Goal: Use online tool/utility: Utilize a website feature to perform a specific function

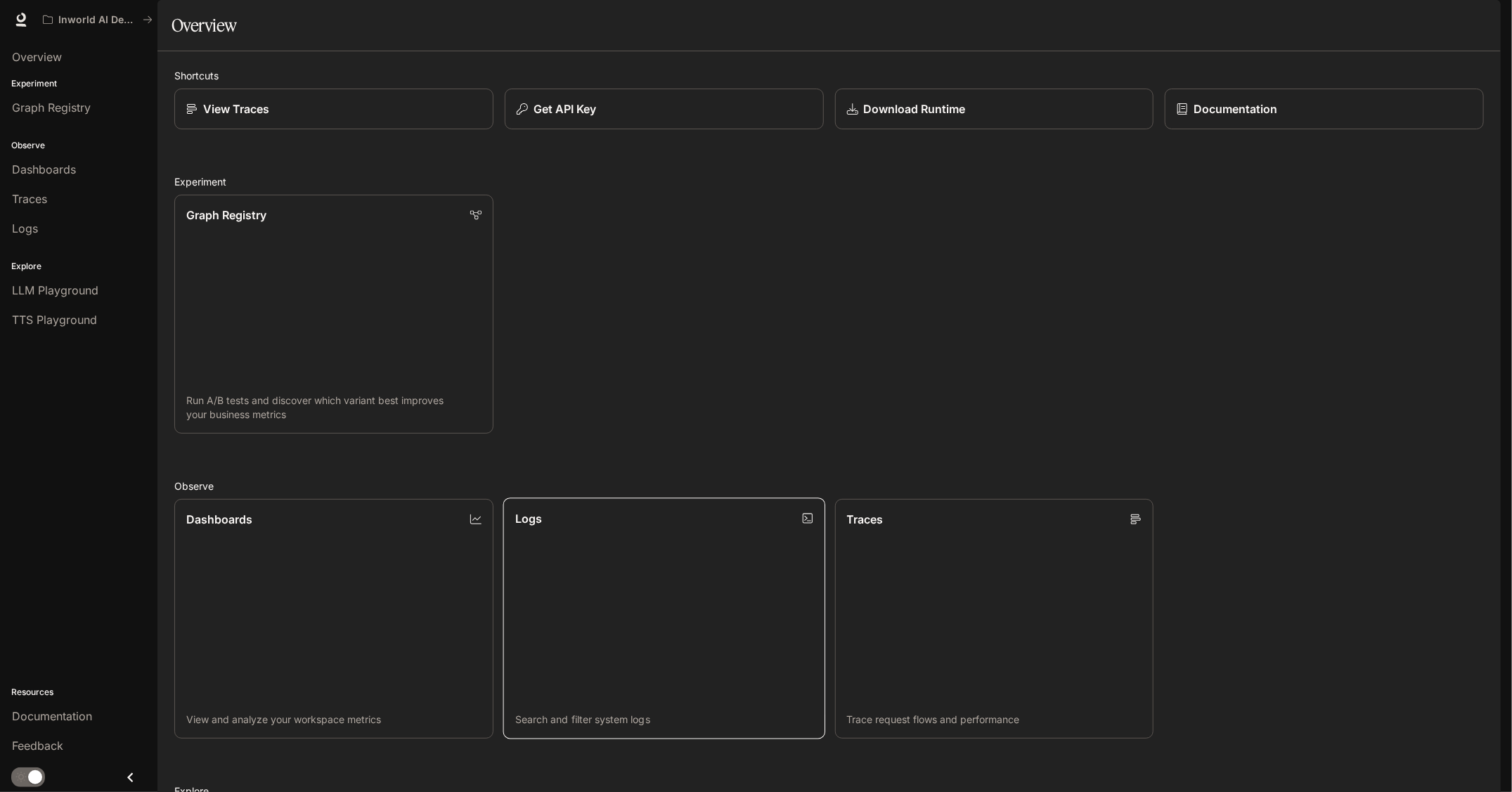
scroll to position [313, 0]
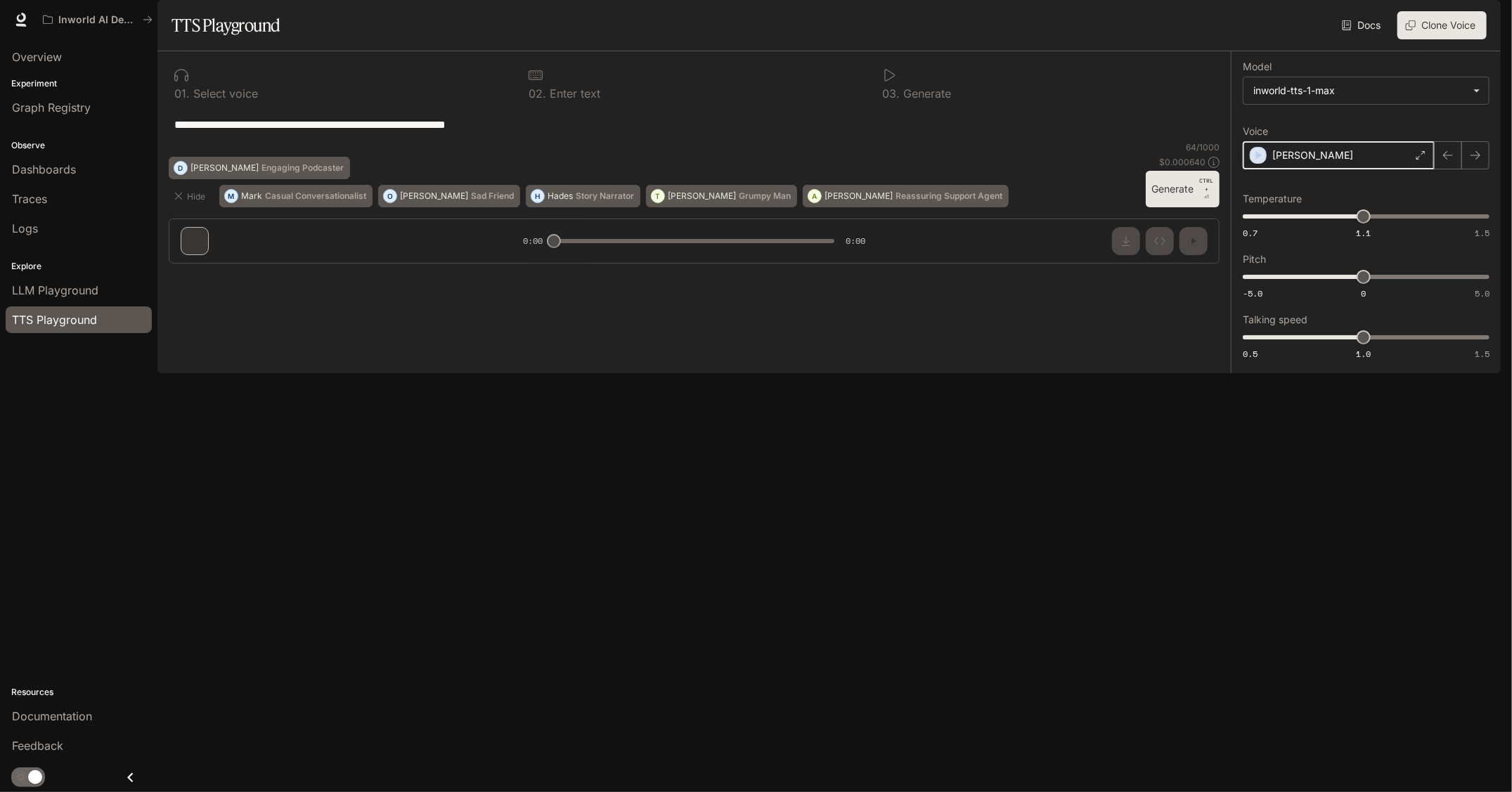
click at [1261, 162] on icon "button" at bounding box center [1258, 155] width 14 height 14
click at [1252, 162] on icon "button" at bounding box center [1258, 155] width 14 height 14
click at [1425, 160] on icon at bounding box center [1421, 155] width 9 height 9
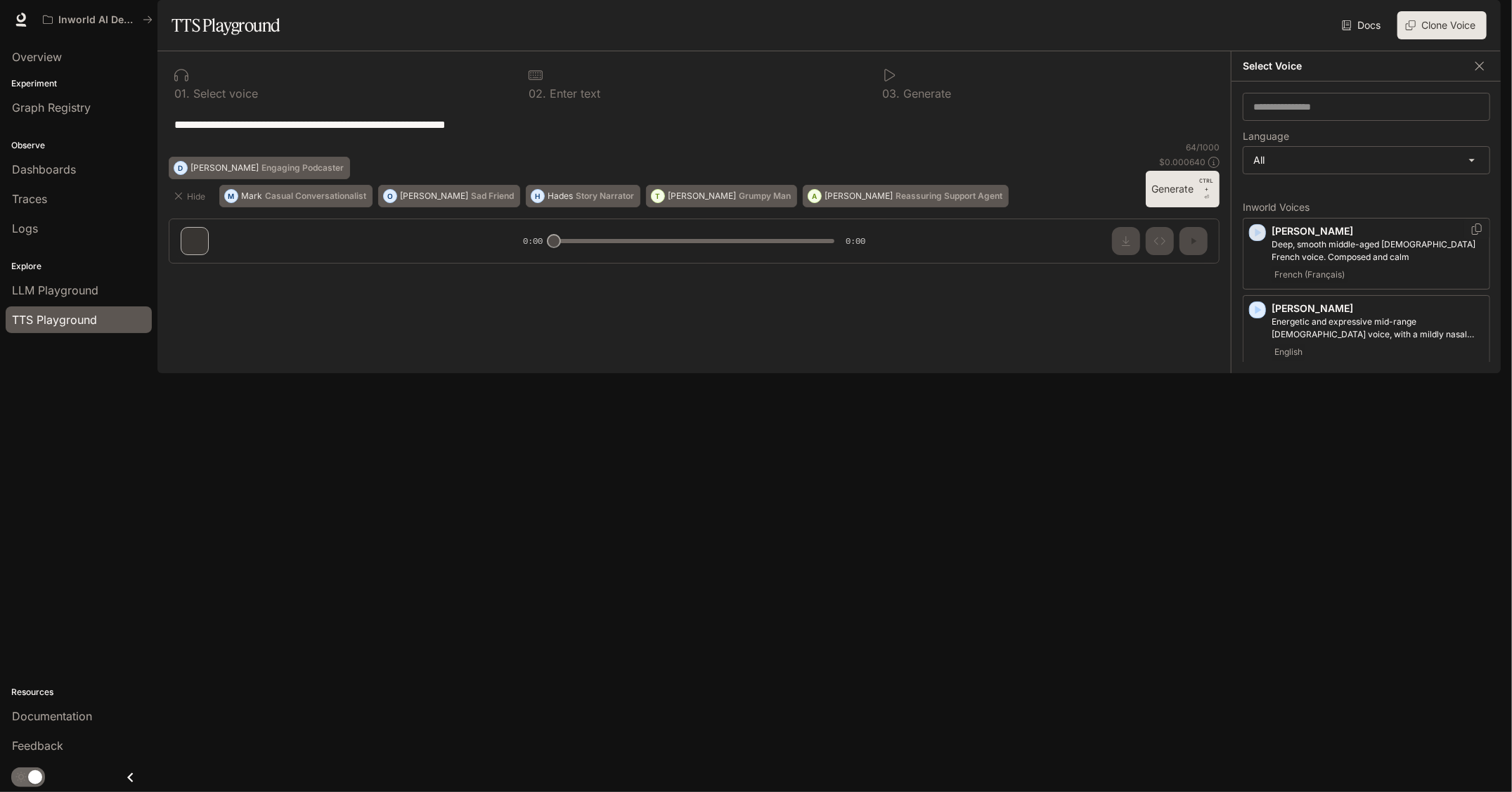
click at [1260, 239] on icon "button" at bounding box center [1258, 233] width 14 height 14
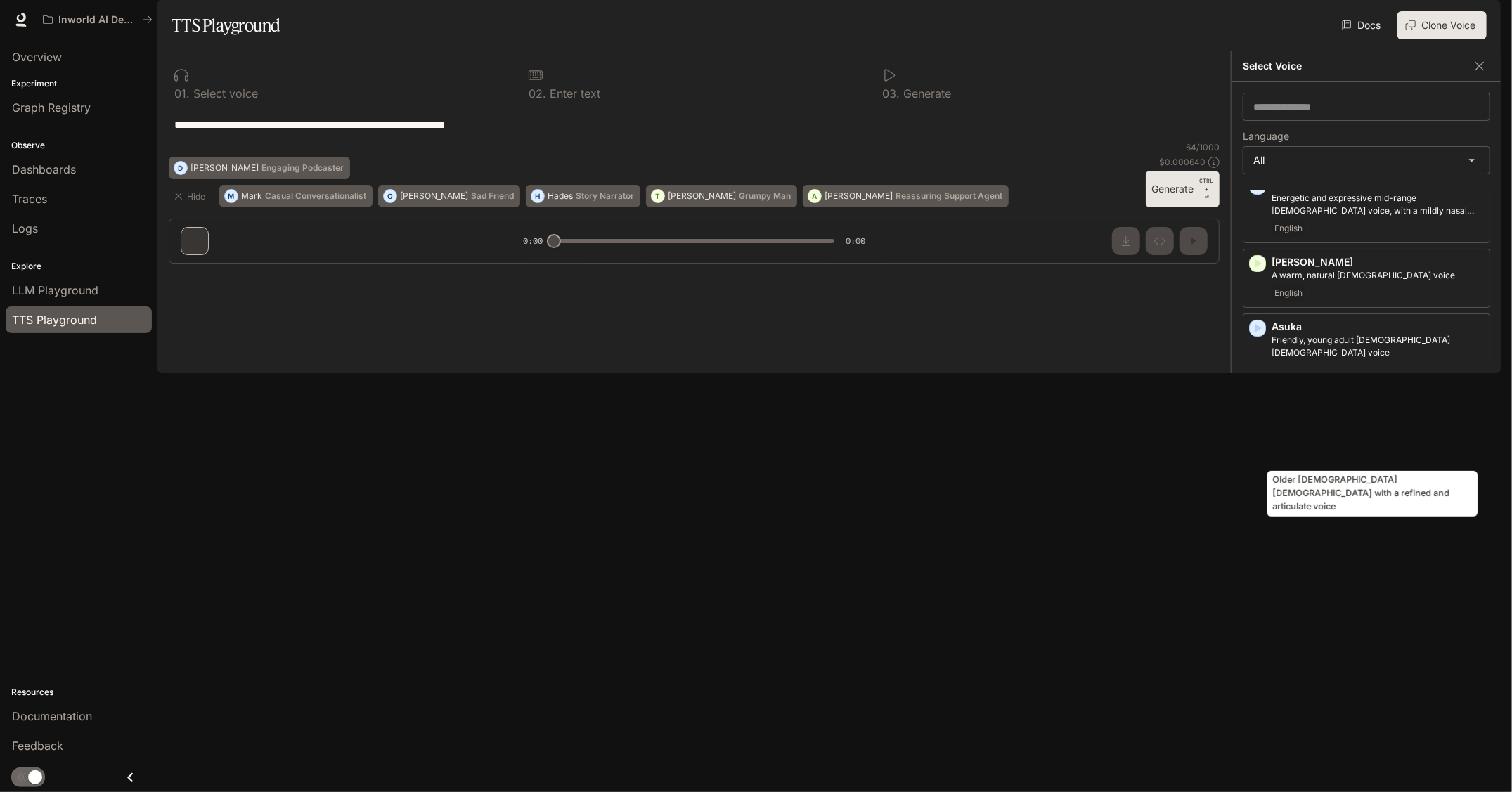
scroll to position [141, 0]
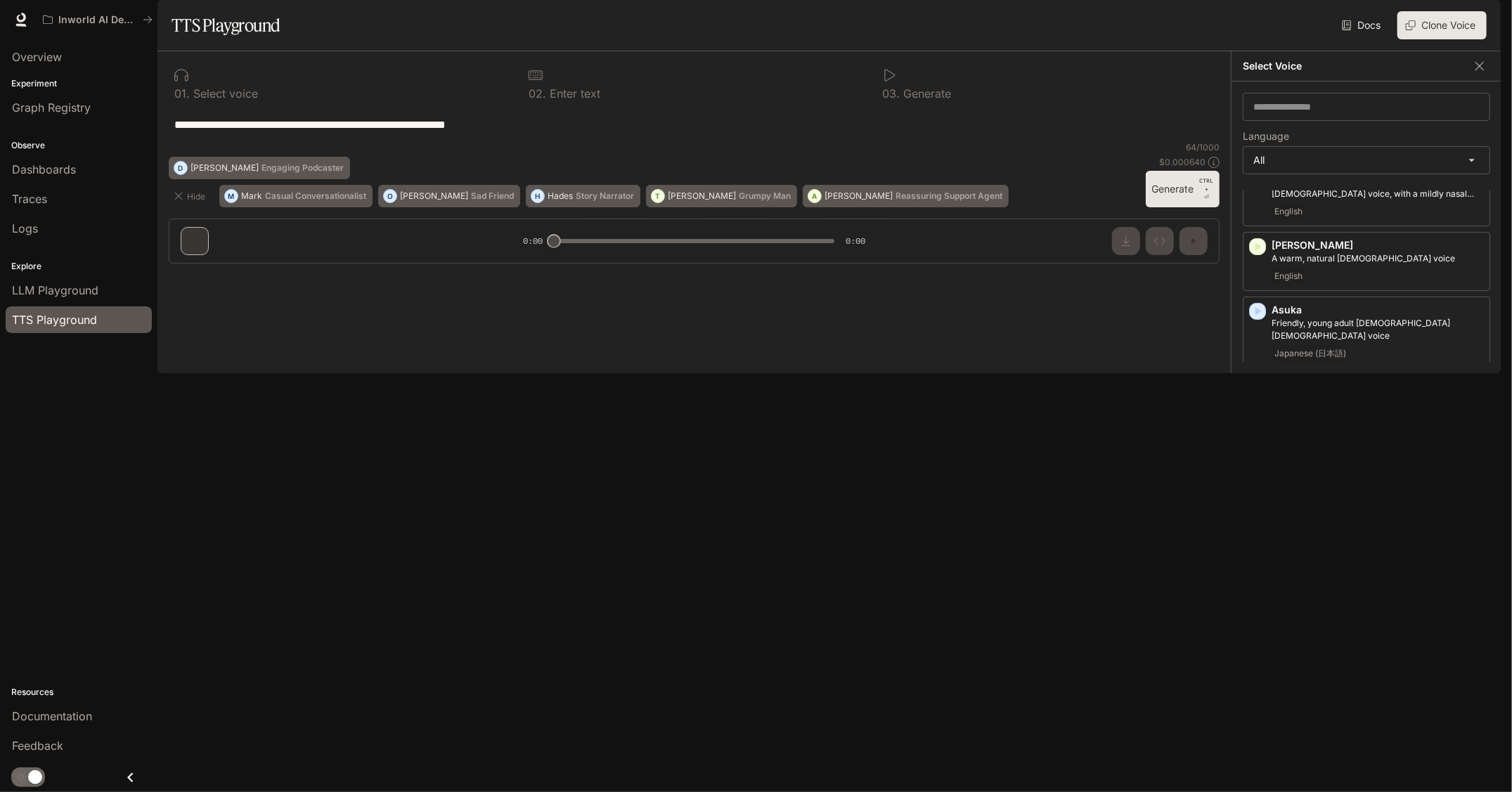
click at [1263, 538] on icon "button" at bounding box center [1258, 531] width 14 height 14
click at [1260, 692] on icon "button" at bounding box center [1258, 685] width 14 height 14
click at [1263, 615] on icon "button" at bounding box center [1258, 608] width 14 height 14
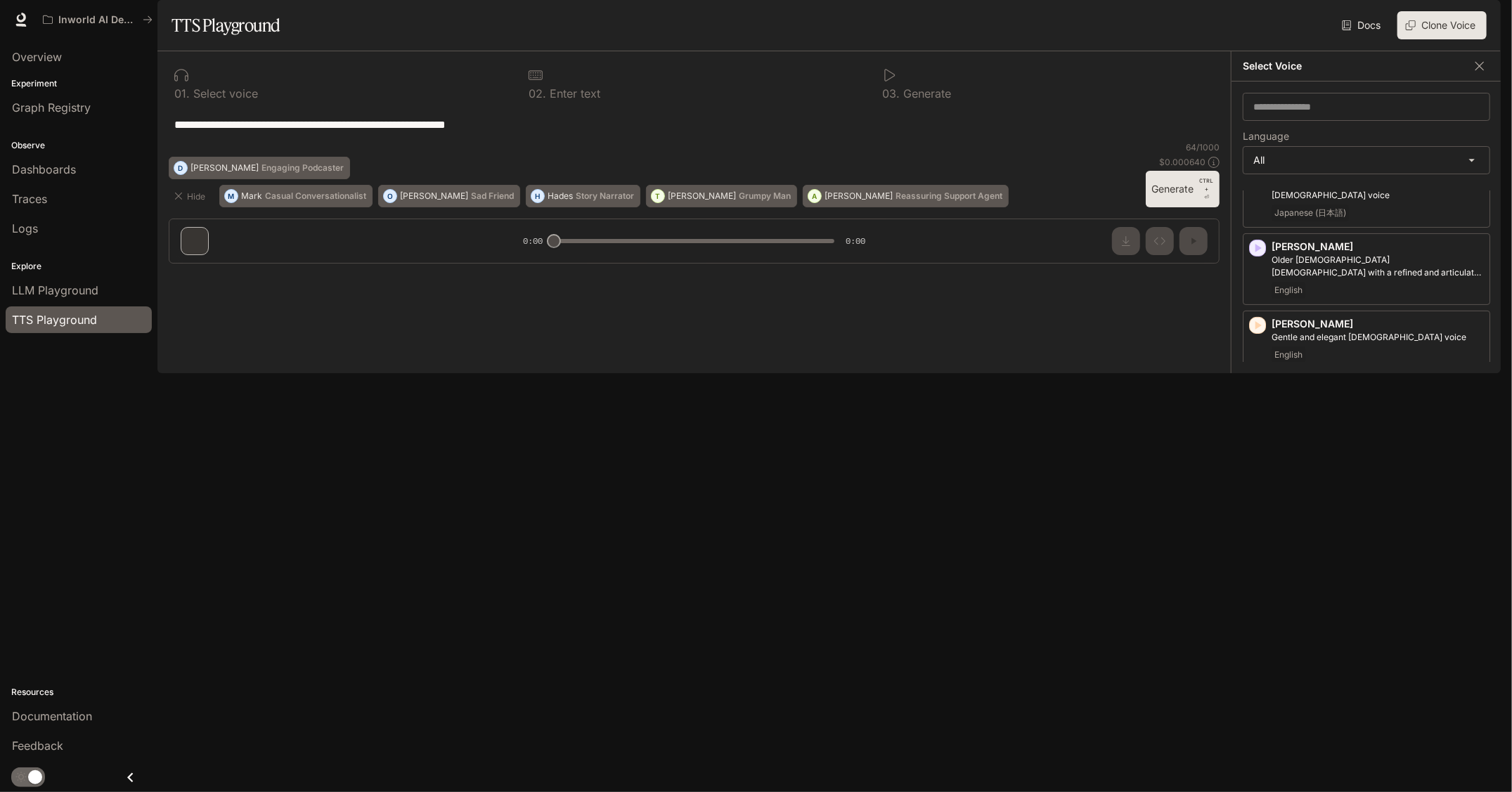
click at [1255, 394] on icon "button" at bounding box center [1258, 390] width 6 height 9
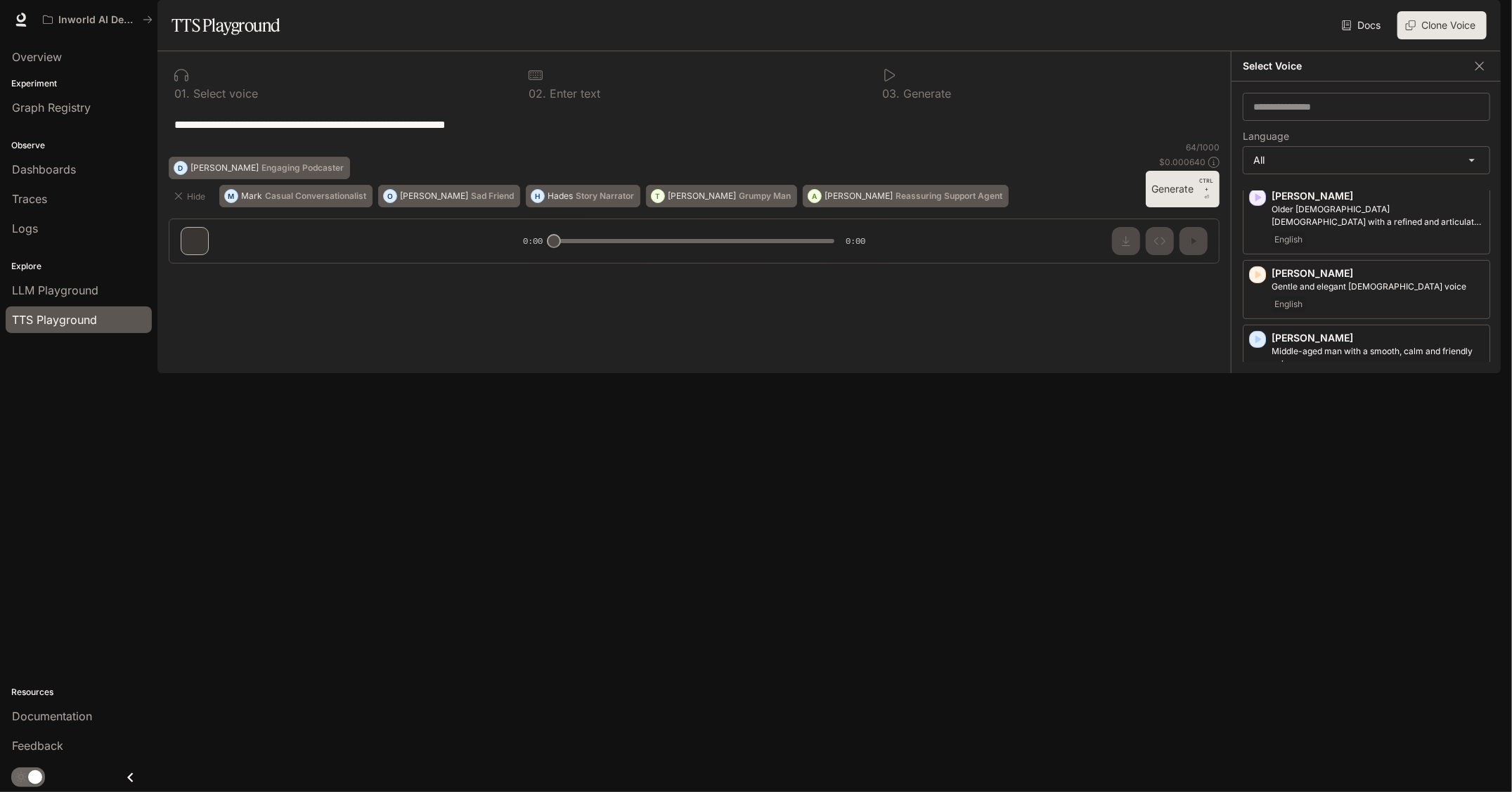
scroll to position [351, 0]
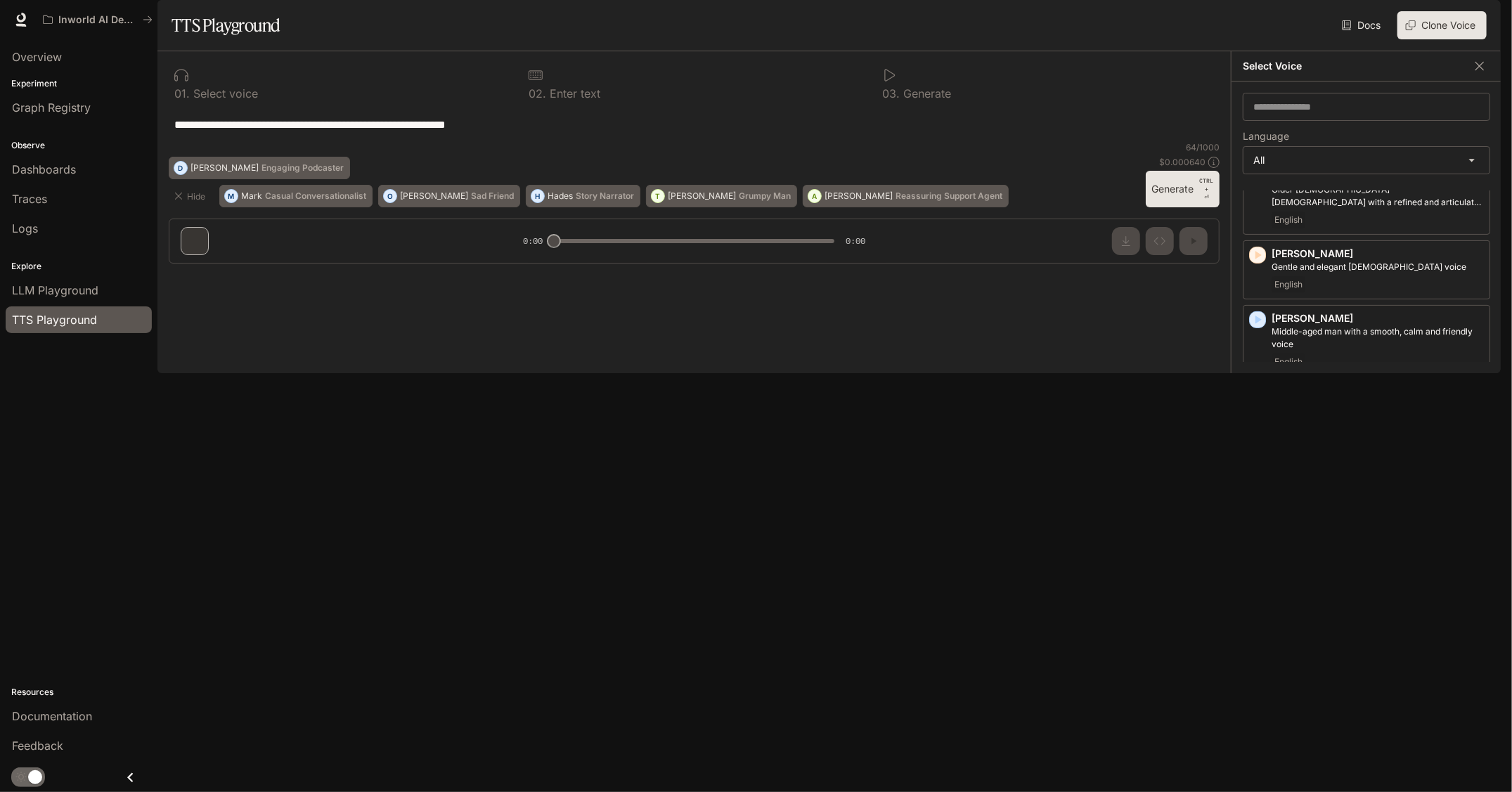
click at [1255, 556] on icon "button" at bounding box center [1258, 551] width 6 height 9
click at [1263, 327] on icon "button" at bounding box center [1258, 320] width 14 height 14
click at [1261, 711] on icon "button" at bounding box center [1258, 706] width 6 height 9
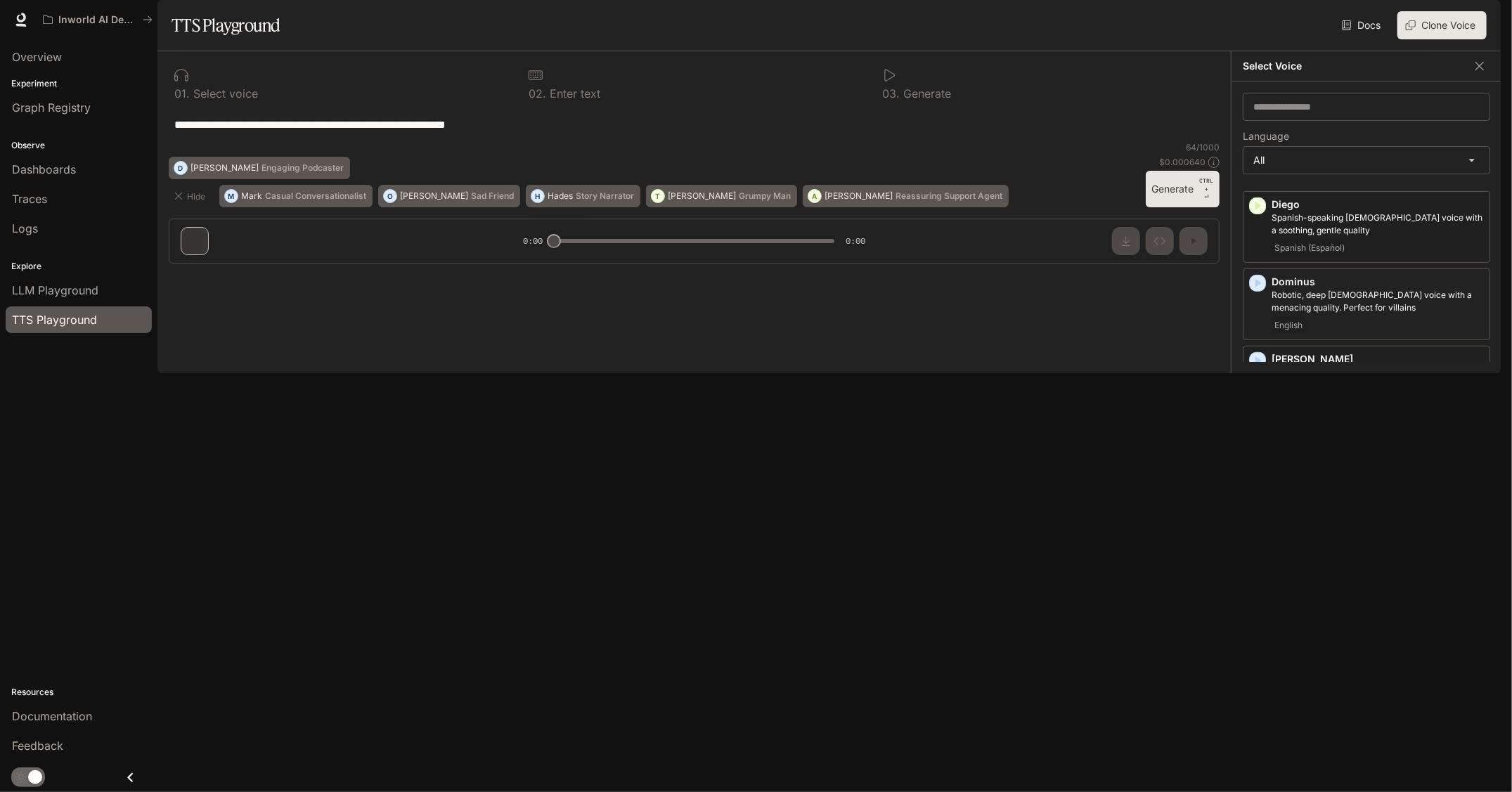
scroll to position [562, 0]
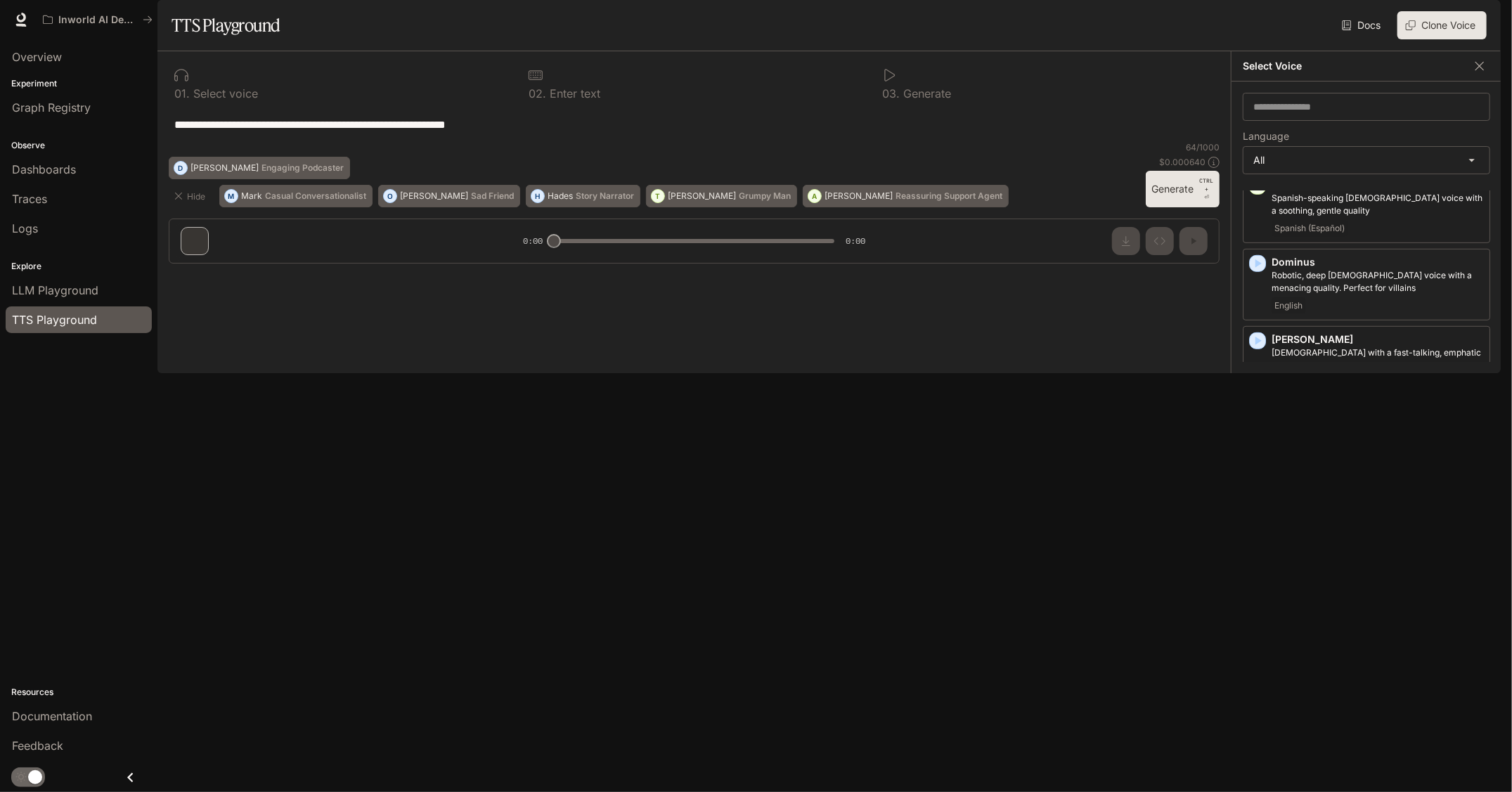
click at [1259, 575] on icon "button" at bounding box center [1258, 572] width 14 height 14
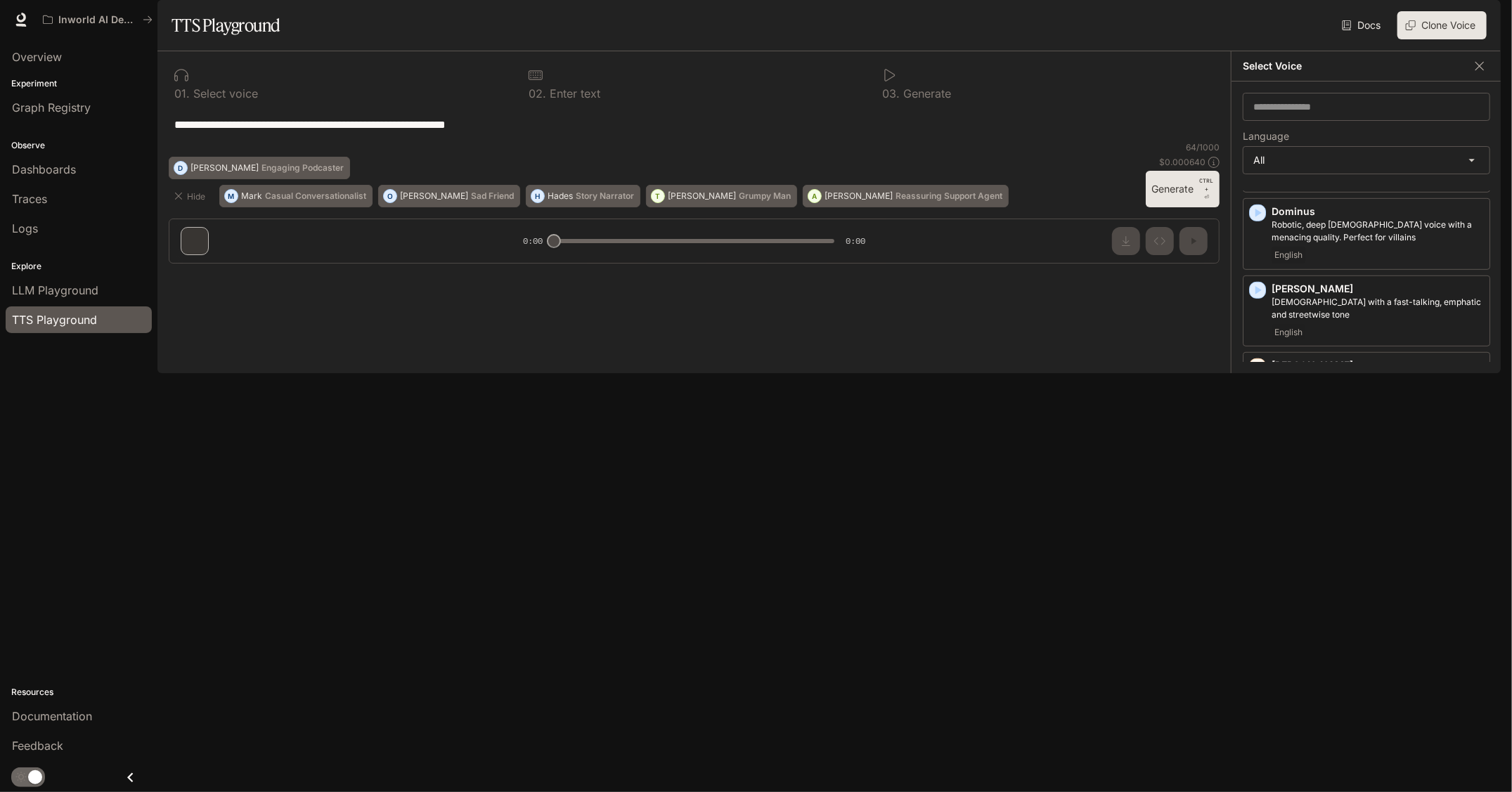
scroll to position [632, 0]
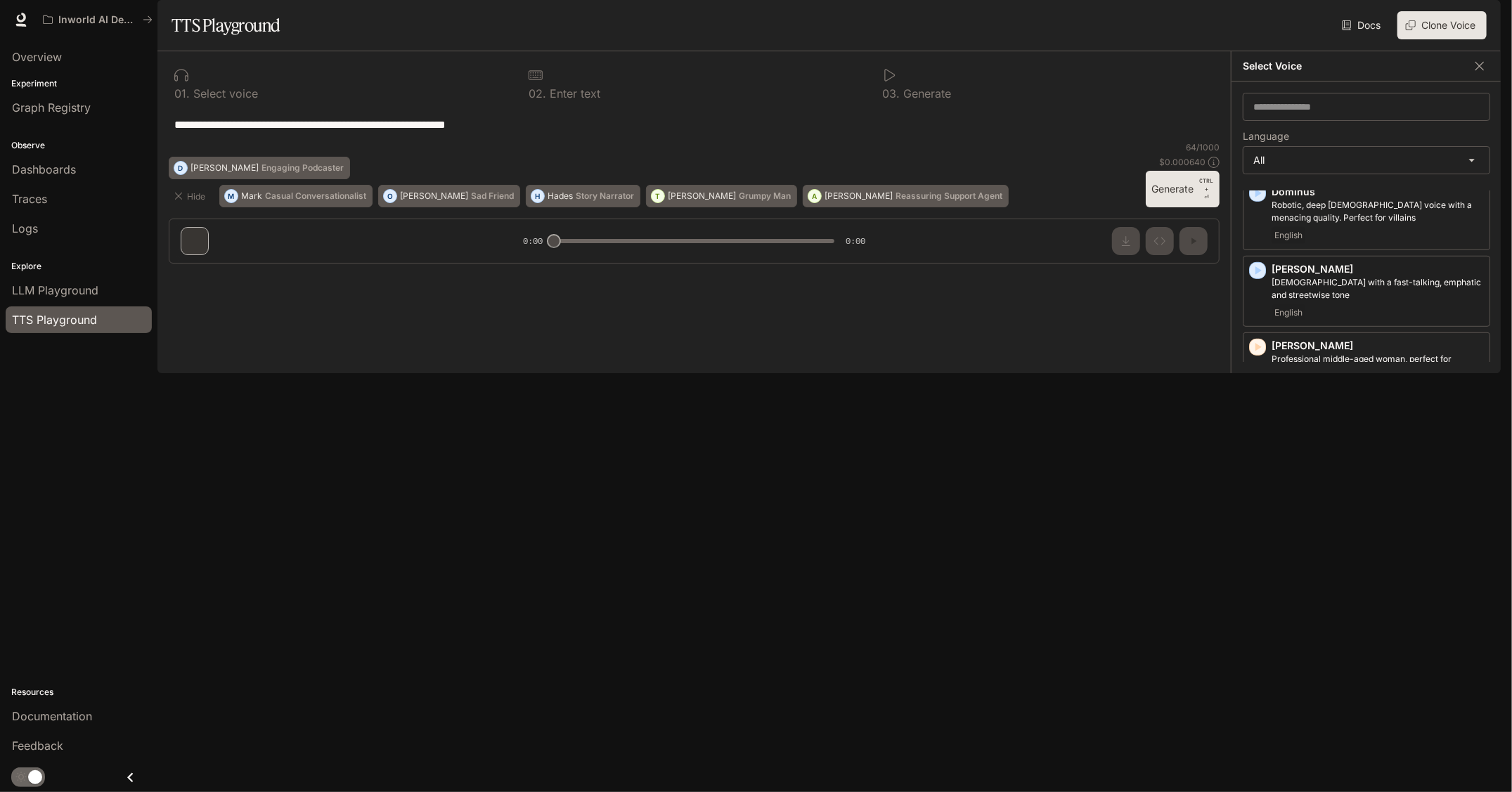
click at [1256, 657] on icon "button" at bounding box center [1258, 657] width 14 height 14
click at [1259, 572] on icon "button" at bounding box center [1258, 579] width 14 height 14
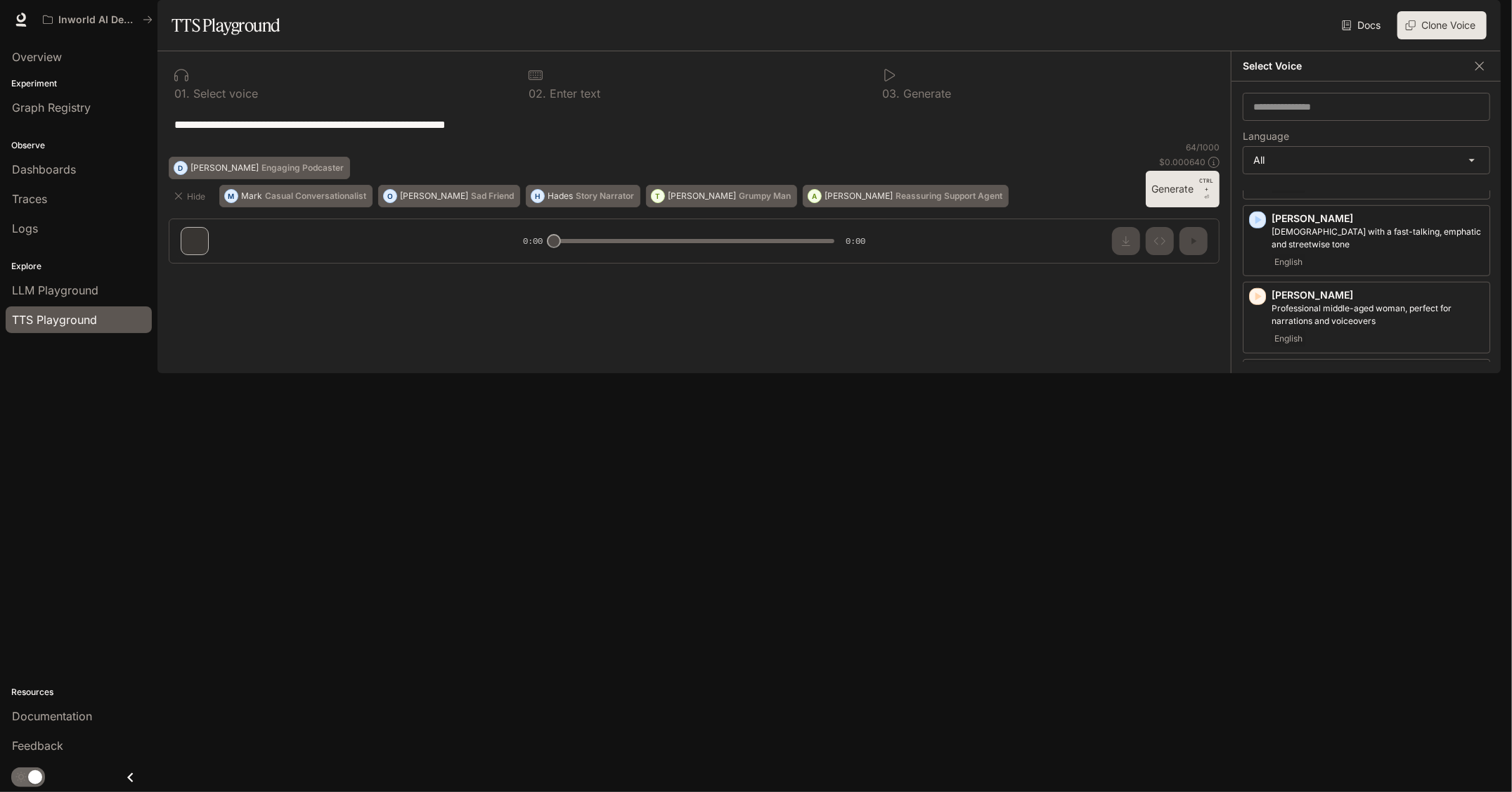
scroll to position [703, 0]
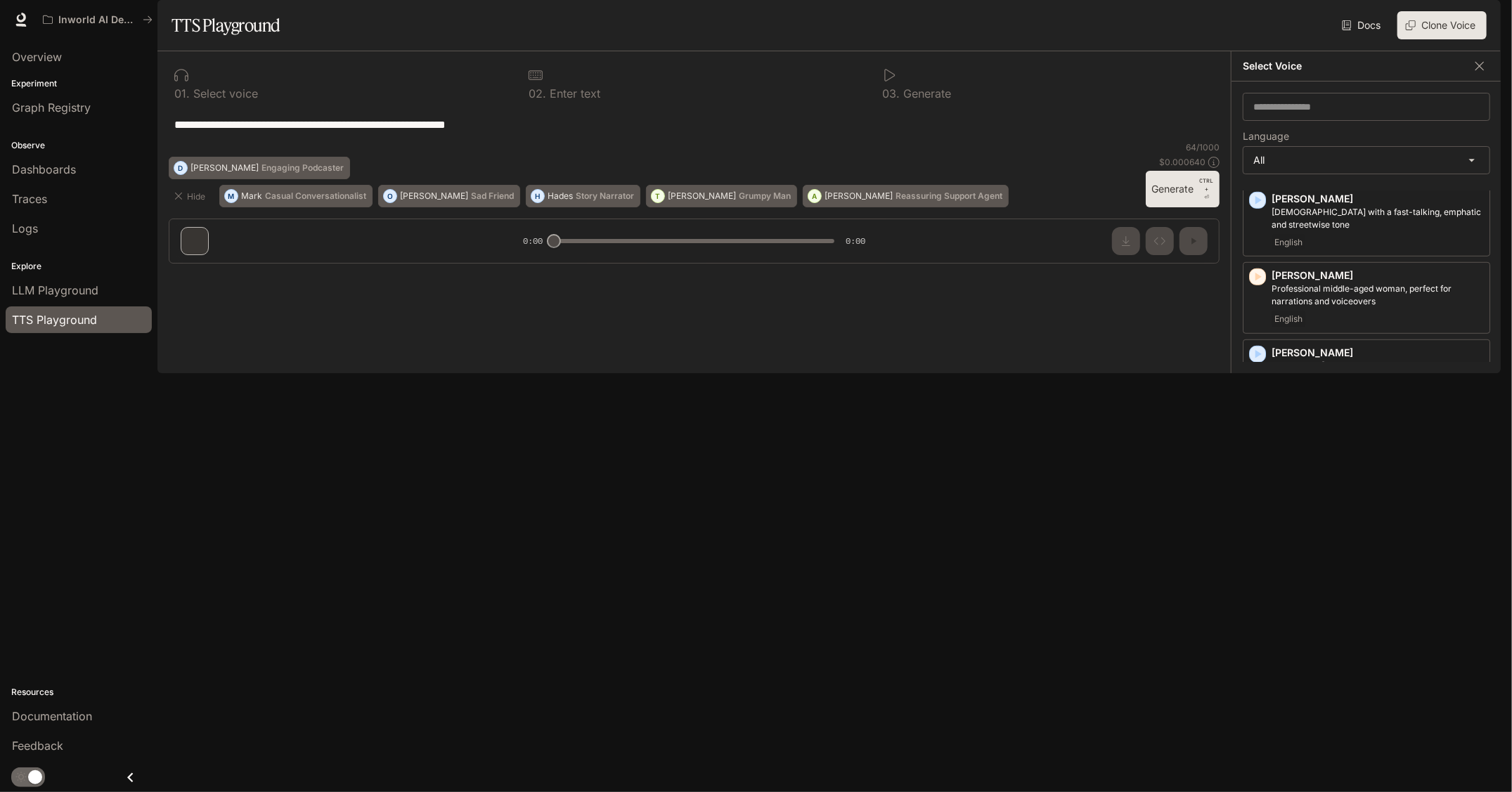
click at [1261, 657] on icon "button" at bounding box center [1258, 664] width 14 height 14
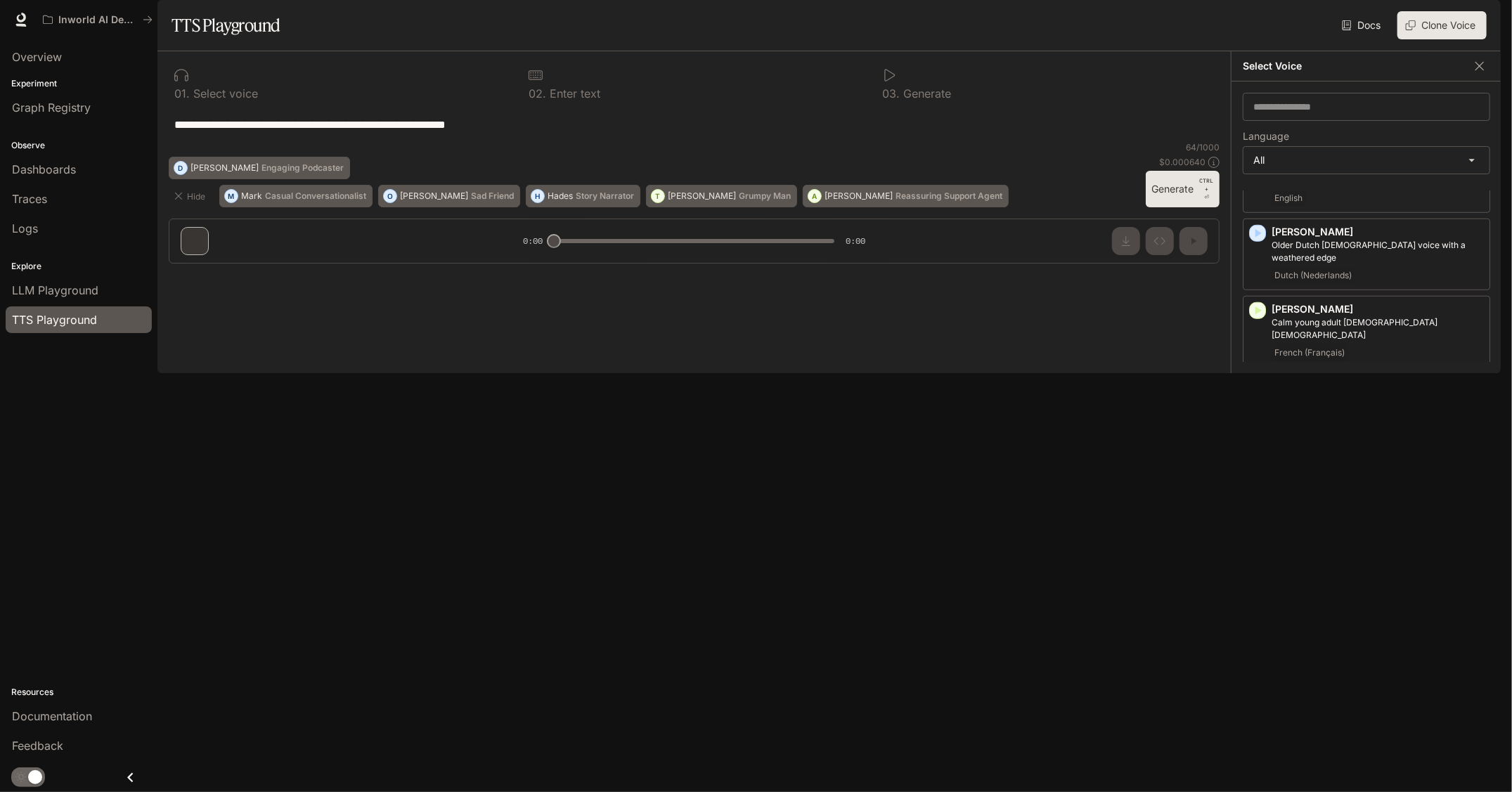
scroll to position [843, 0]
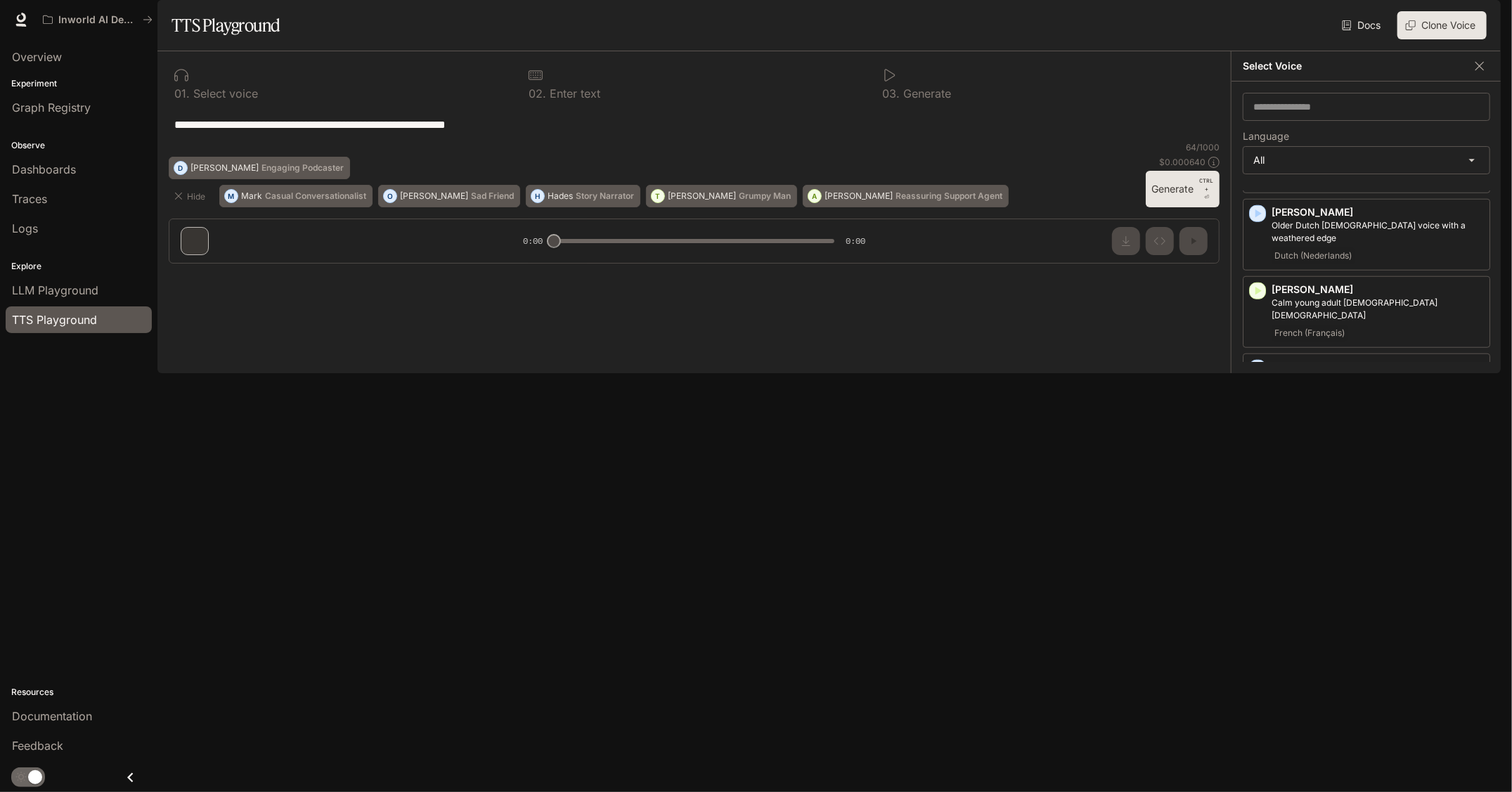
click at [1261, 646] on icon "button" at bounding box center [1258, 653] width 14 height 14
click at [1258, 378] on icon "button" at bounding box center [1258, 382] width 6 height 9
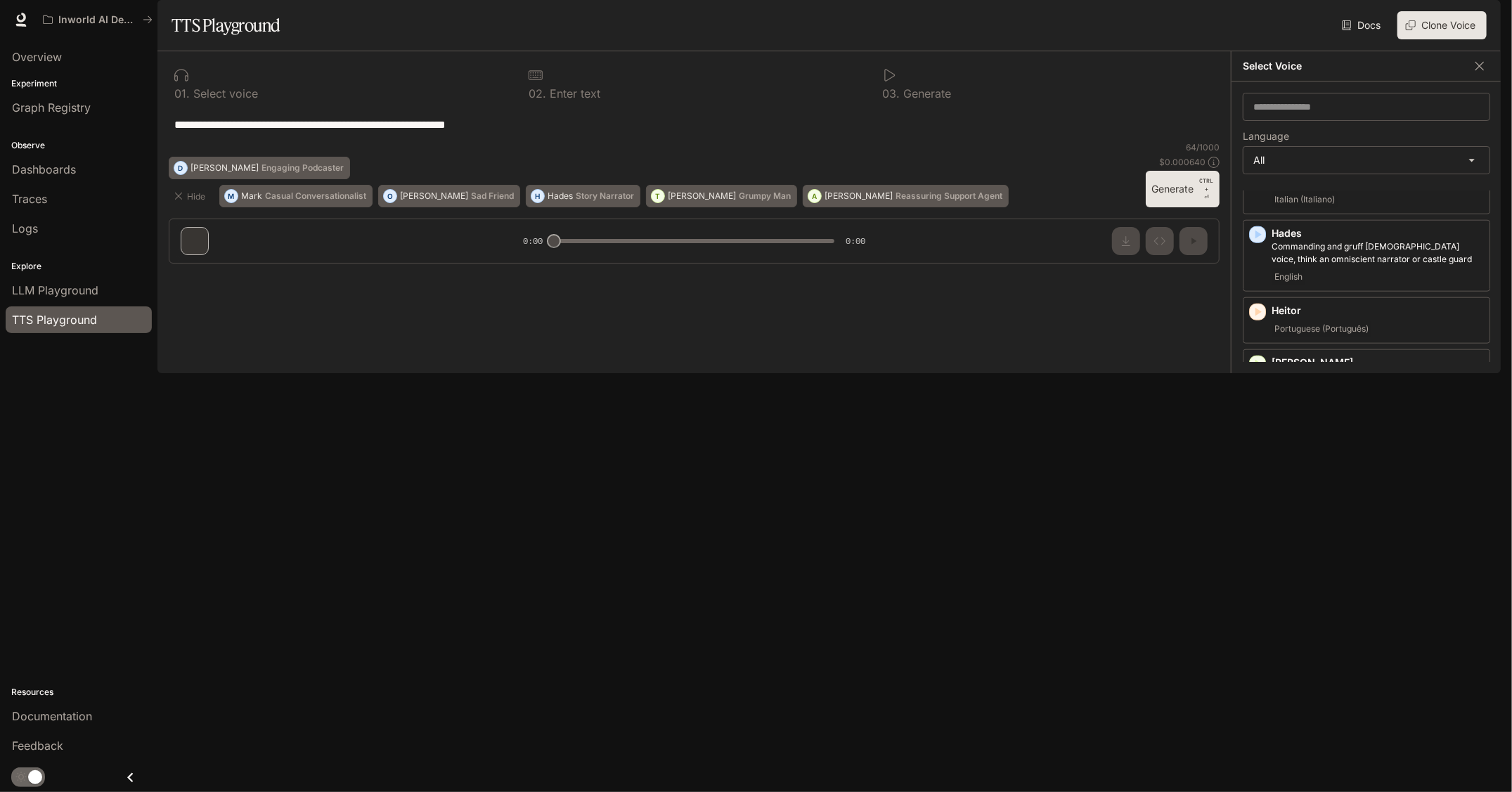
click at [1258, 666] on icon "button" at bounding box center [1258, 673] width 14 height 14
click at [1253, 757] on icon "button" at bounding box center [1258, 764] width 14 height 14
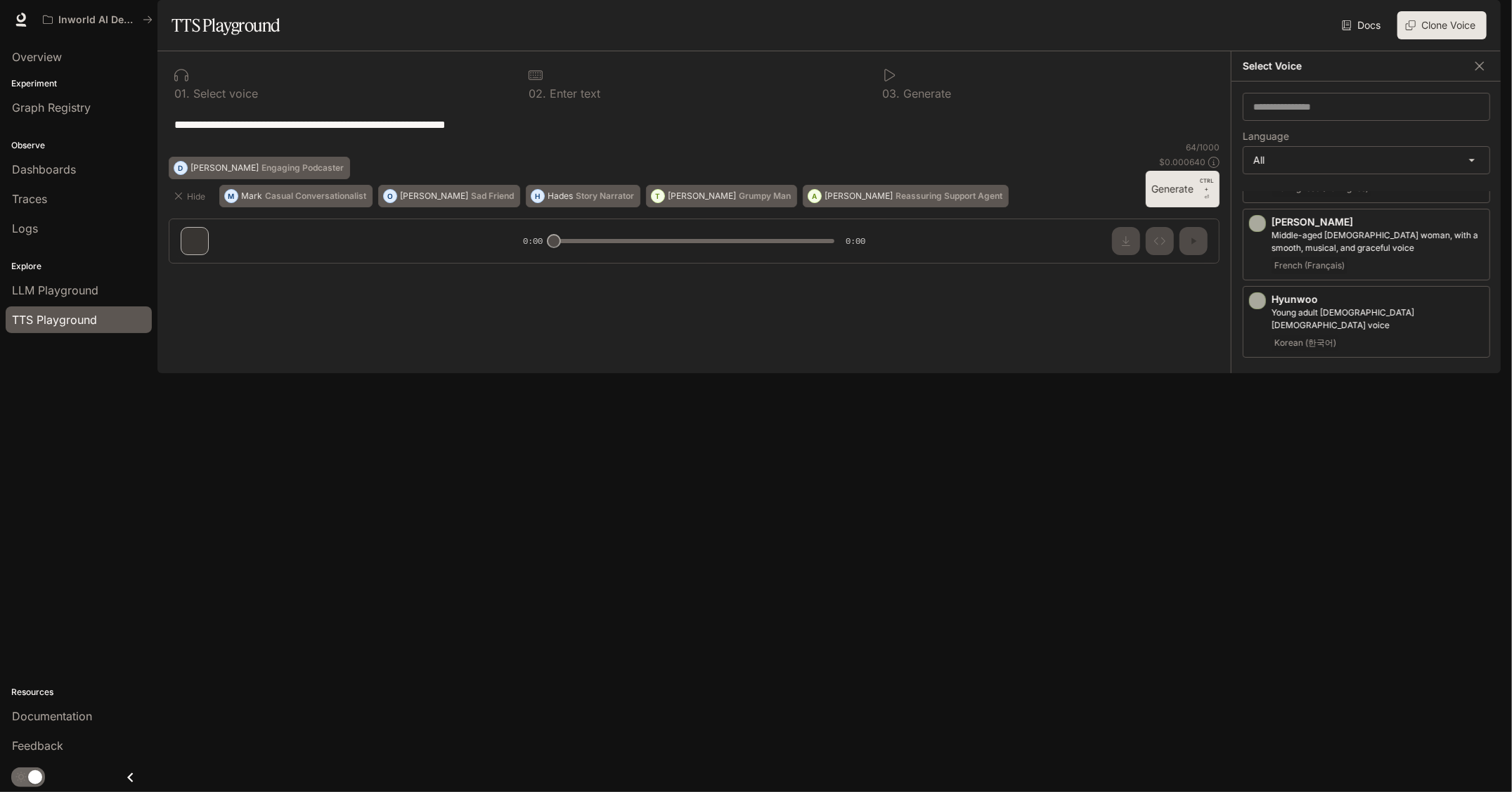
scroll to position [1265, 0]
click at [1255, 687] on icon "button" at bounding box center [1258, 694] width 14 height 14
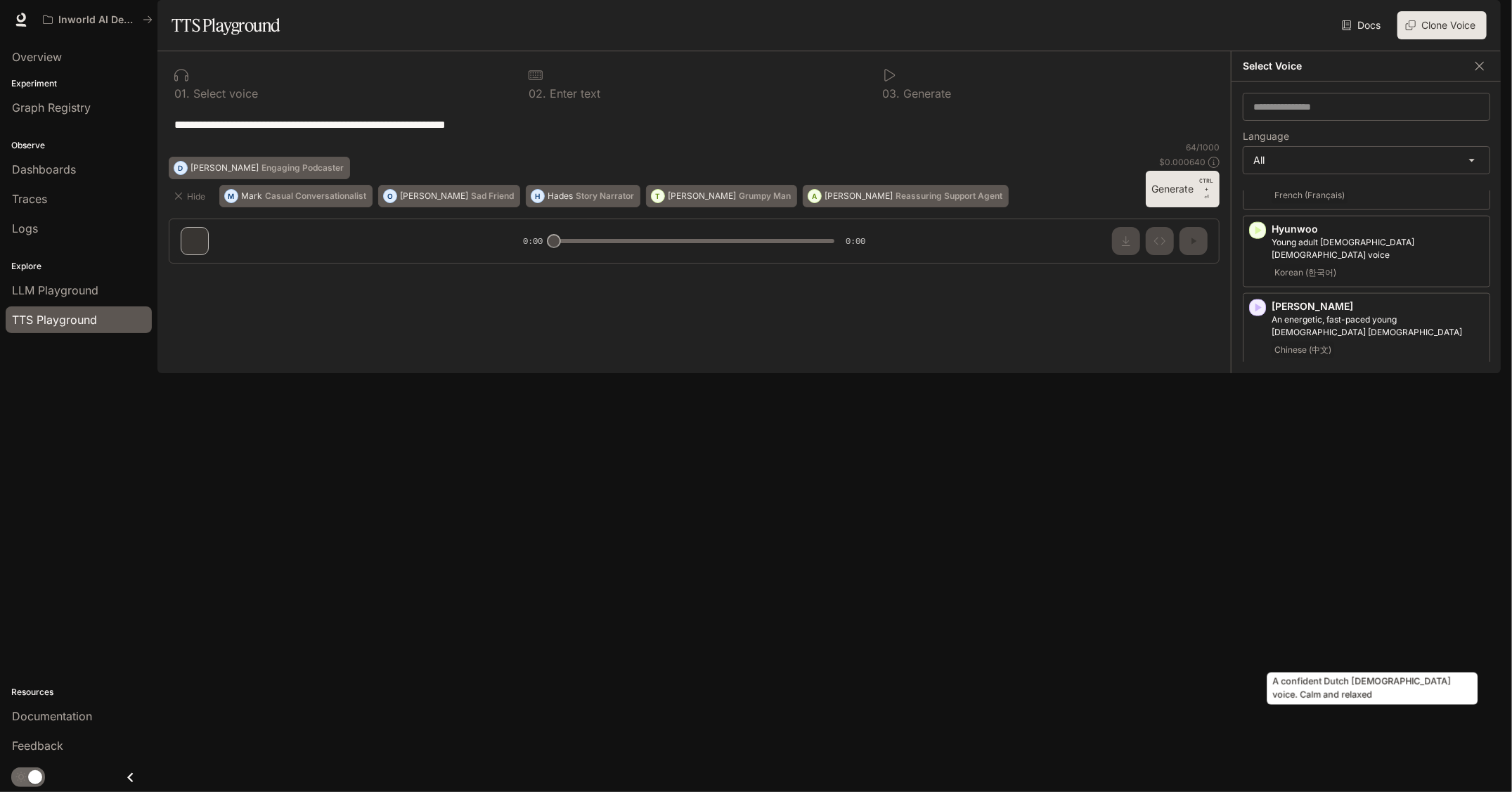
click at [1323, 699] on p "A confident Dutch [DEMOGRAPHIC_DATA] voice. Calm and relaxed" at bounding box center [1378, 712] width 213 height 25
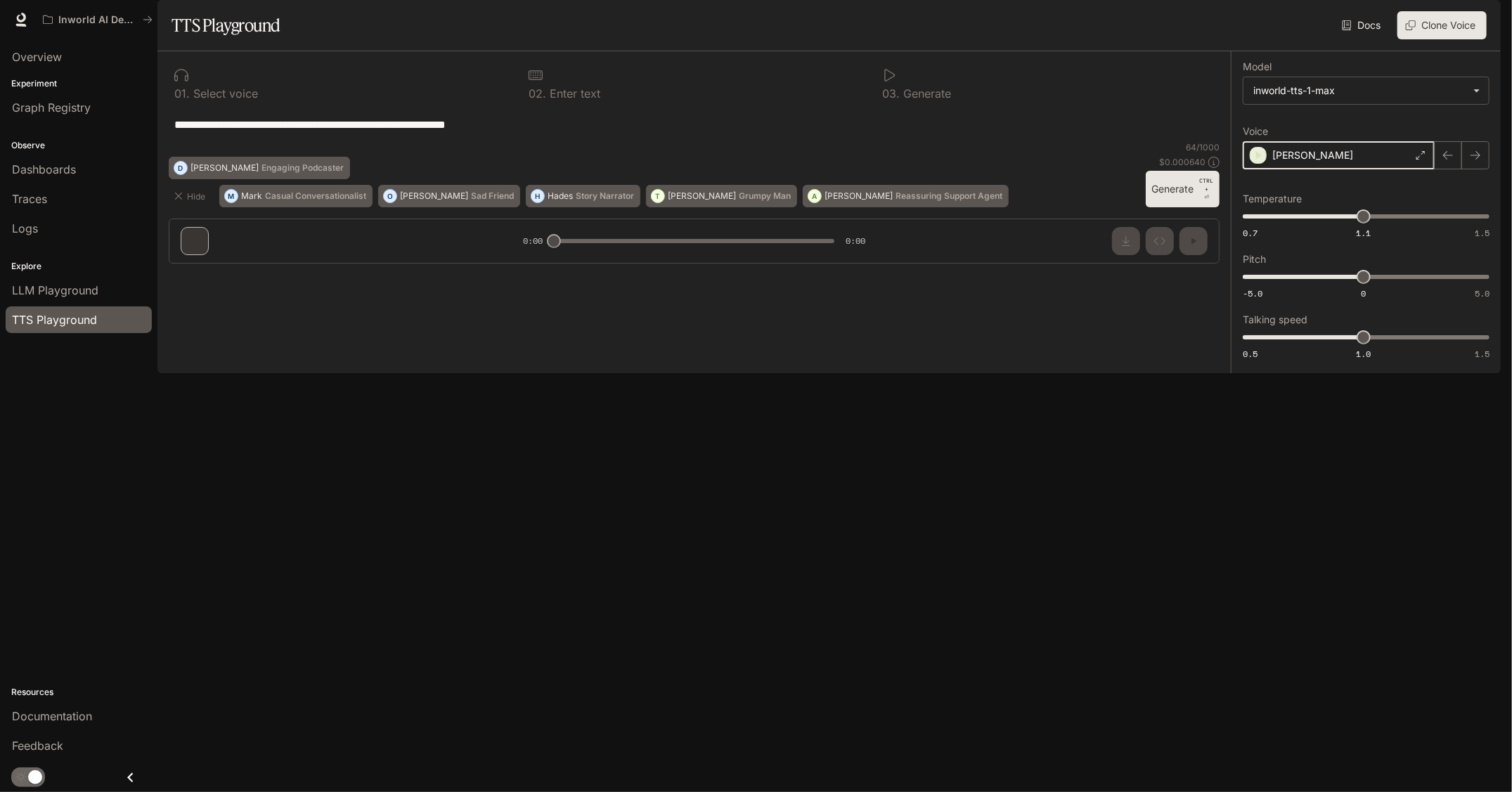
click at [1262, 162] on icon "button" at bounding box center [1258, 155] width 14 height 14
drag, startPoint x: 1358, startPoint y: 383, endPoint x: 1380, endPoint y: 387, distance: 22.4
click at [1380, 344] on span "1.1" at bounding box center [1388, 338] width 14 height 14
click at [1259, 162] on icon "button" at bounding box center [1258, 155] width 14 height 14
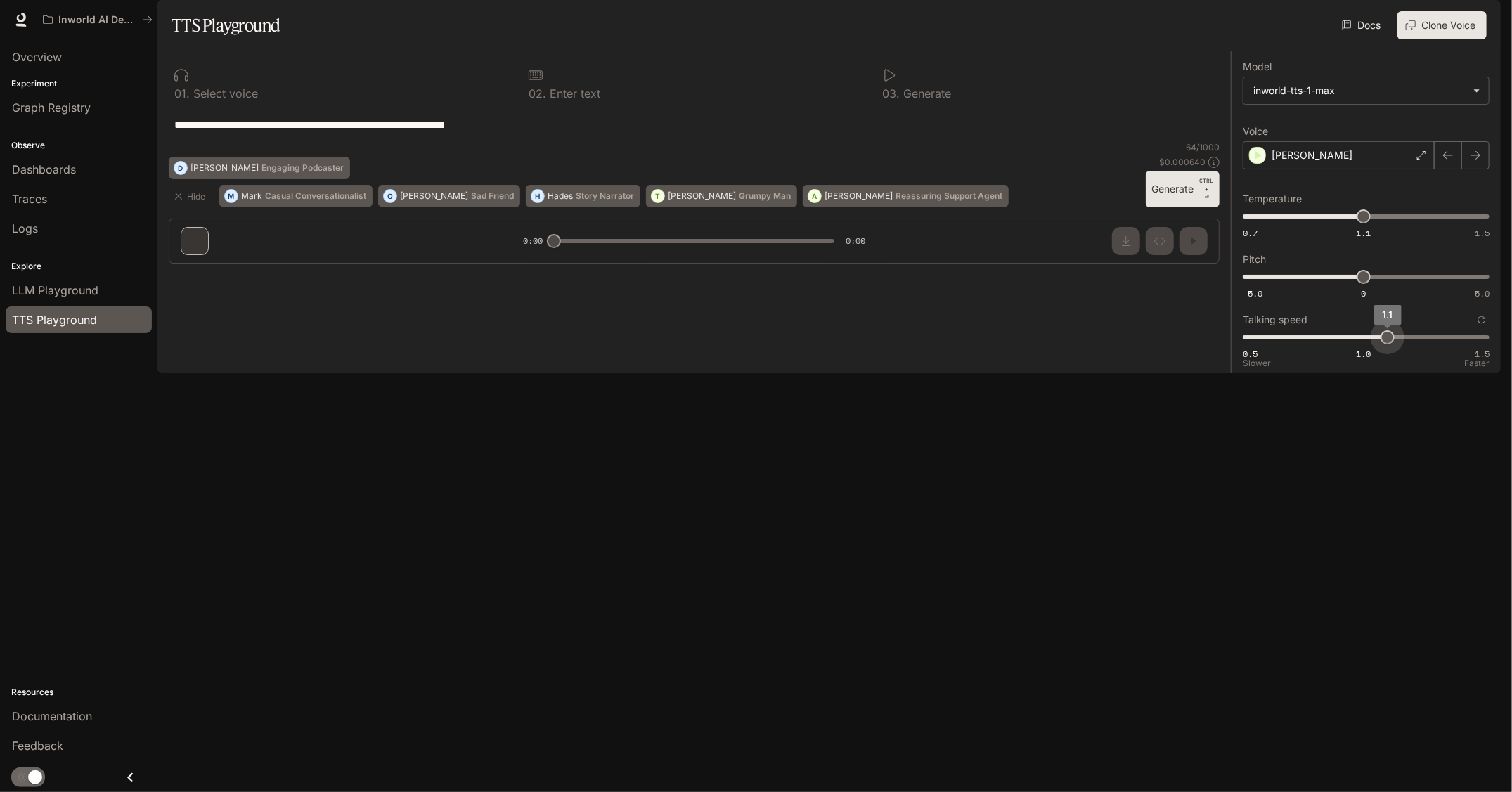
type input "*"
drag, startPoint x: 1388, startPoint y: 381, endPoint x: 1369, endPoint y: 378, distance: 19.2
click at [1369, 344] on span "1" at bounding box center [1364, 338] width 14 height 14
click at [1259, 162] on icon "button" at bounding box center [1258, 155] width 14 height 14
drag, startPoint x: 1363, startPoint y: 257, endPoint x: 1409, endPoint y: 272, distance: 48.4
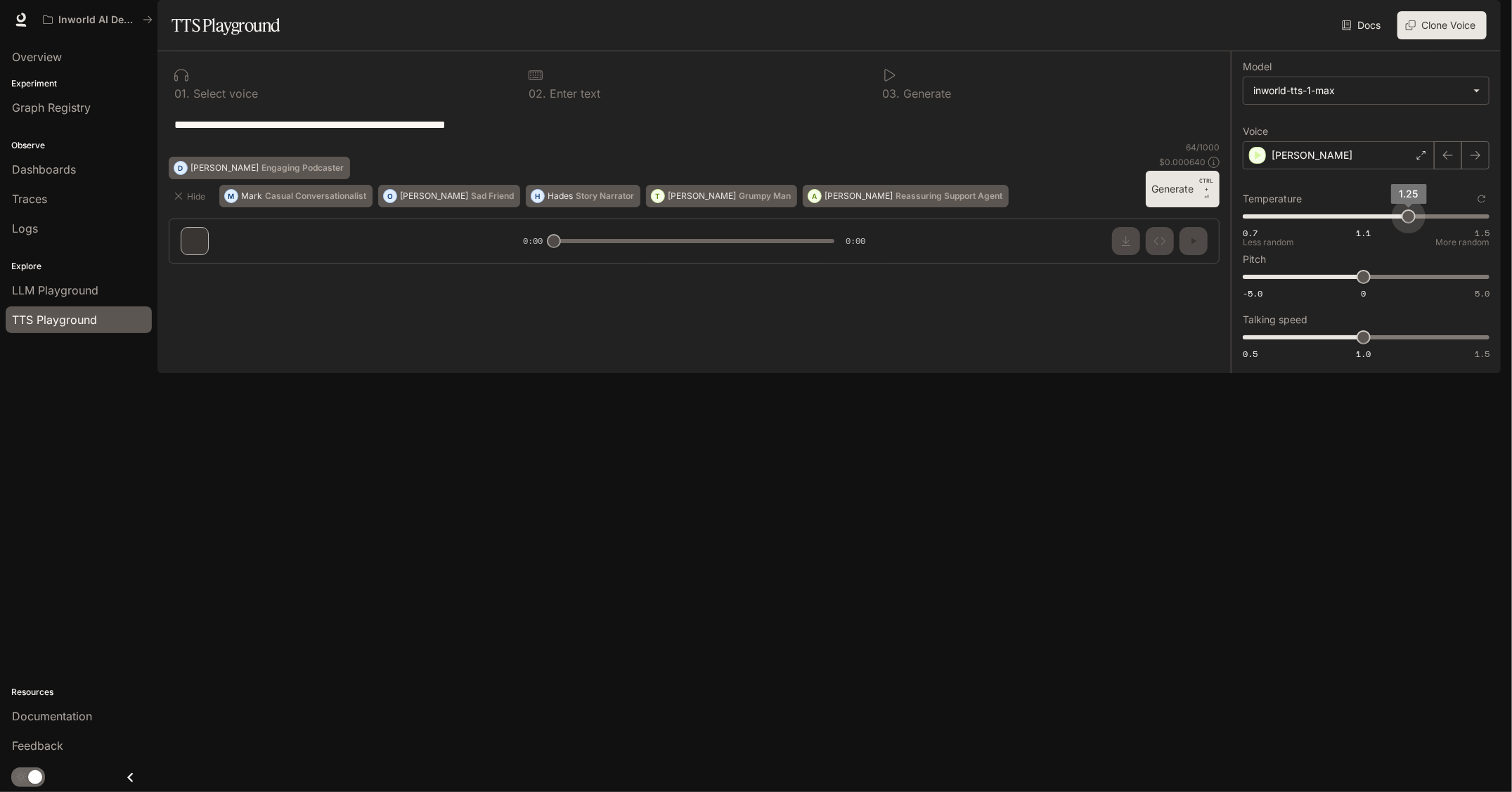
click at [1409, 241] on div "0.7 1.1 1.5 1.25 Less random More random" at bounding box center [1366, 224] width 246 height 35
click at [1255, 162] on icon "button" at bounding box center [1258, 155] width 14 height 14
drag, startPoint x: 1404, startPoint y: 252, endPoint x: 1332, endPoint y: 251, distance: 72.0
click at [1332, 224] on span "0.99" at bounding box center [1331, 217] width 14 height 14
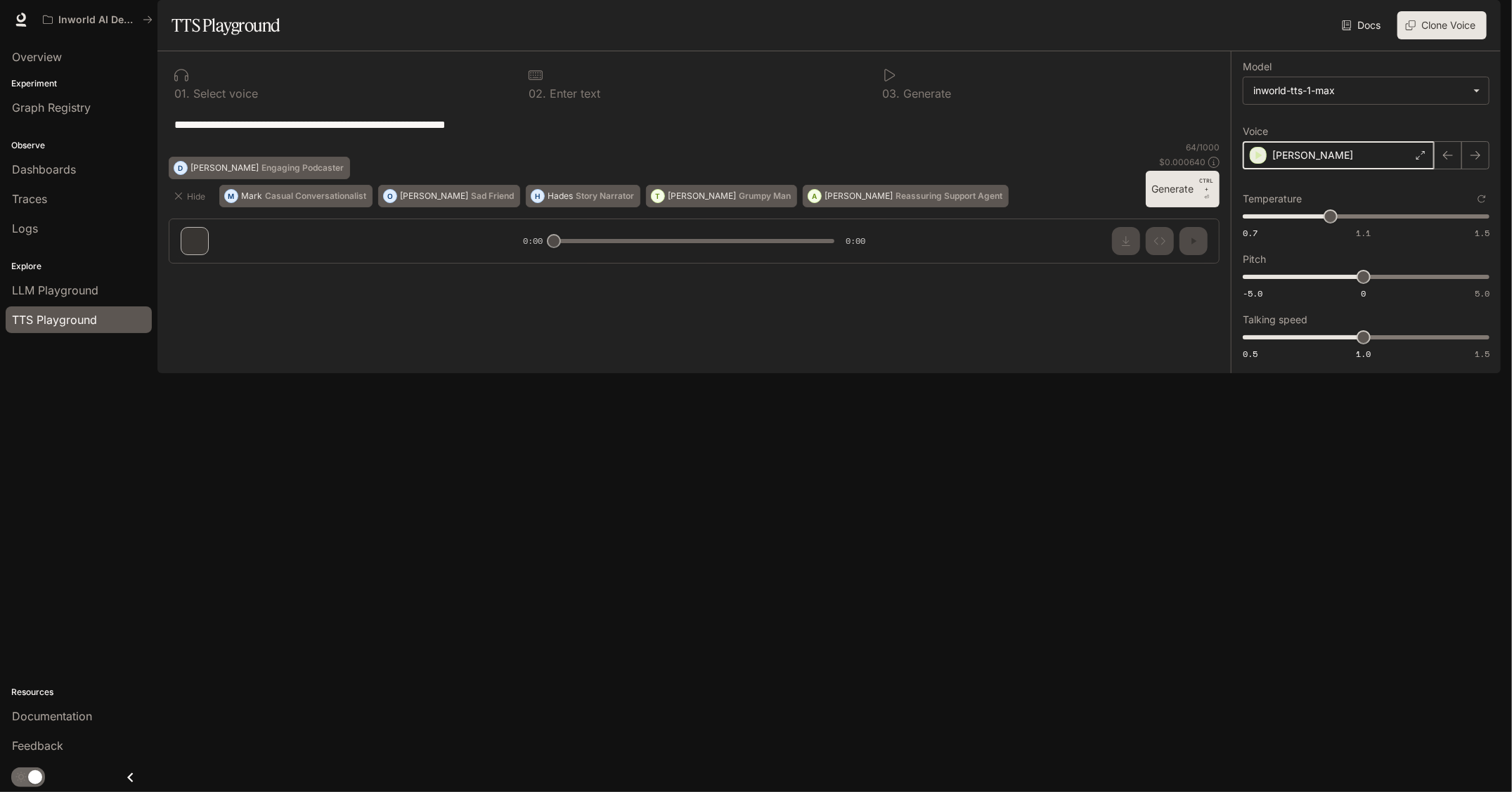
click at [1256, 160] on icon "button" at bounding box center [1259, 155] width 6 height 9
type input "****"
drag, startPoint x: 1333, startPoint y: 257, endPoint x: 1380, endPoint y: 263, distance: 47.4
click at [1380, 224] on span "1.15" at bounding box center [1379, 217] width 14 height 14
click at [1256, 160] on icon "button" at bounding box center [1259, 155] width 6 height 9
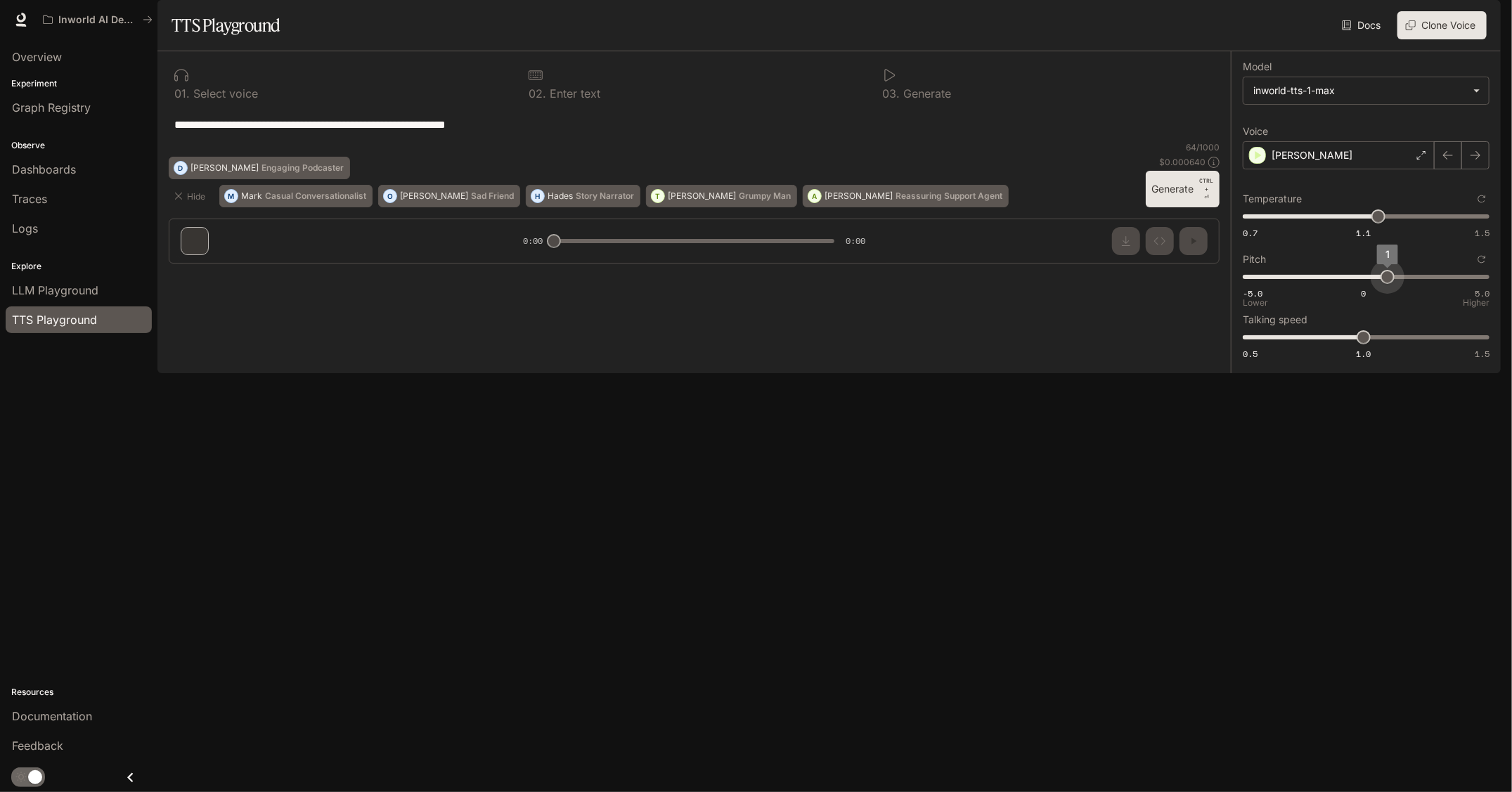
drag, startPoint x: 1362, startPoint y: 314, endPoint x: 1388, endPoint y: 321, distance: 26.9
click at [1388, 284] on span "1" at bounding box center [1388, 277] width 14 height 14
click at [1255, 162] on icon "button" at bounding box center [1258, 155] width 14 height 14
drag, startPoint x: 1389, startPoint y: 321, endPoint x: 1340, endPoint y: 314, distance: 49.5
click at [1340, 284] on span "-1" at bounding box center [1340, 277] width 14 height 14
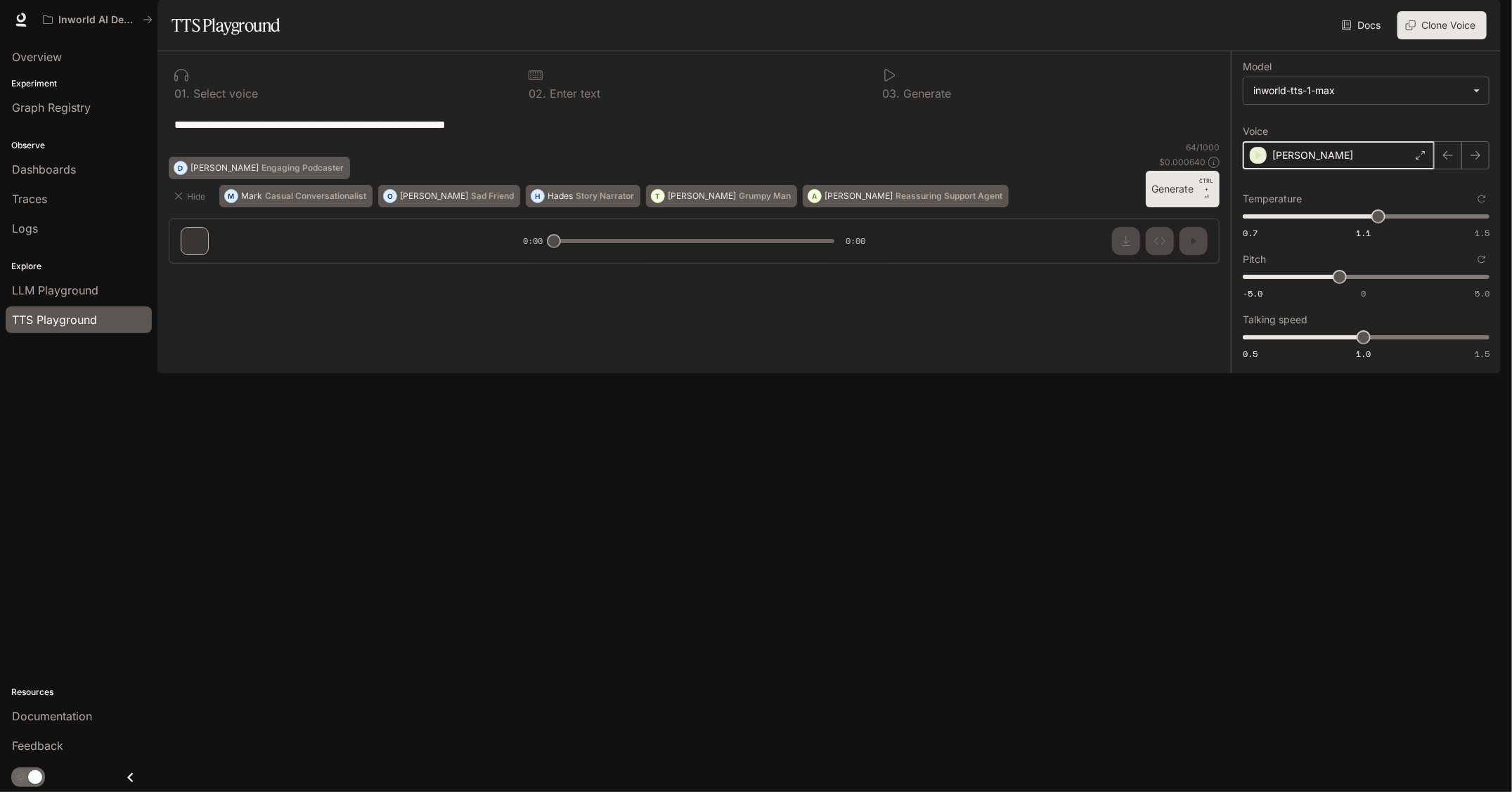
click at [1254, 163] on div "button" at bounding box center [1258, 155] width 16 height 16
drag, startPoint x: 1337, startPoint y: 325, endPoint x: 1314, endPoint y: 319, distance: 23.8
click at [1314, 284] on span "-2" at bounding box center [1315, 277] width 14 height 14
click at [1253, 162] on icon "button" at bounding box center [1258, 155] width 14 height 14
drag, startPoint x: 1316, startPoint y: 318, endPoint x: 1222, endPoint y: 316, distance: 94.0
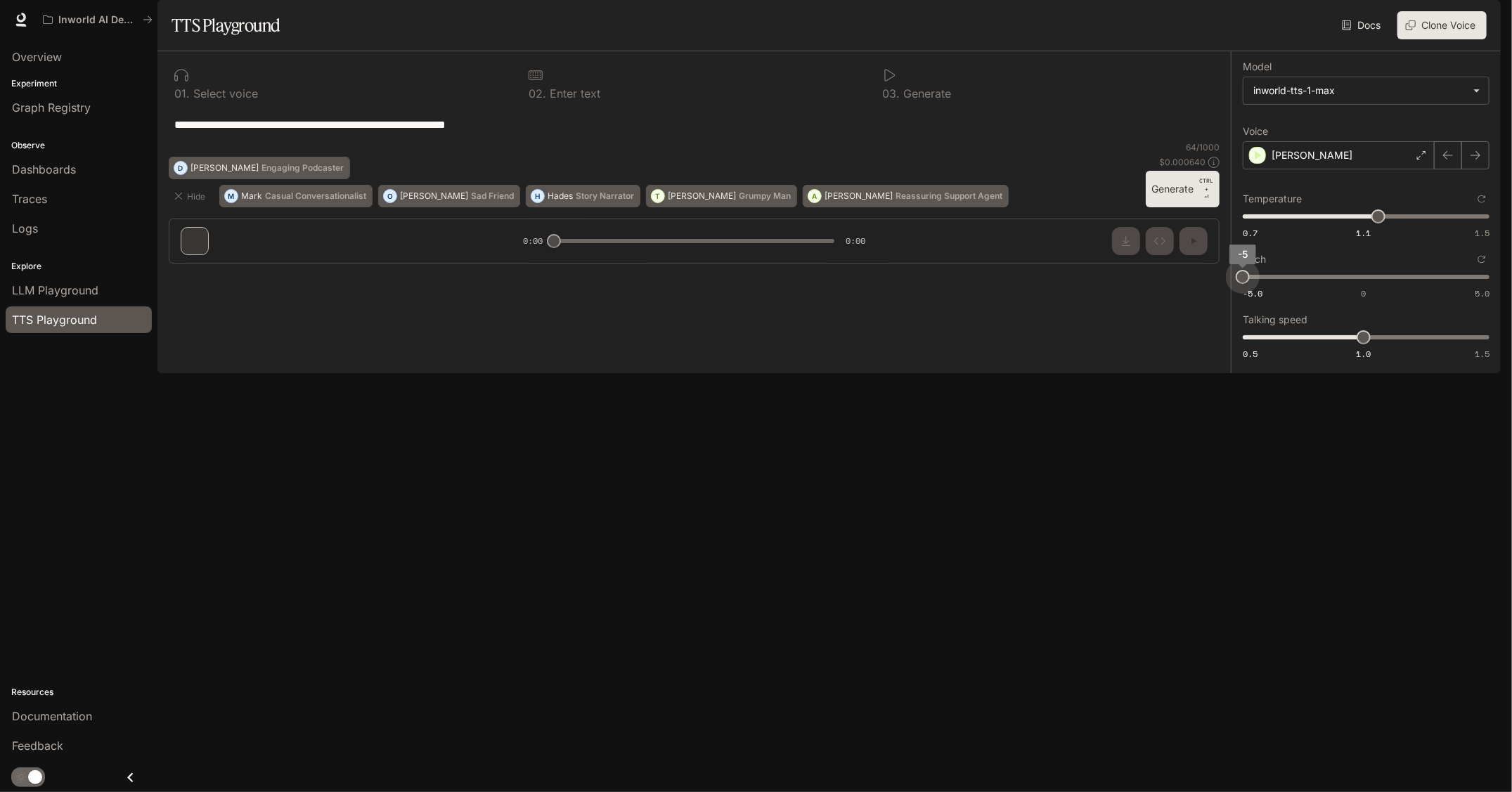
click at [1222, 316] on div "**********" at bounding box center [829, 212] width 1343 height 322
click at [1258, 160] on icon "button" at bounding box center [1259, 155] width 6 height 9
drag, startPoint x: 1243, startPoint y: 314, endPoint x: 1510, endPoint y: 328, distance: 267.4
click at [1510, 328] on div "**********" at bounding box center [756, 396] width 1512 height 792
click at [1254, 162] on icon "button" at bounding box center [1258, 155] width 14 height 14
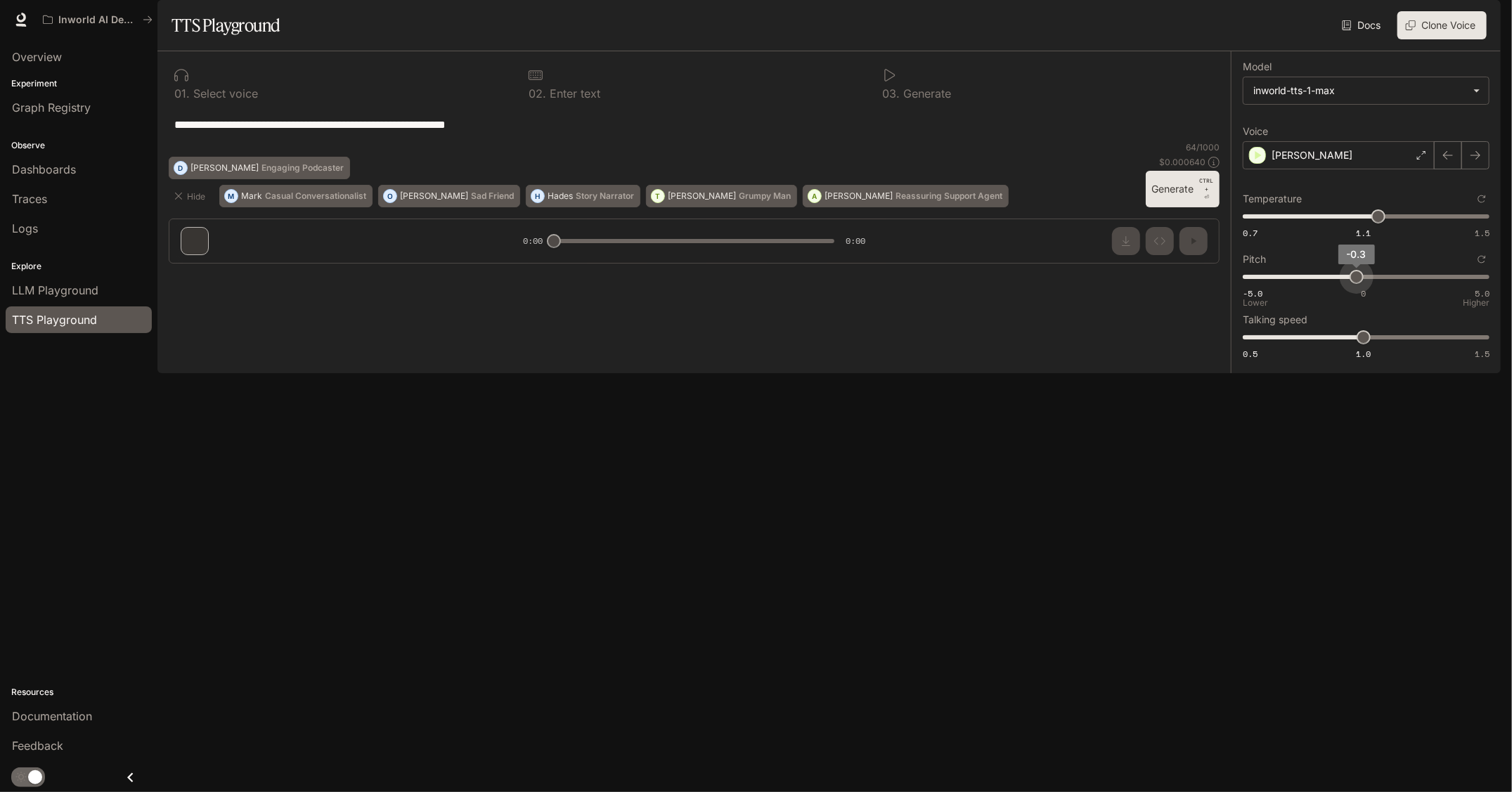
type input "****"
click at [1362, 287] on span "-5.0 0 5.0 -0.1" at bounding box center [1363, 276] width 241 height 21
click at [1330, 127] on body "**********" at bounding box center [756, 396] width 1512 height 792
click at [1330, 127] on div at bounding box center [756, 396] width 1512 height 792
click at [1330, 127] on body "**********" at bounding box center [756, 396] width 1512 height 792
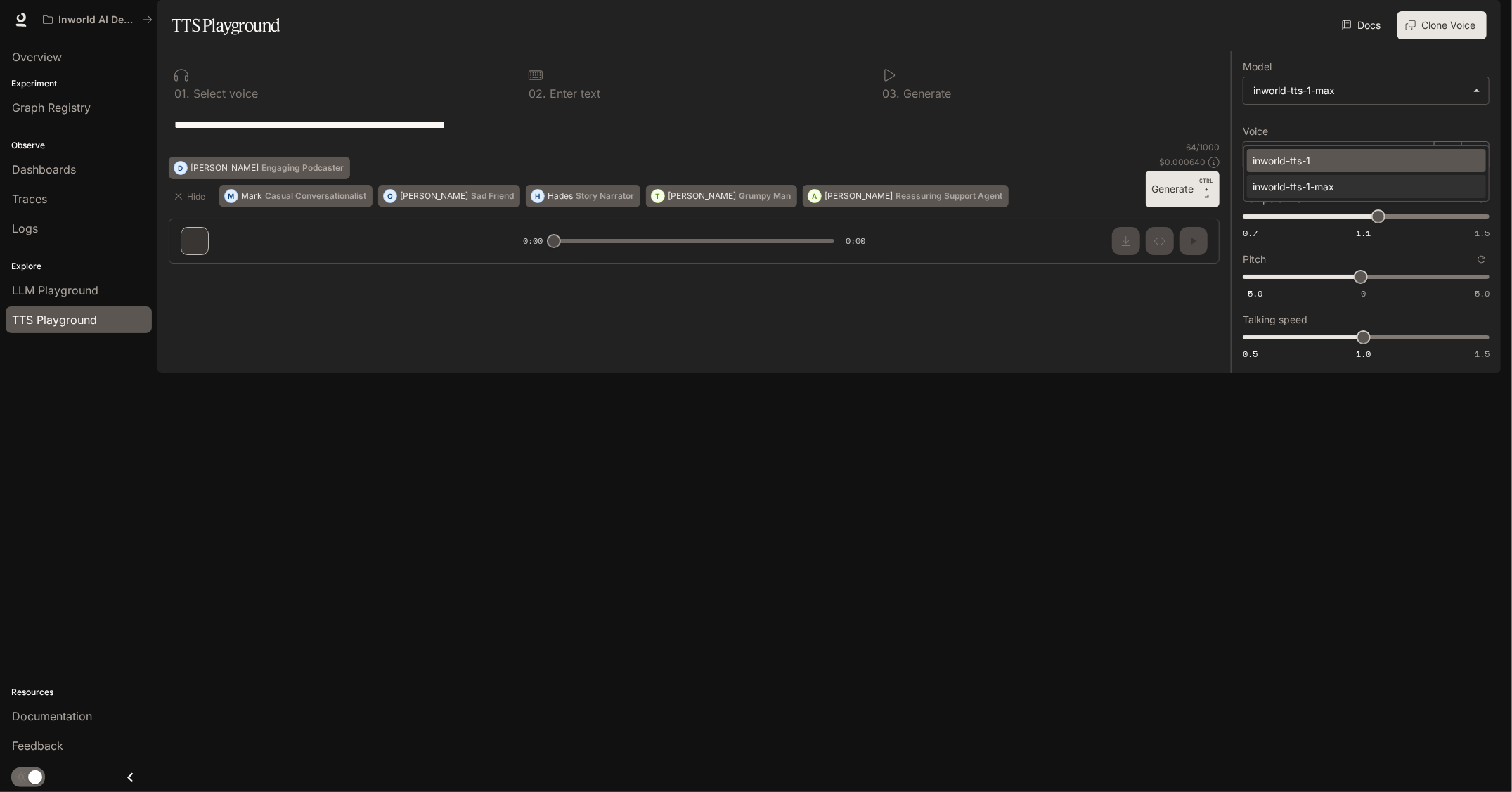
click at [1315, 161] on div "inworld-tts-1" at bounding box center [1364, 161] width 222 height 15
click at [1359, 118] on body "**********" at bounding box center [756, 396] width 1512 height 792
click at [1309, 194] on li "inworld-tts-1-max" at bounding box center [1367, 186] width 239 height 23
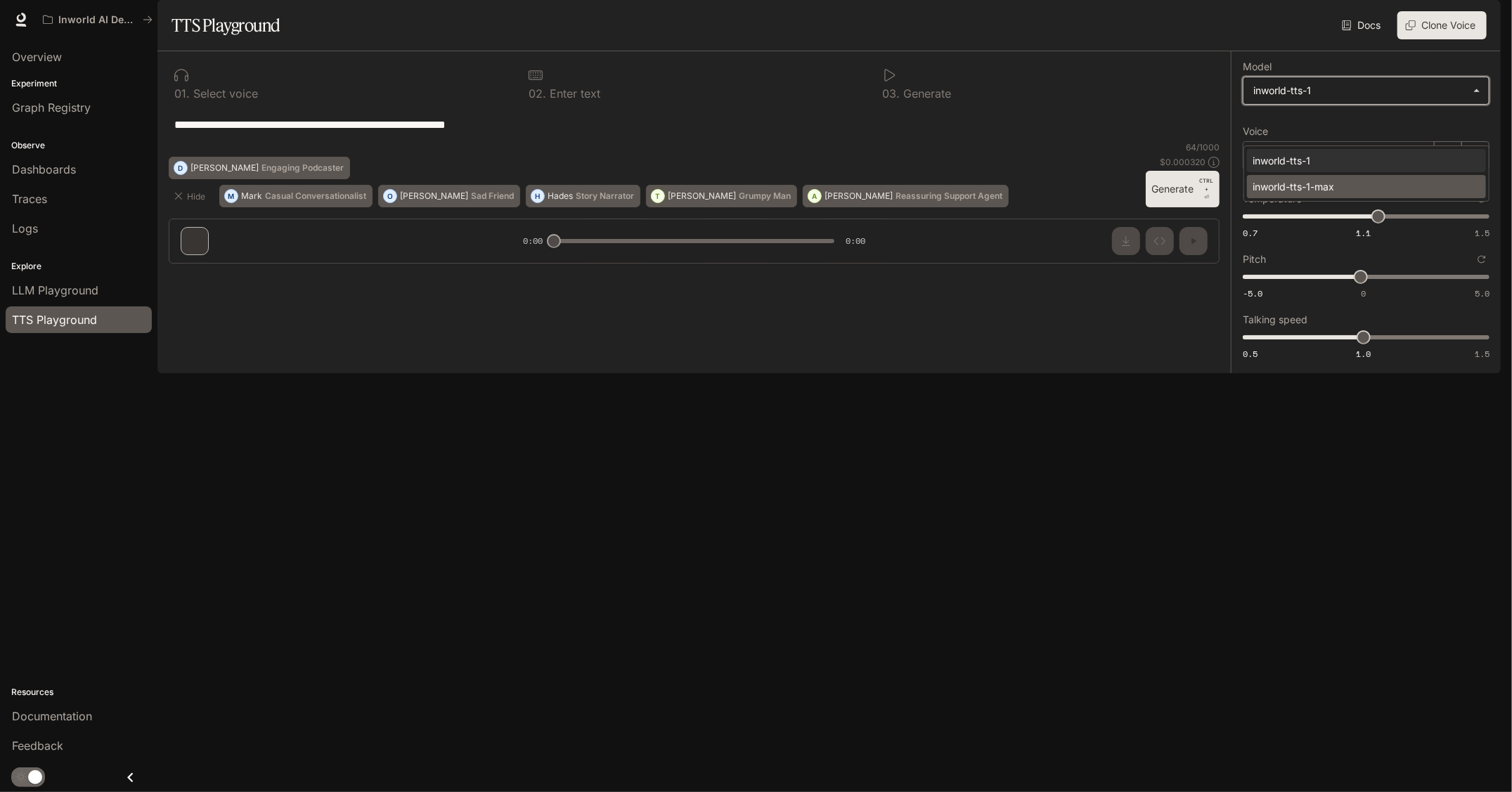
type input "**********"
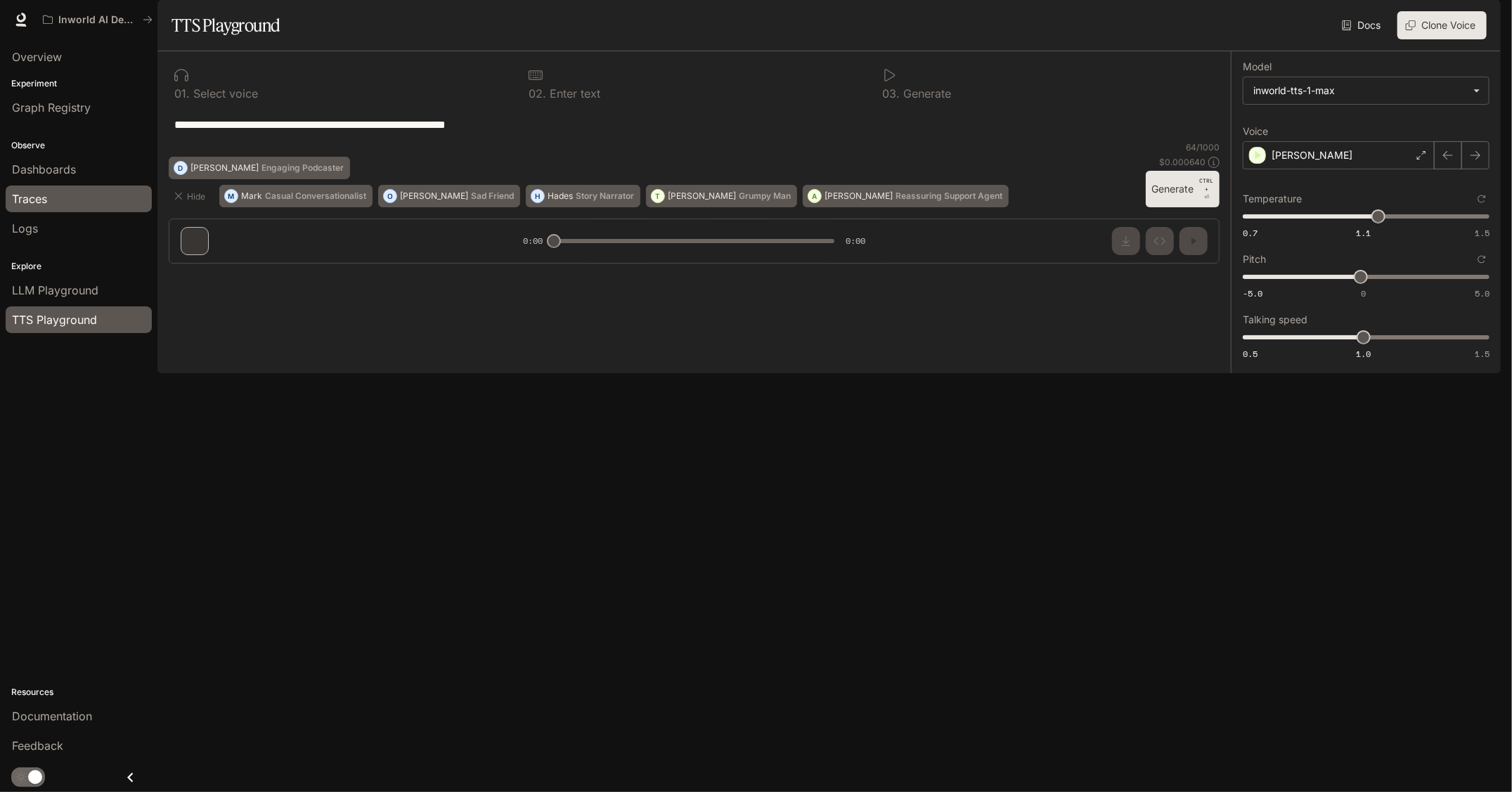
drag, startPoint x: 572, startPoint y: 155, endPoint x: 117, endPoint y: 194, distance: 456.7
click at [158, 194] on main "**********" at bounding box center [829, 187] width 1343 height 373
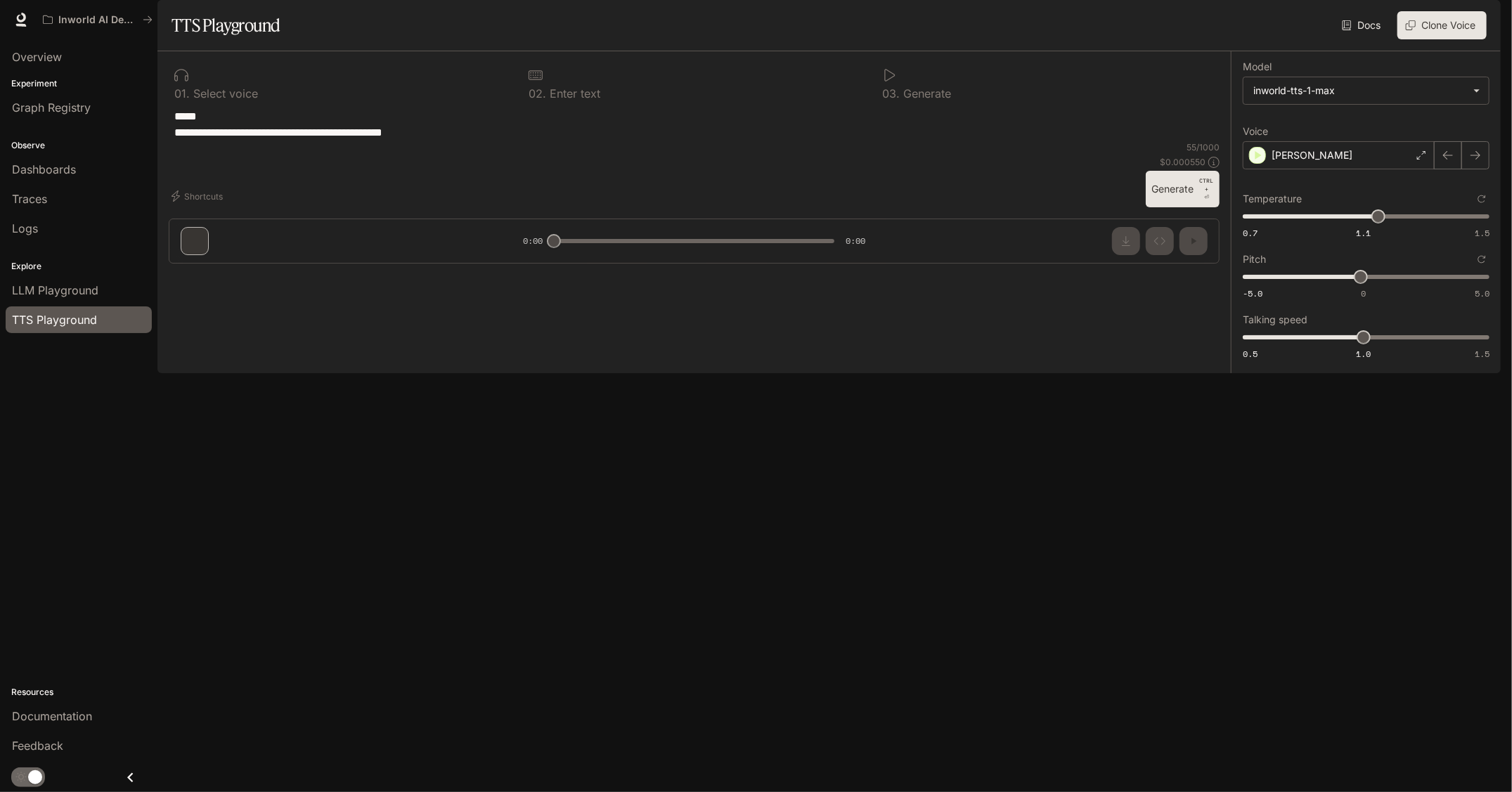
type textarea "**********"
click at [1162, 207] on button "Generate CTRL + ⏎" at bounding box center [1183, 189] width 74 height 36
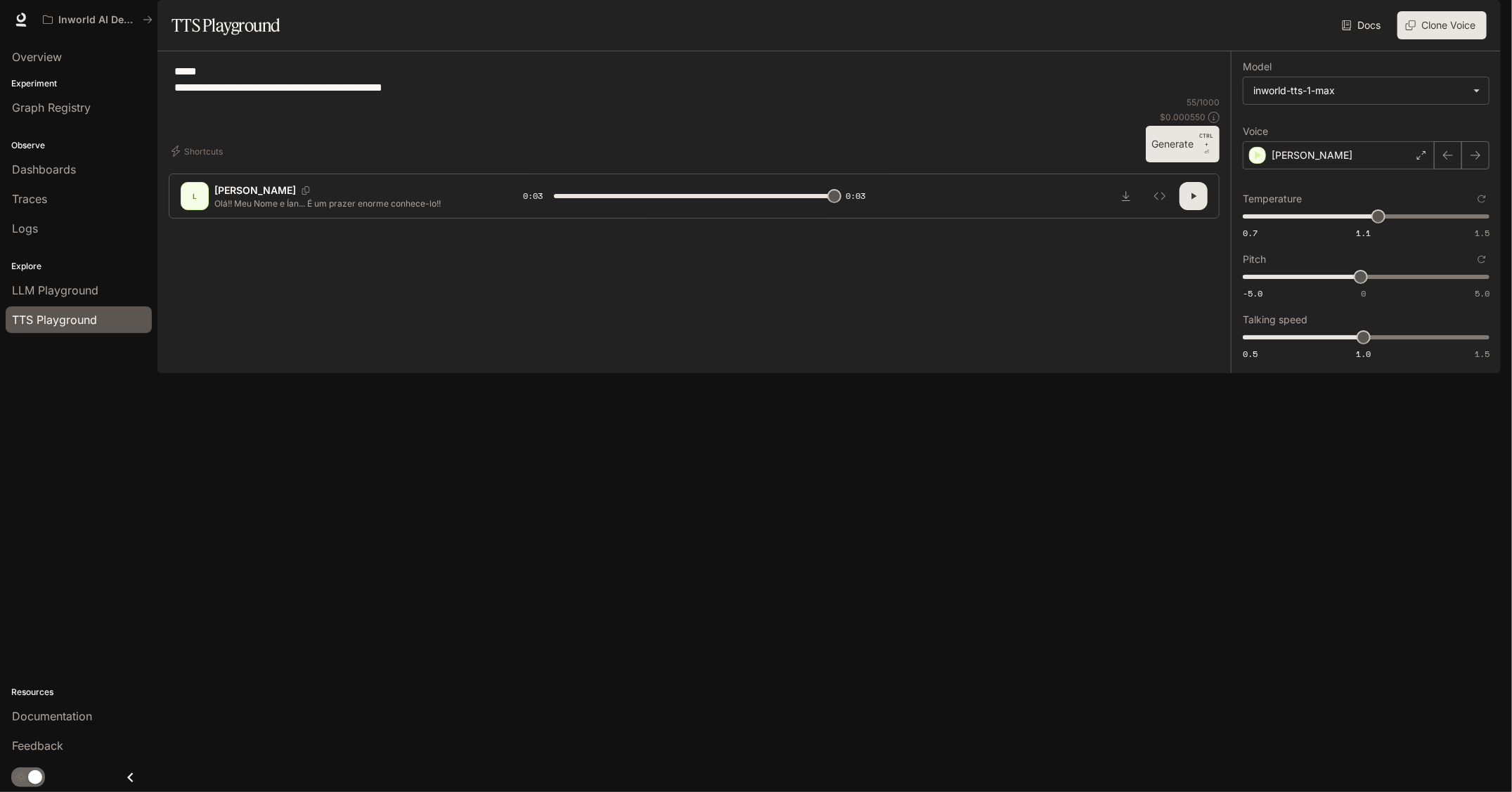
type input "*"
click at [1414, 121] on body "**********" at bounding box center [756, 396] width 1512 height 792
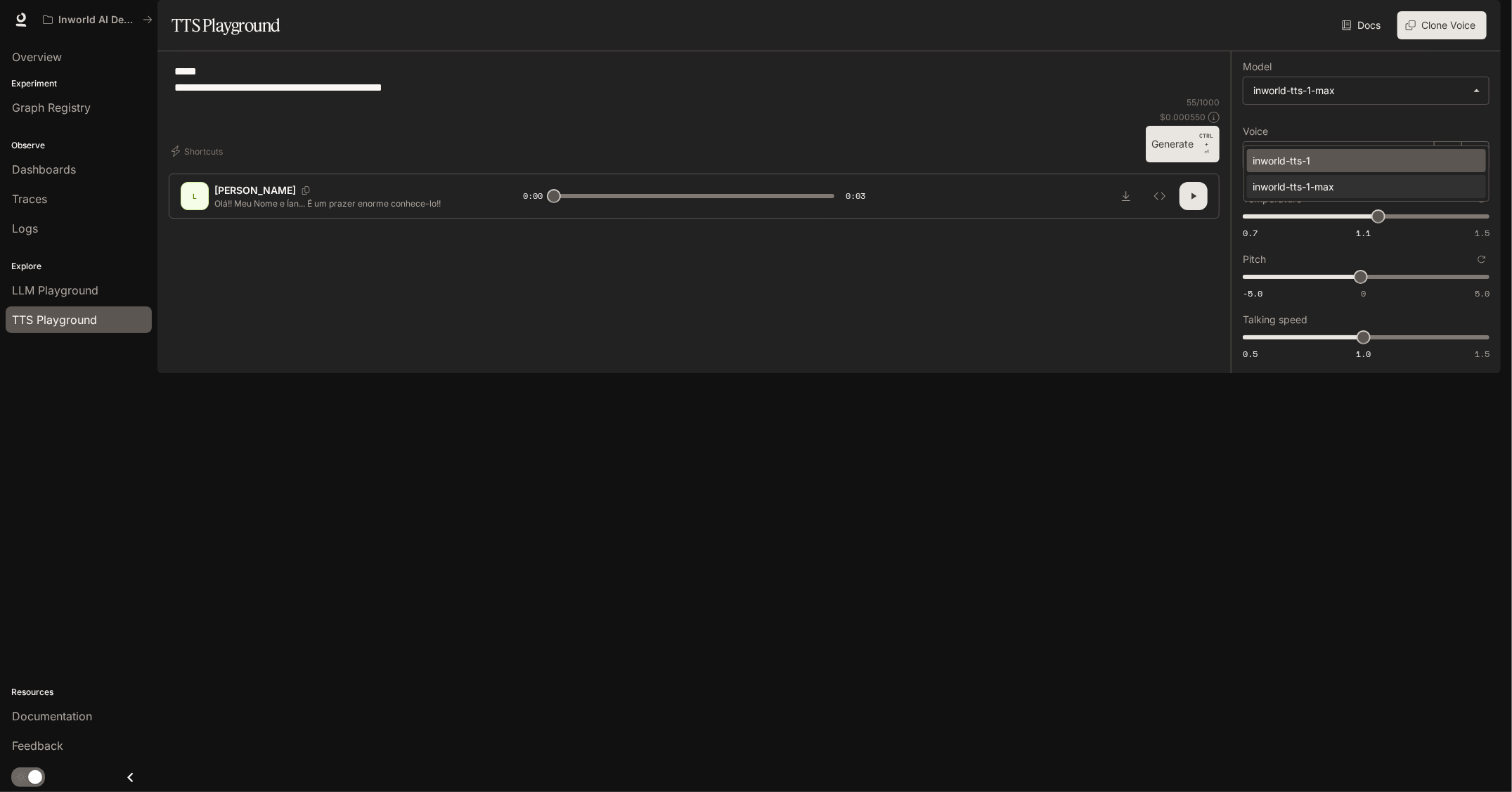
click at [1340, 154] on div "inworld-tts-1" at bounding box center [1364, 161] width 222 height 15
type input "**********"
click at [1172, 162] on button "Generate CTRL + ⏎" at bounding box center [1183, 144] width 74 height 36
click at [1201, 210] on button "button" at bounding box center [1194, 196] width 28 height 28
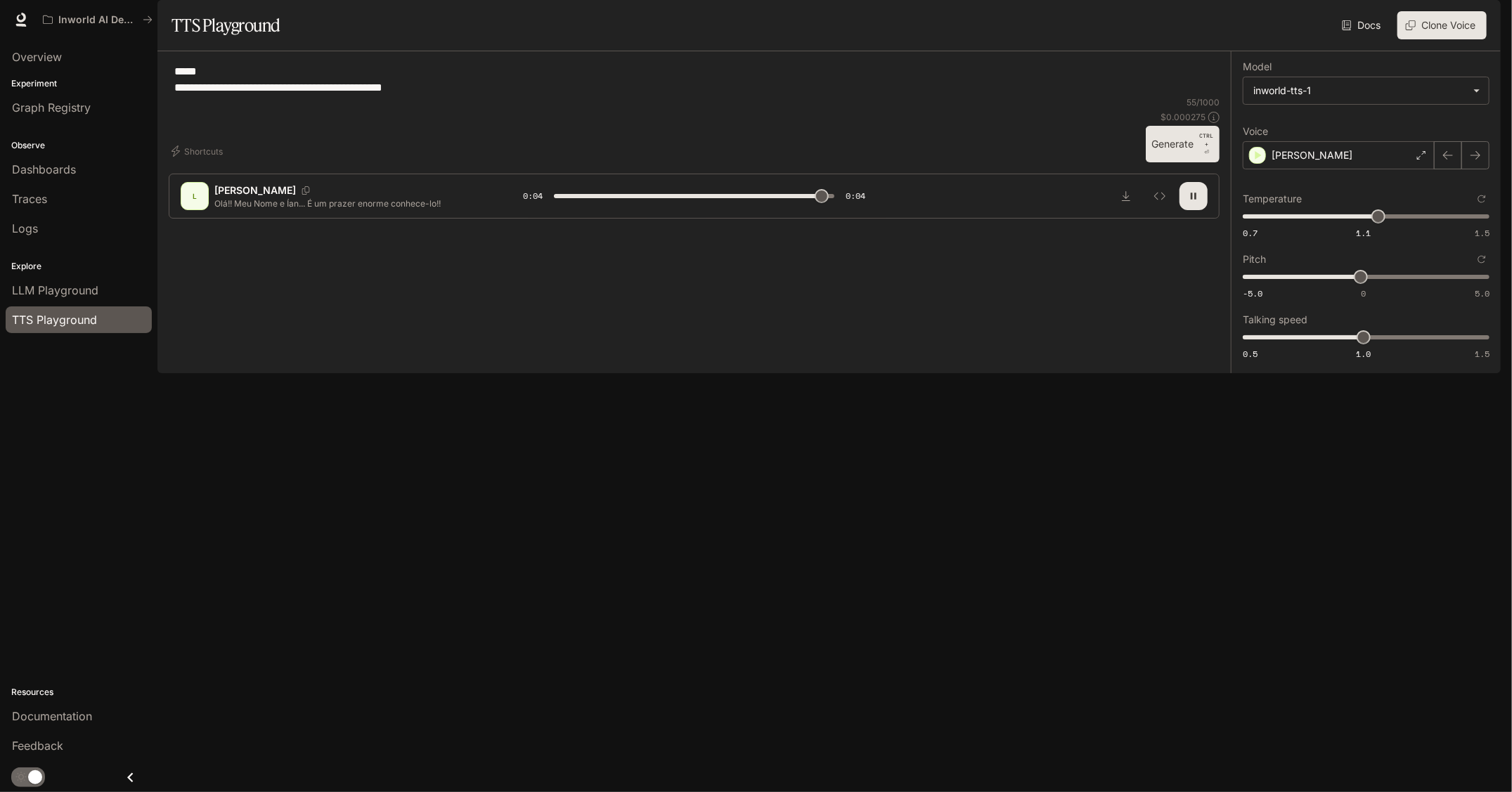
type input "*"
click at [1291, 117] on body "**********" at bounding box center [756, 396] width 1512 height 792
click at [1294, 187] on div "inworld-tts-1-max" at bounding box center [1364, 187] width 222 height 15
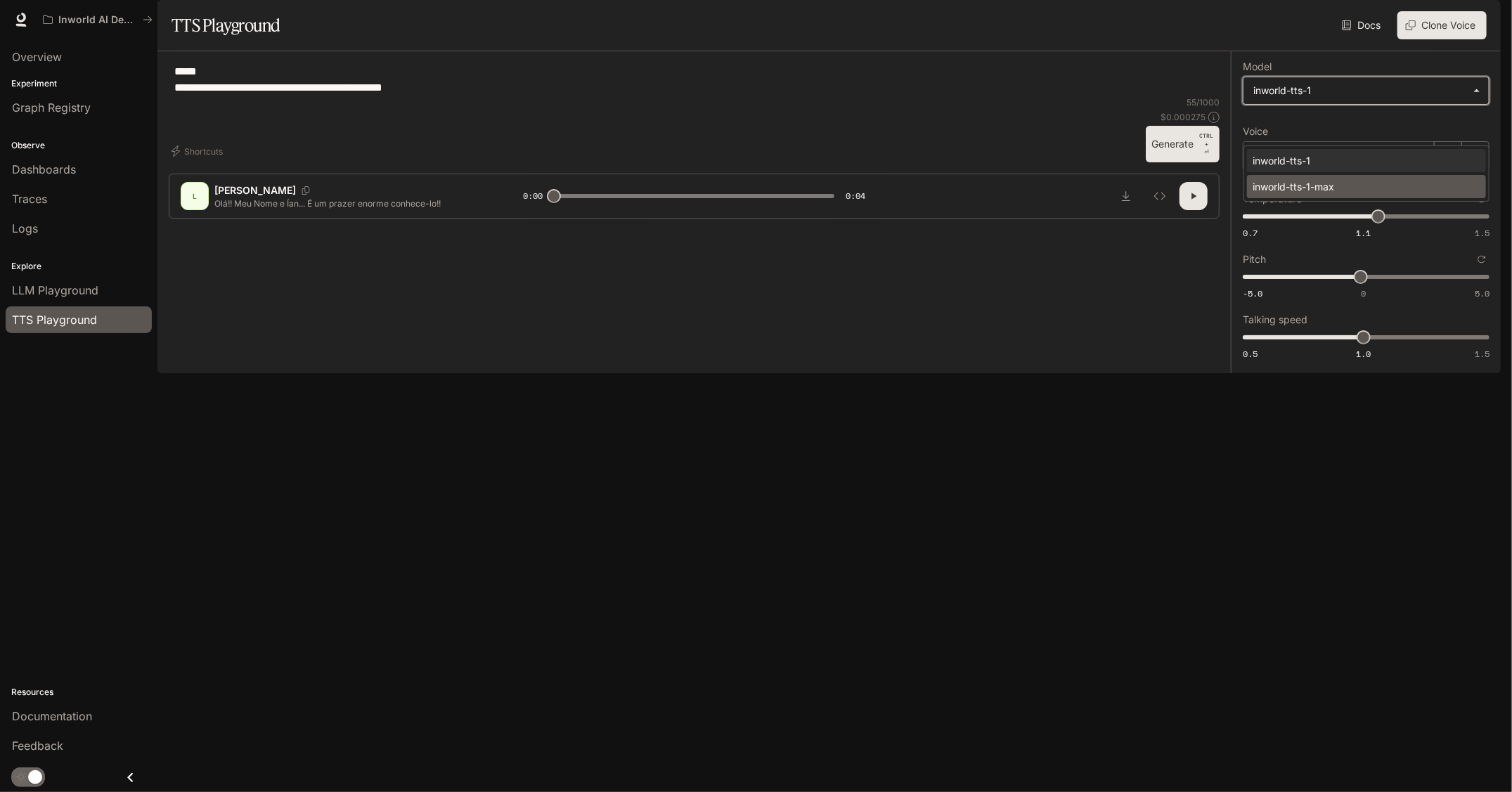
type input "**********"
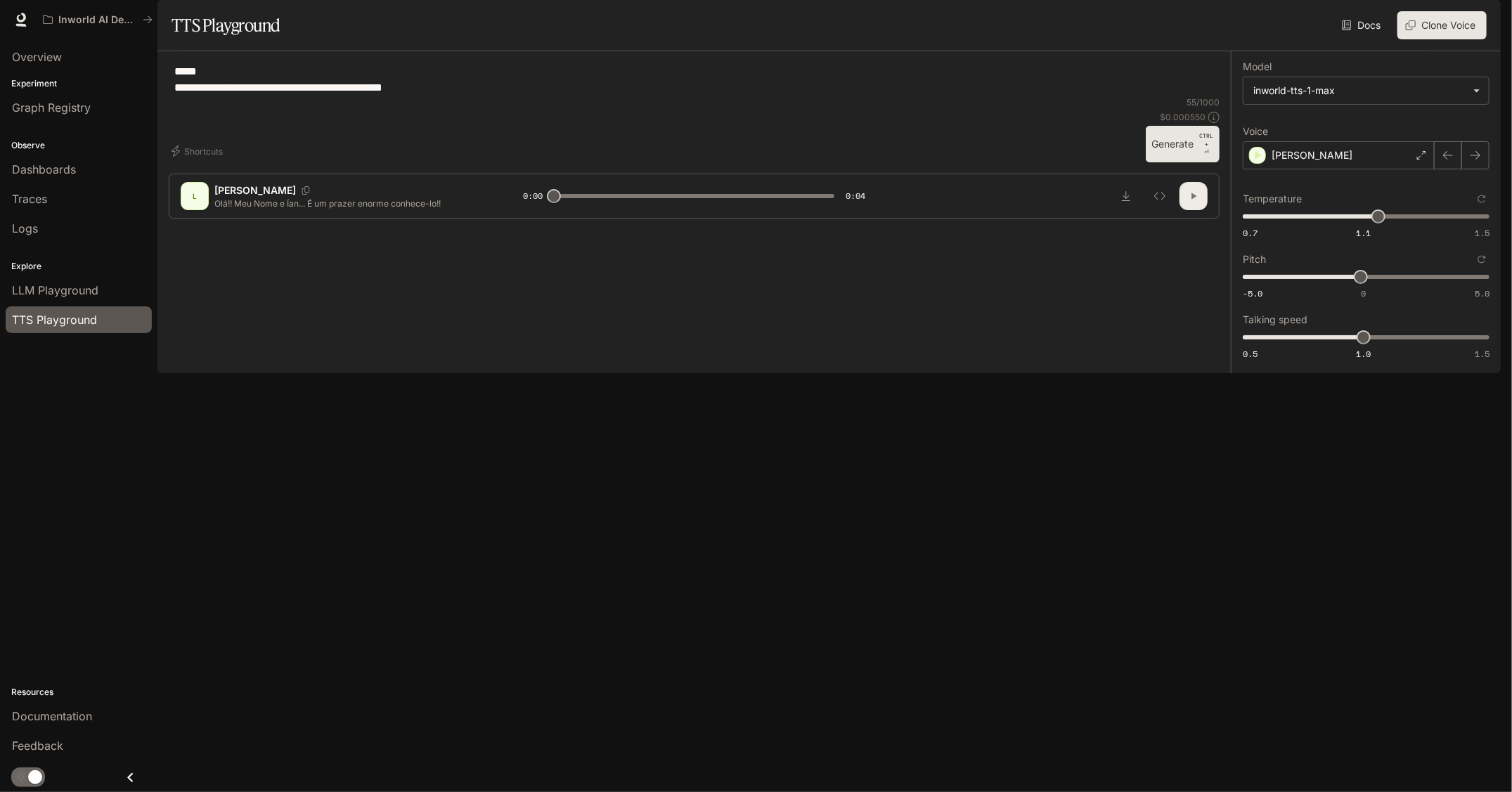
click at [1188, 210] on button "button" at bounding box center [1194, 196] width 28 height 28
click at [1183, 162] on button "Generate CTRL + ⏎" at bounding box center [1183, 144] width 74 height 36
type input "*"
click at [1255, 162] on icon "button" at bounding box center [1258, 155] width 14 height 14
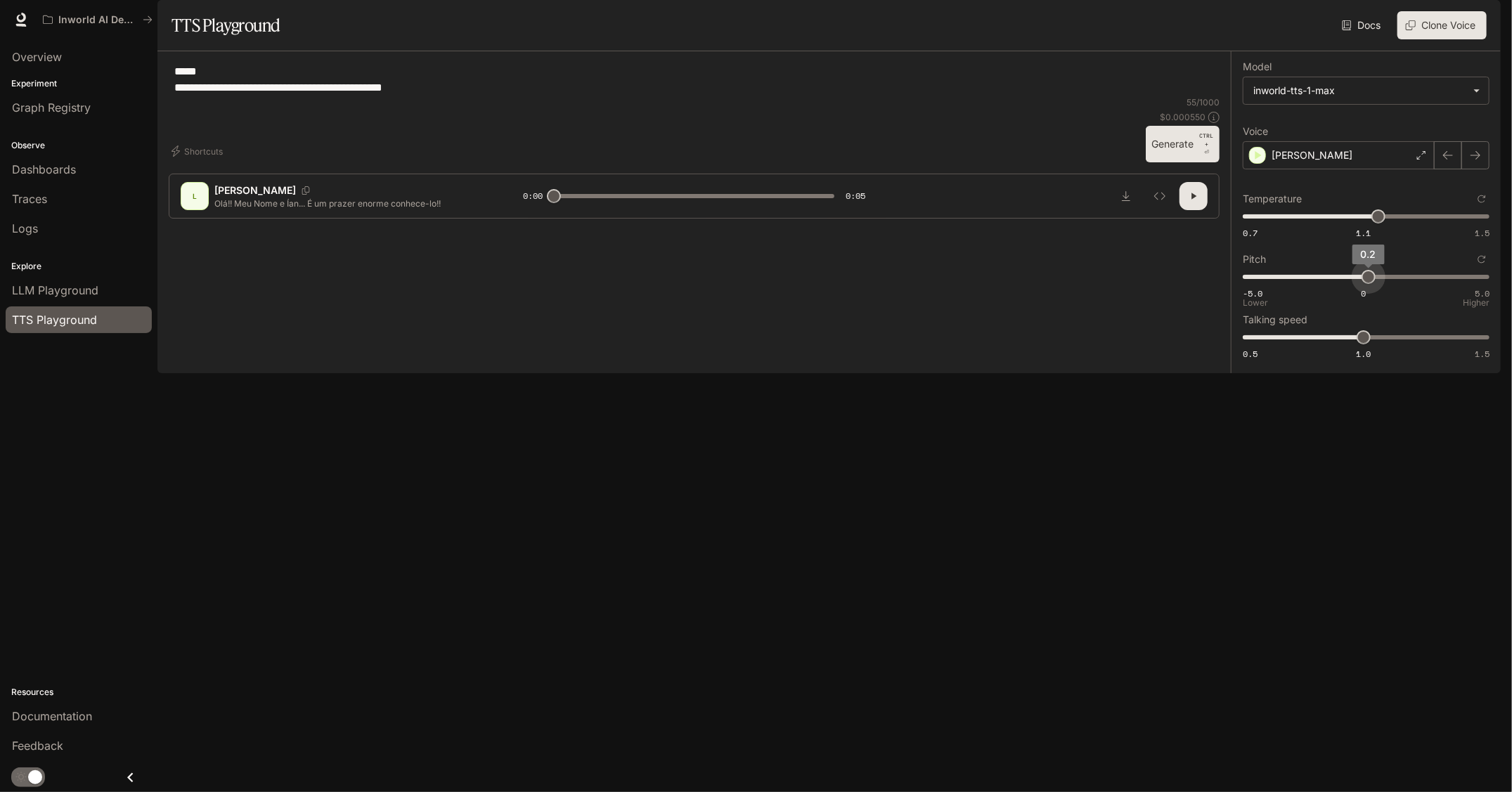
type input "***"
click at [1371, 284] on span "0.3" at bounding box center [1371, 277] width 14 height 14
click at [1158, 162] on button "Generate CTRL + ⏎" at bounding box center [1183, 144] width 74 height 36
click at [1426, 169] on div "[PERSON_NAME]" at bounding box center [1339, 155] width 192 height 28
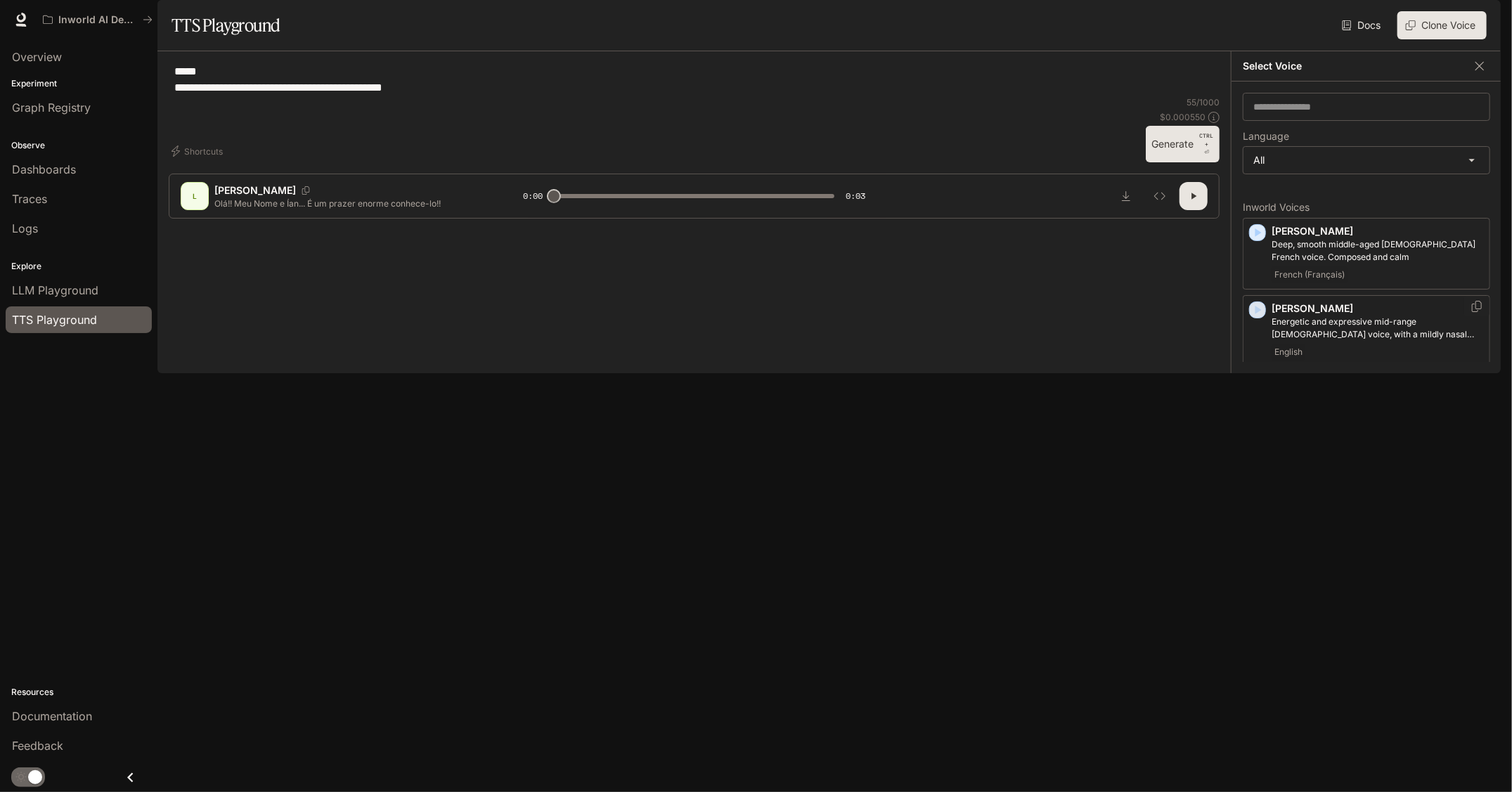
click at [1260, 317] on icon "button" at bounding box center [1258, 310] width 14 height 14
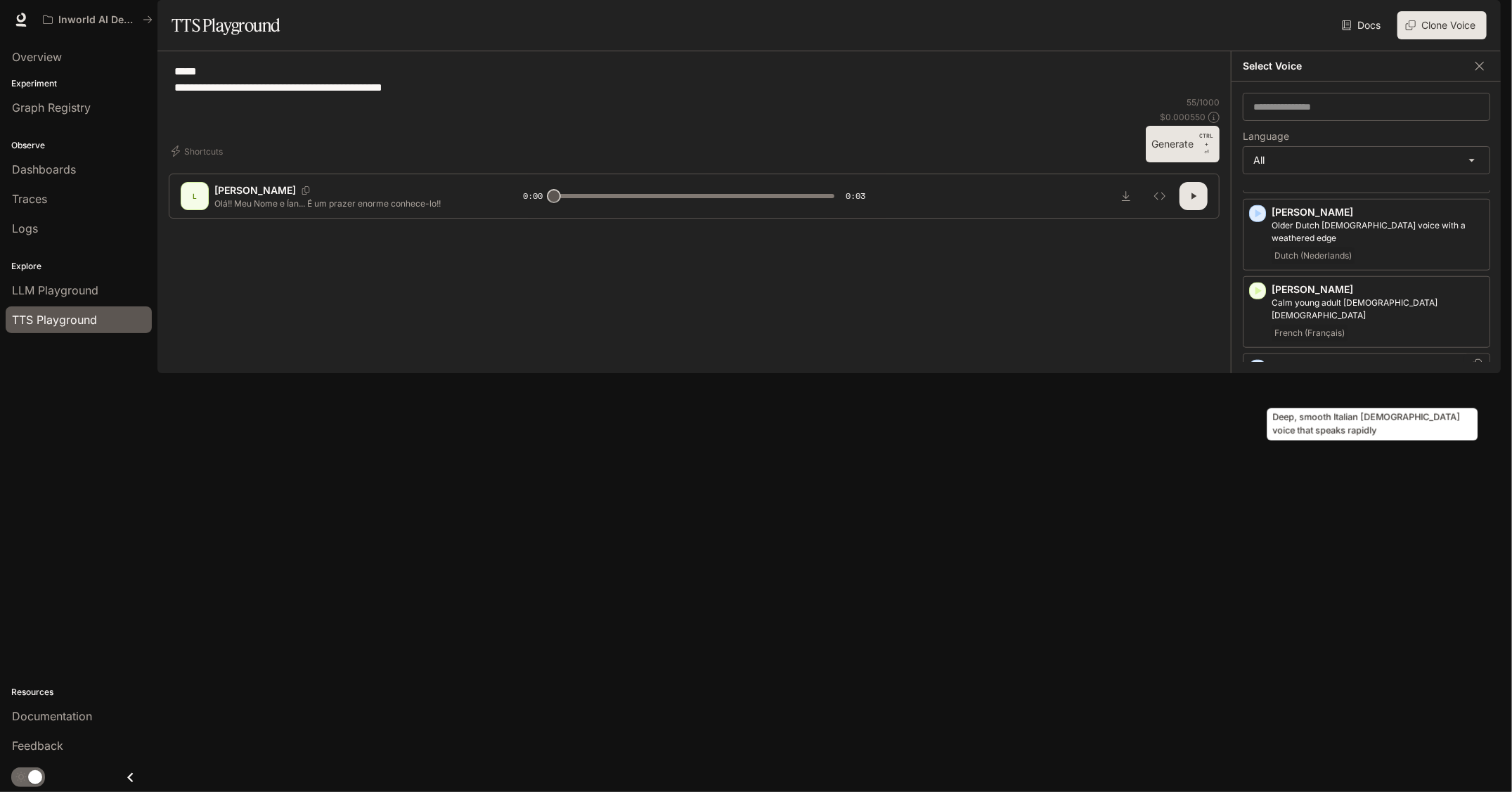
scroll to position [703, 0]
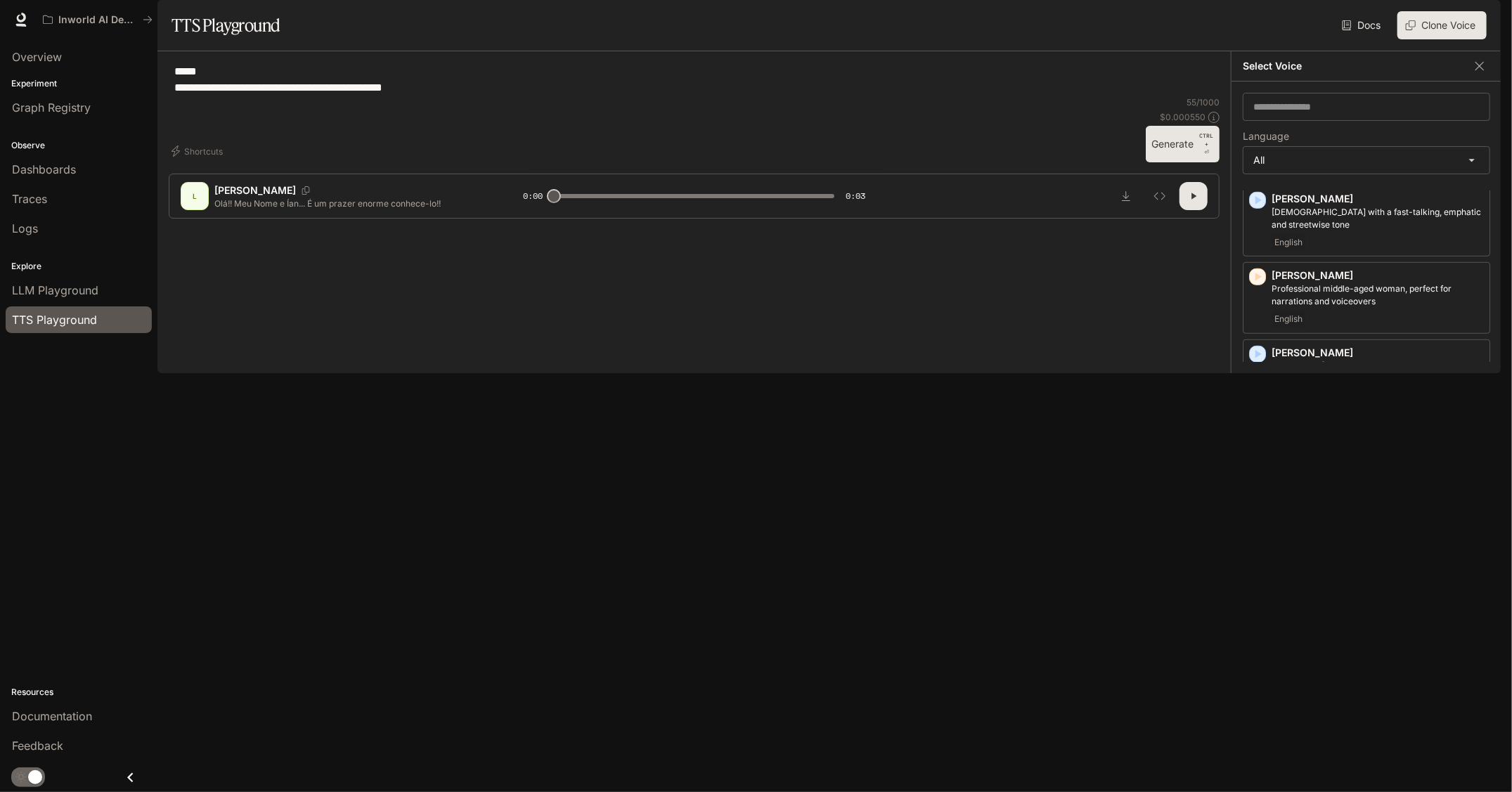
click at [1262, 439] on icon "button" at bounding box center [1258, 431] width 14 height 14
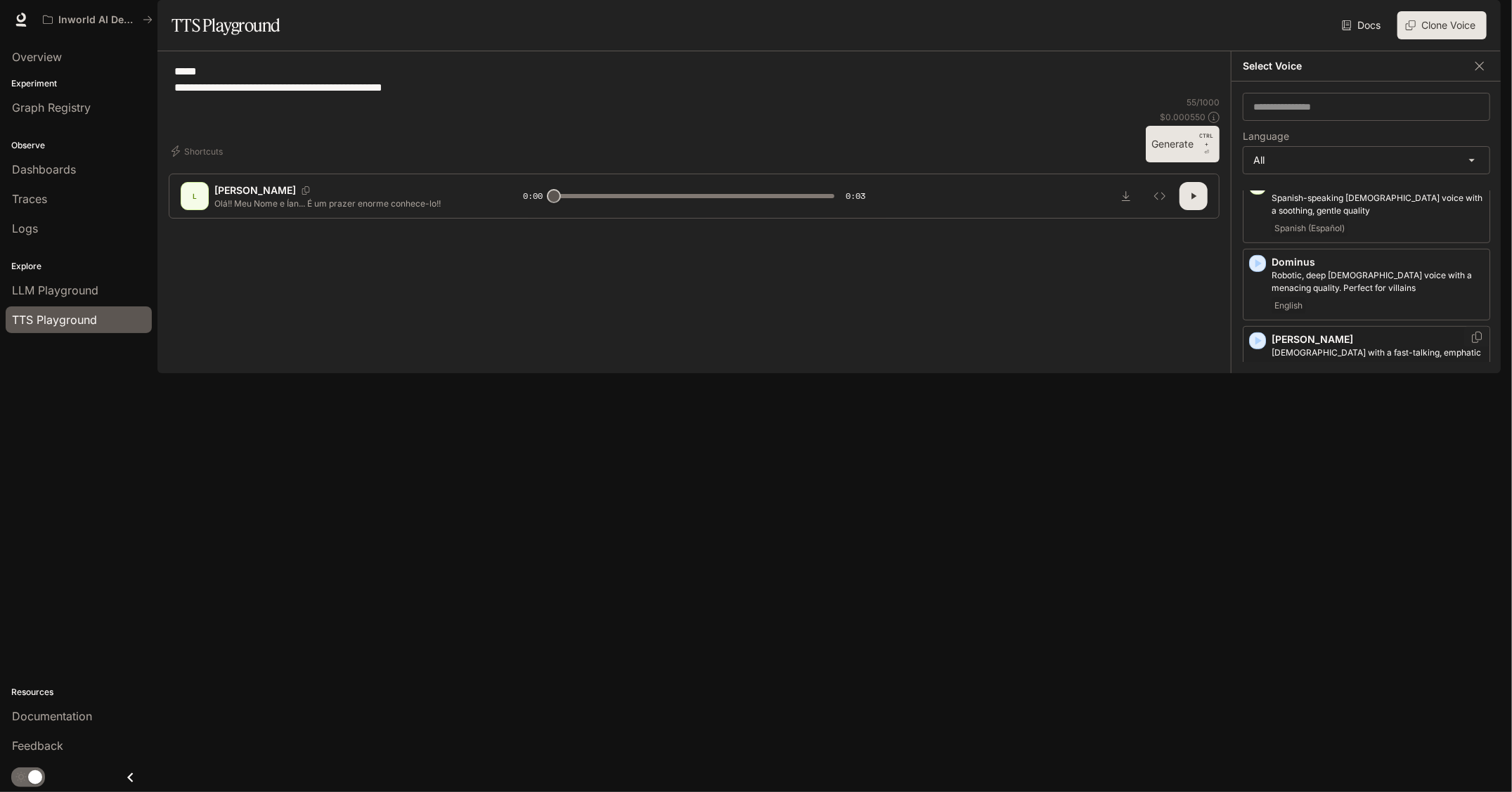
click at [1259, 348] on icon "button" at bounding box center [1258, 341] width 14 height 14
click at [1309, 371] on p "[DEMOGRAPHIC_DATA] with a fast-talking, emphatic and streetwise tone" at bounding box center [1378, 359] width 213 height 25
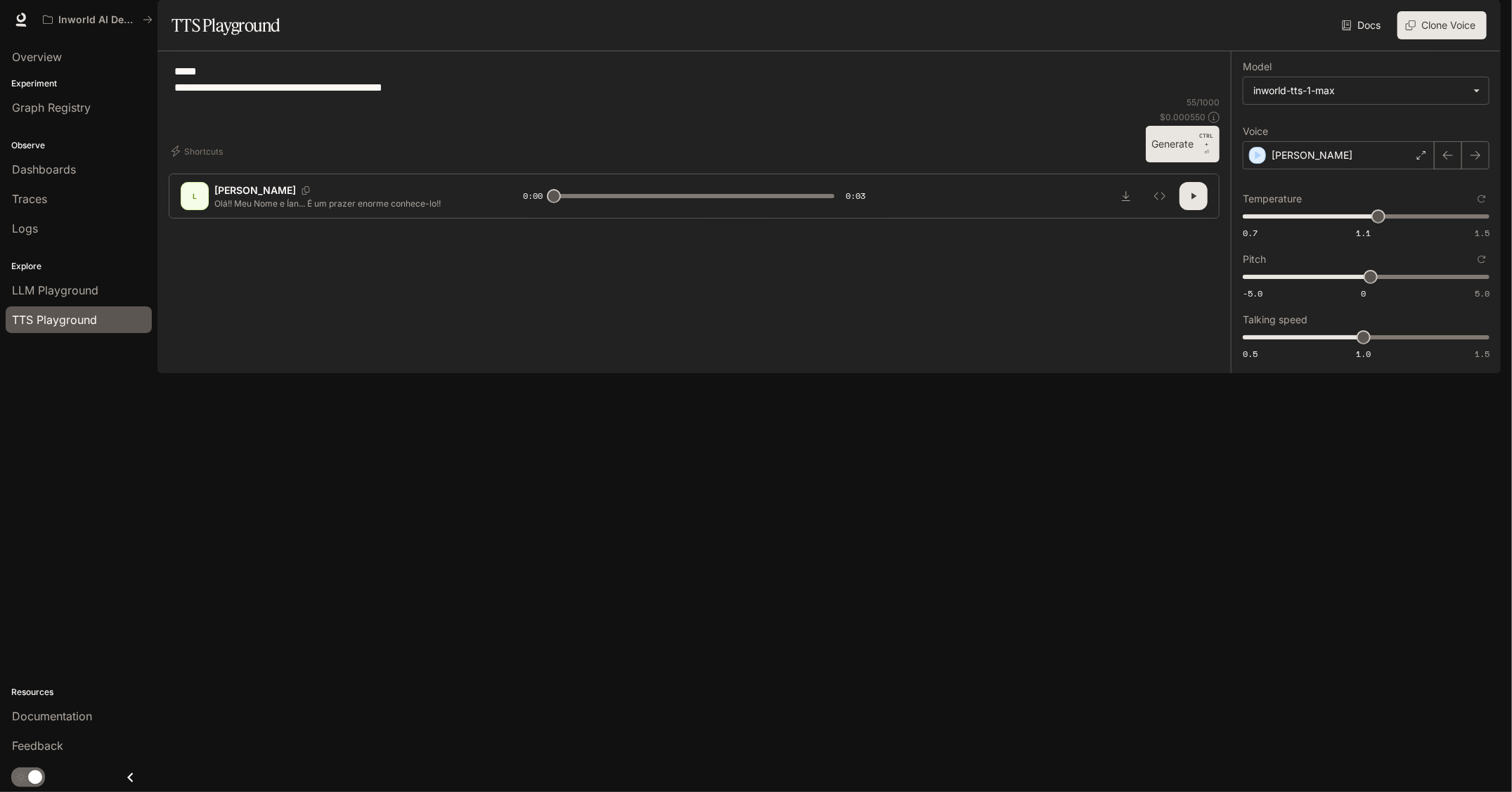
click at [1171, 162] on button "Generate CTRL + ⏎" at bounding box center [1183, 144] width 74 height 36
click at [1310, 169] on div "[PERSON_NAME]" at bounding box center [1339, 155] width 192 height 28
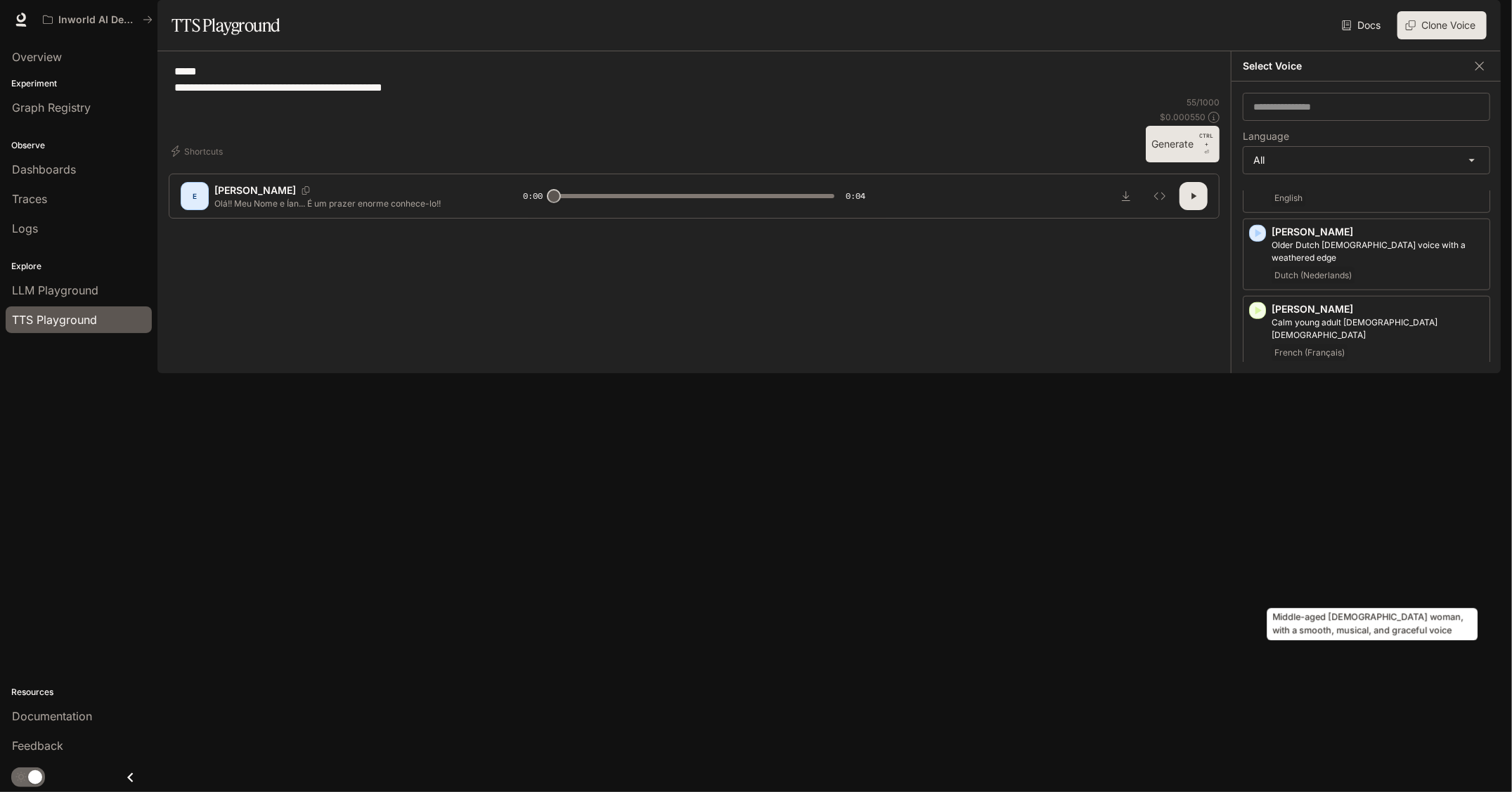
scroll to position [843, 0]
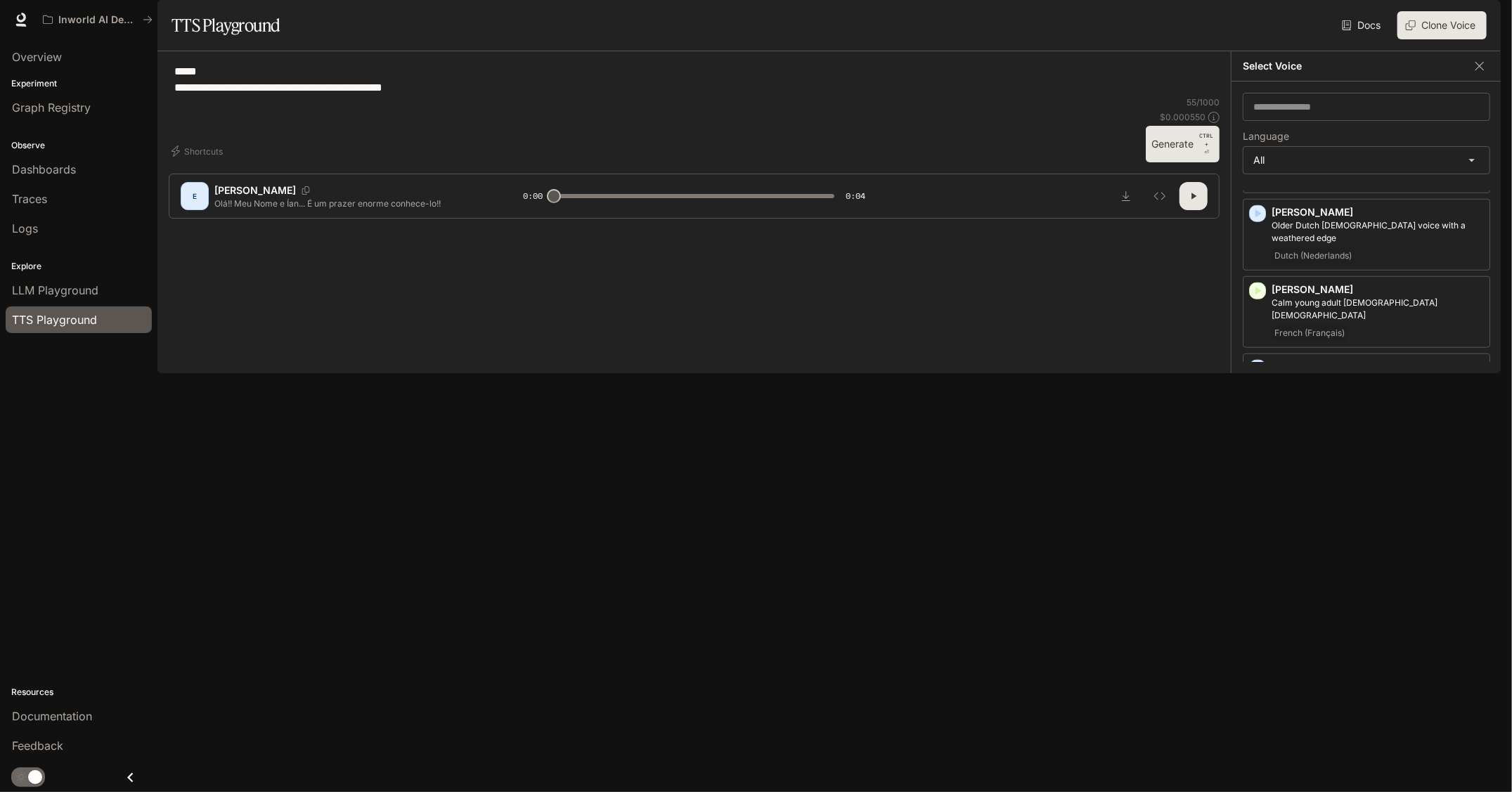
click at [1309, 531] on span "Portuguese (Português)" at bounding box center [1321, 539] width 100 height 17
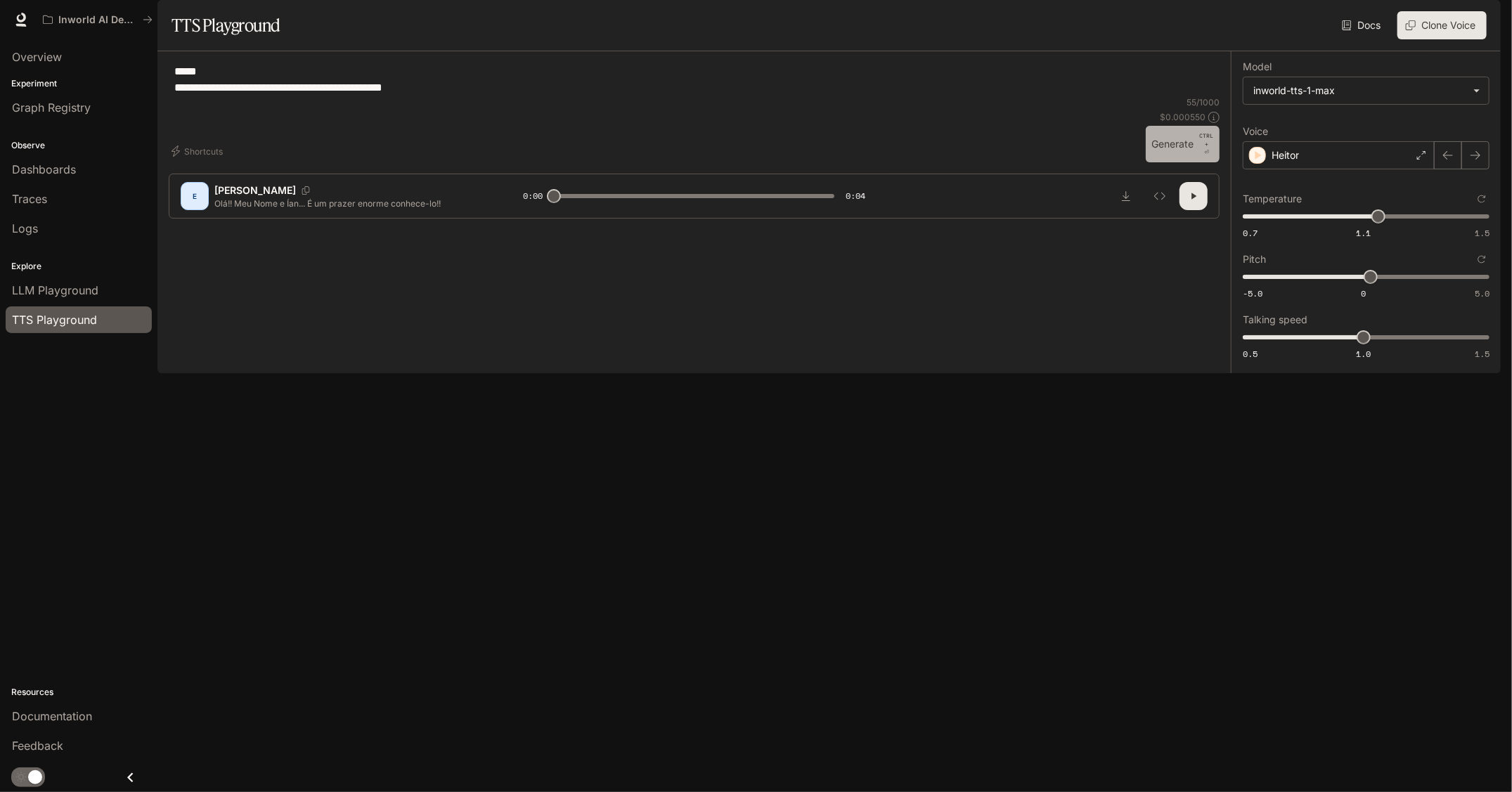
click at [1168, 162] on button "Generate CTRL + ⏎" at bounding box center [1183, 144] width 74 height 36
type input "*"
click at [239, 95] on textarea "**********" at bounding box center [694, 79] width 1040 height 32
type textarea "**********"
click at [1162, 162] on button "Generate CTRL + ⏎" at bounding box center [1183, 144] width 74 height 36
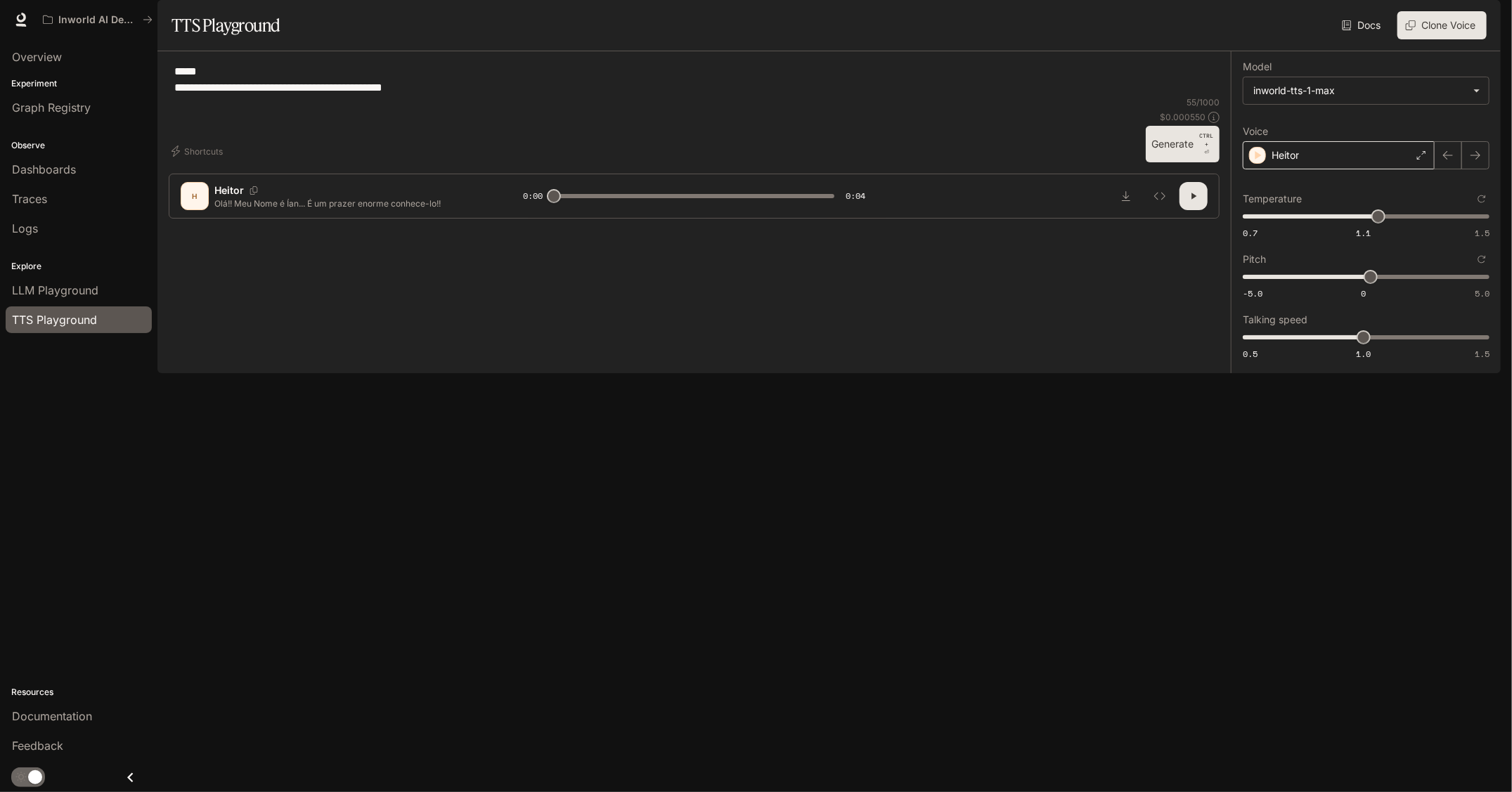
click at [1283, 162] on p "Heitor" at bounding box center [1285, 155] width 28 height 14
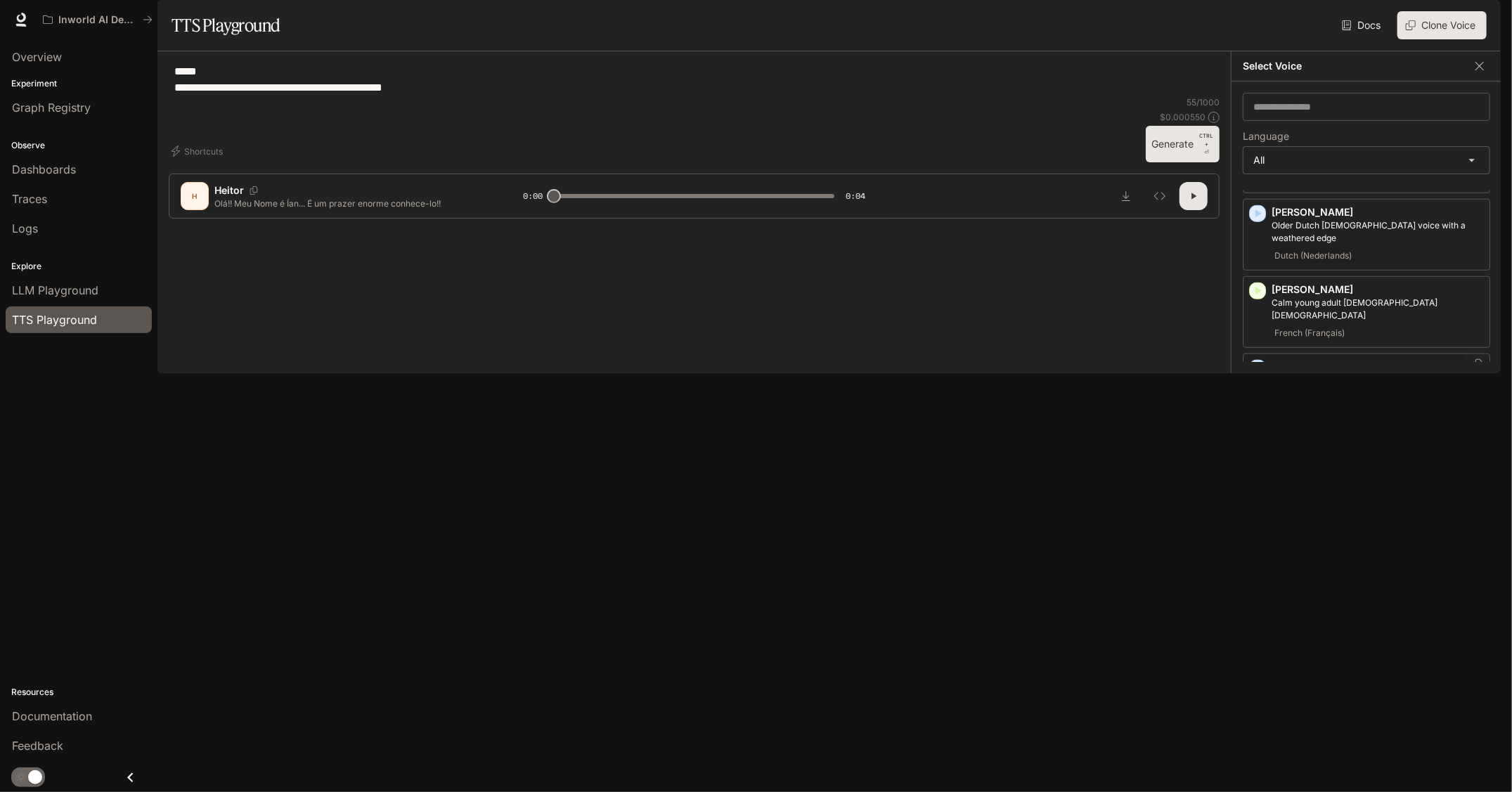
click at [1263, 361] on icon "button" at bounding box center [1258, 368] width 14 height 14
click at [1327, 394] on div "[PERSON_NAME], smooth Italian [DEMOGRAPHIC_DATA] voice that speaks rapidly Ital…" at bounding box center [1378, 389] width 213 height 59
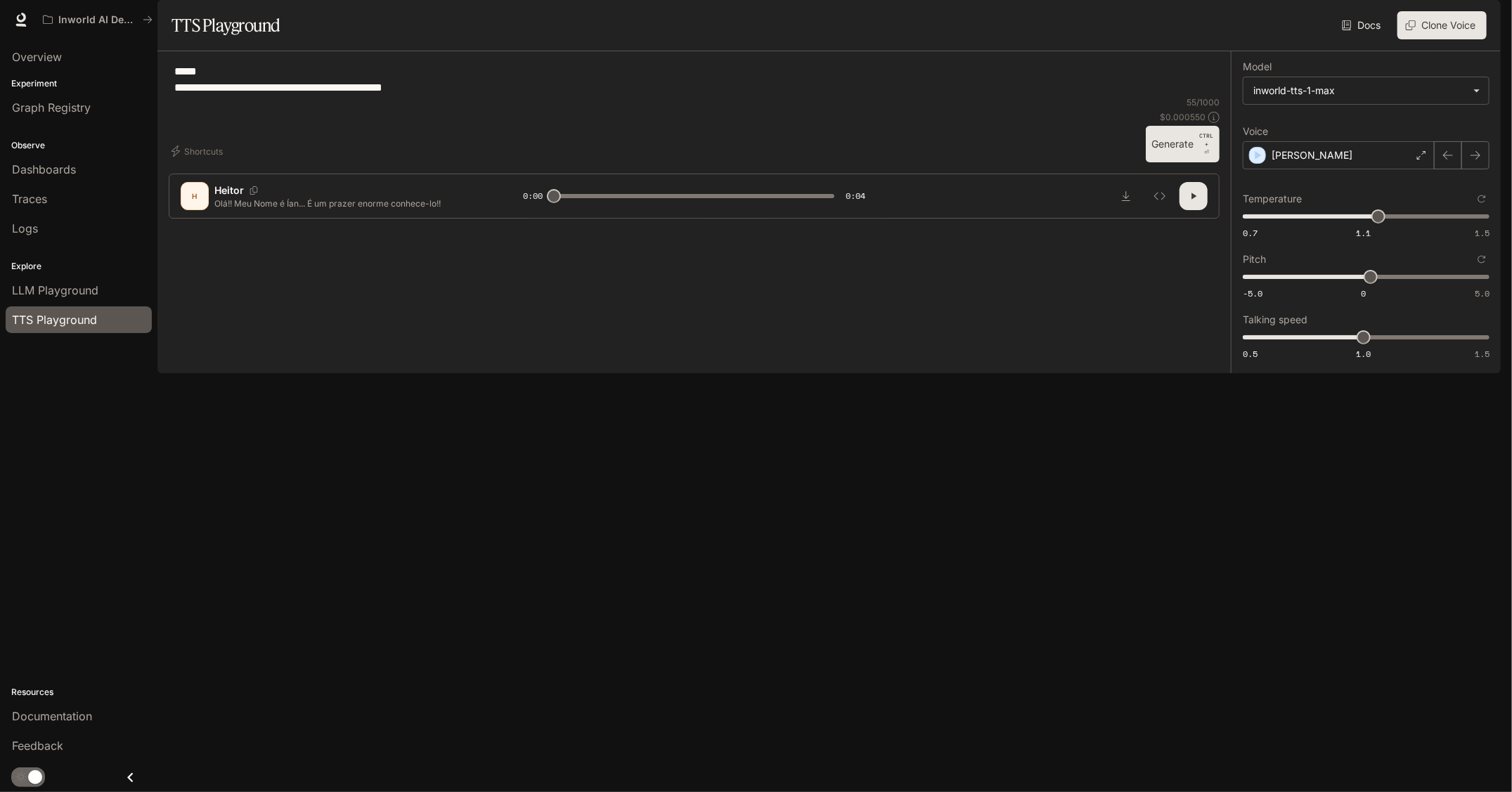
click at [1170, 162] on button "Generate CTRL + ⏎" at bounding box center [1183, 144] width 74 height 36
click at [1314, 126] on body "**********" at bounding box center [756, 396] width 1512 height 792
click at [1314, 126] on div at bounding box center [756, 396] width 1512 height 792
type input "*"
click at [1301, 169] on div "[PERSON_NAME]" at bounding box center [1339, 155] width 192 height 28
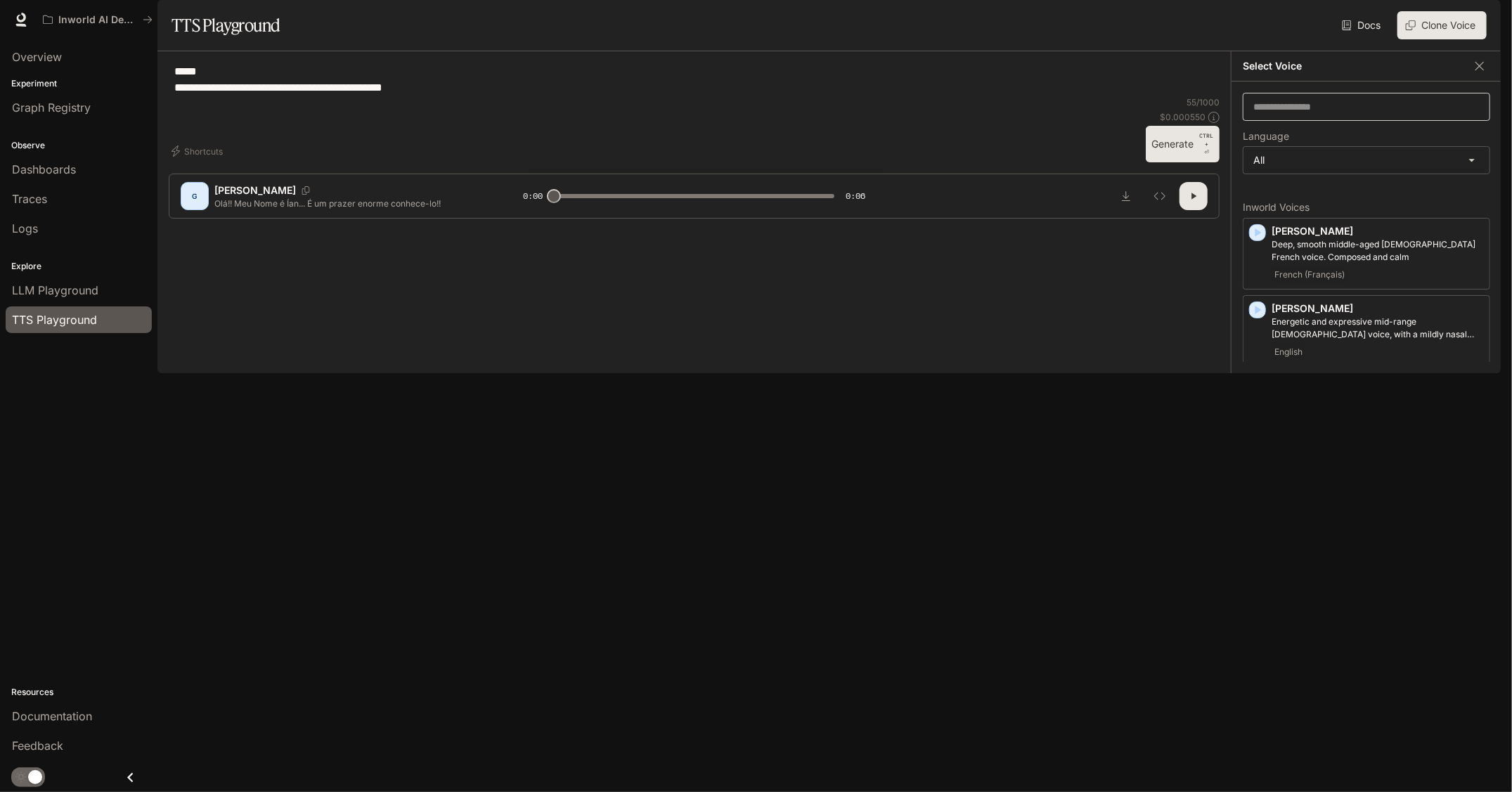
click at [1281, 121] on div "​" at bounding box center [1366, 107] width 247 height 28
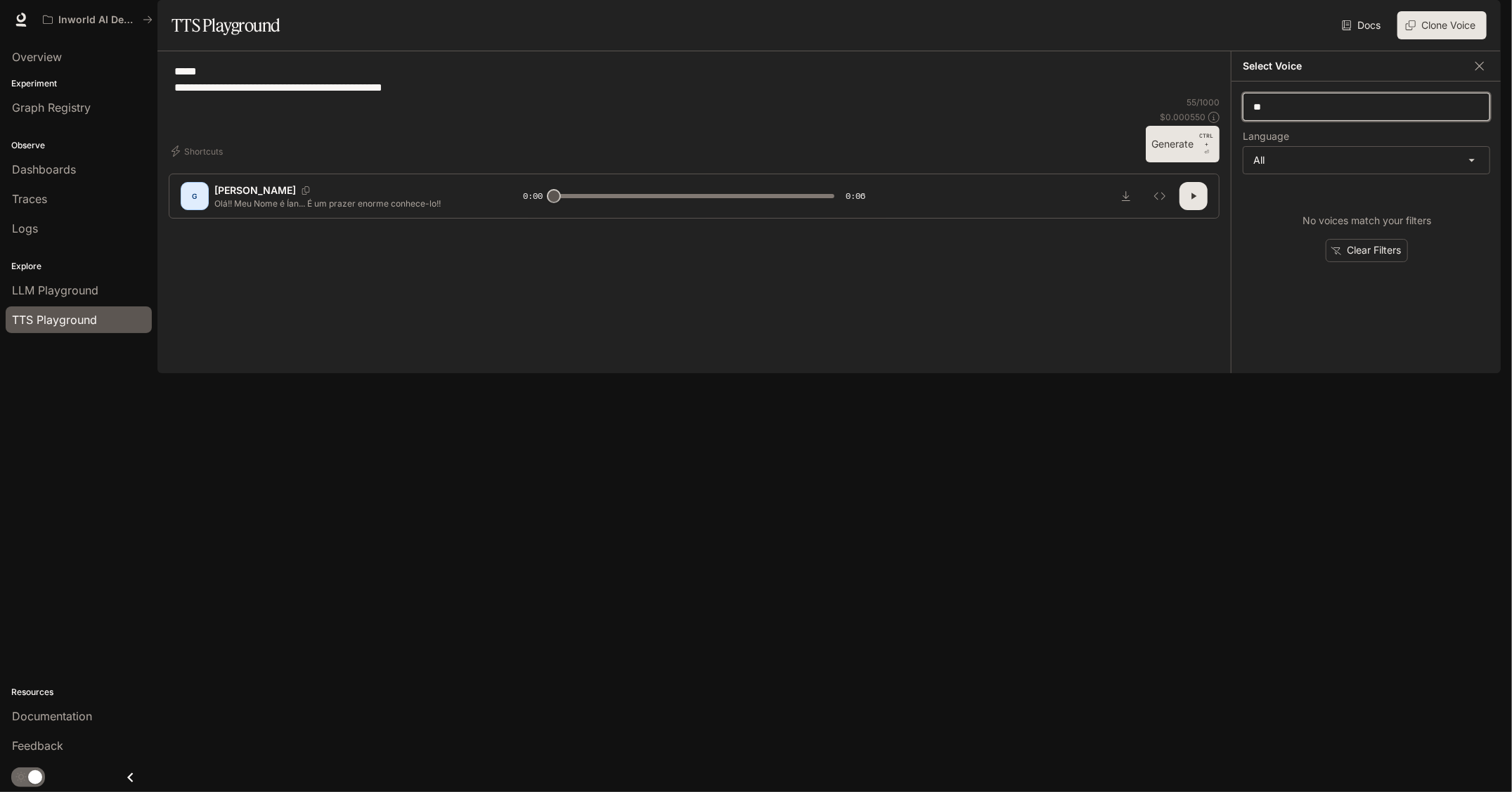
type input "*"
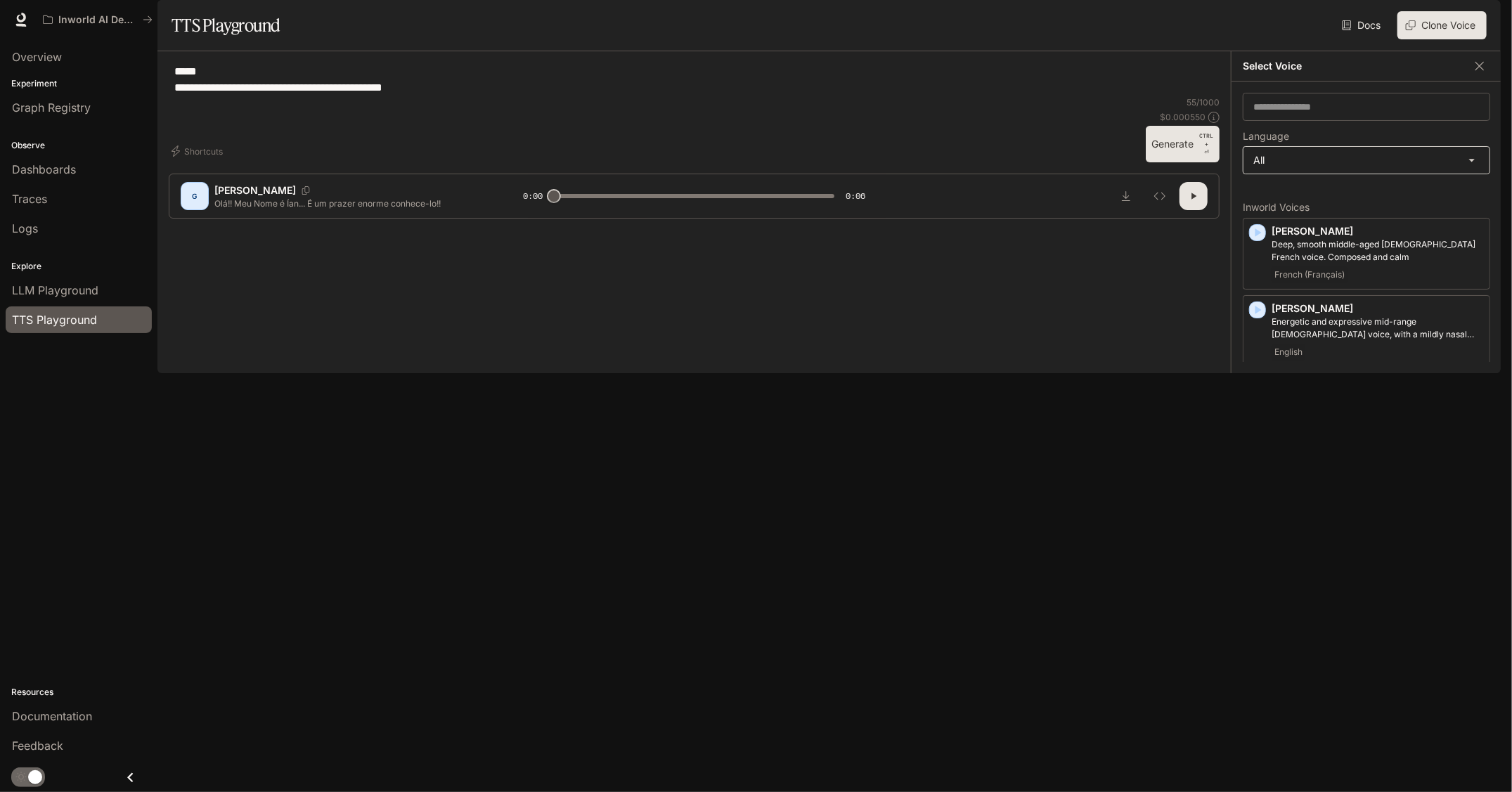
click at [1291, 201] on body "**********" at bounding box center [756, 396] width 1512 height 792
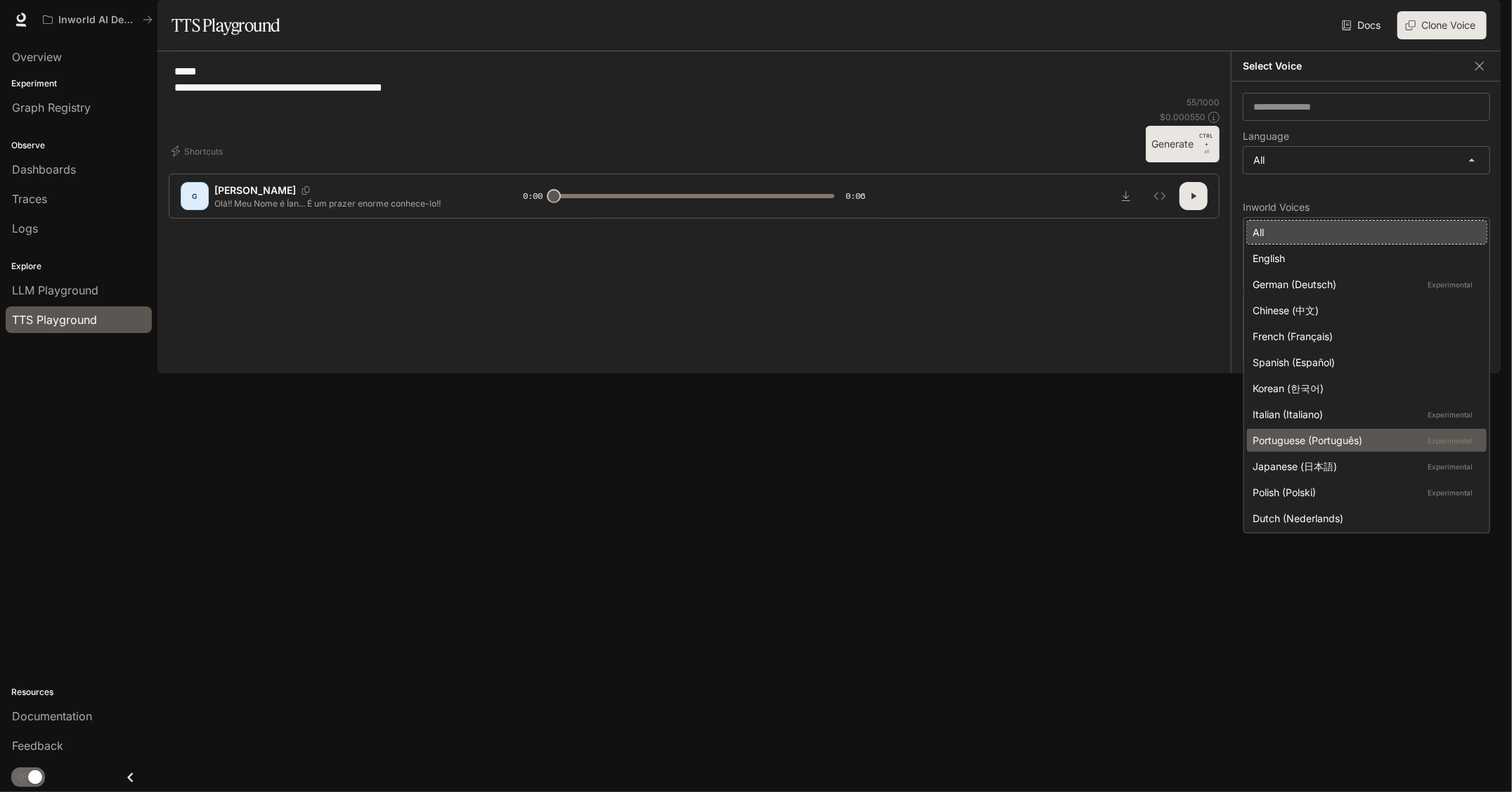
click at [1360, 449] on li "Portuguese (Português) Experimental" at bounding box center [1367, 440] width 239 height 23
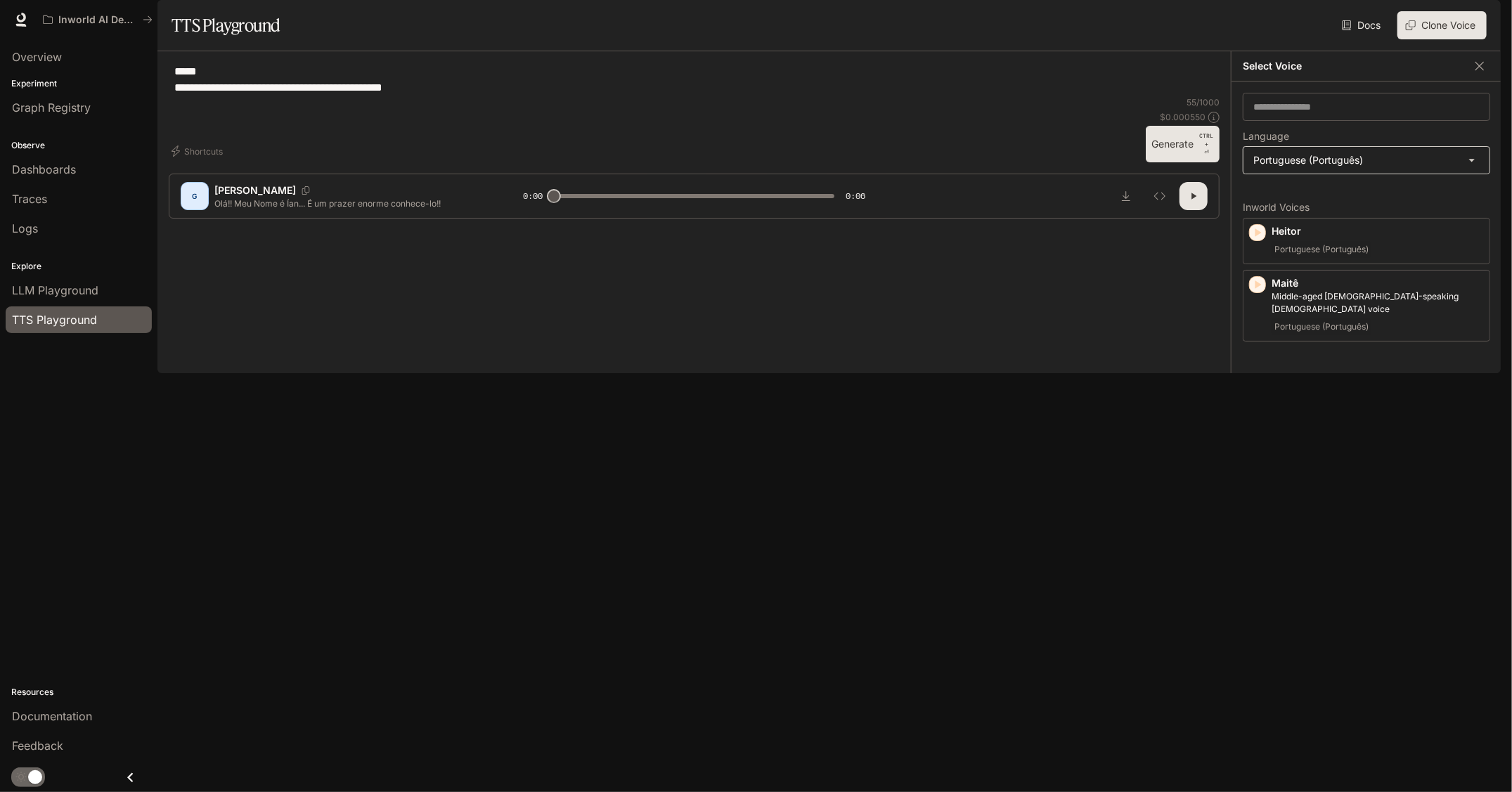
click at [1301, 199] on body "**********" at bounding box center [756, 396] width 1512 height 792
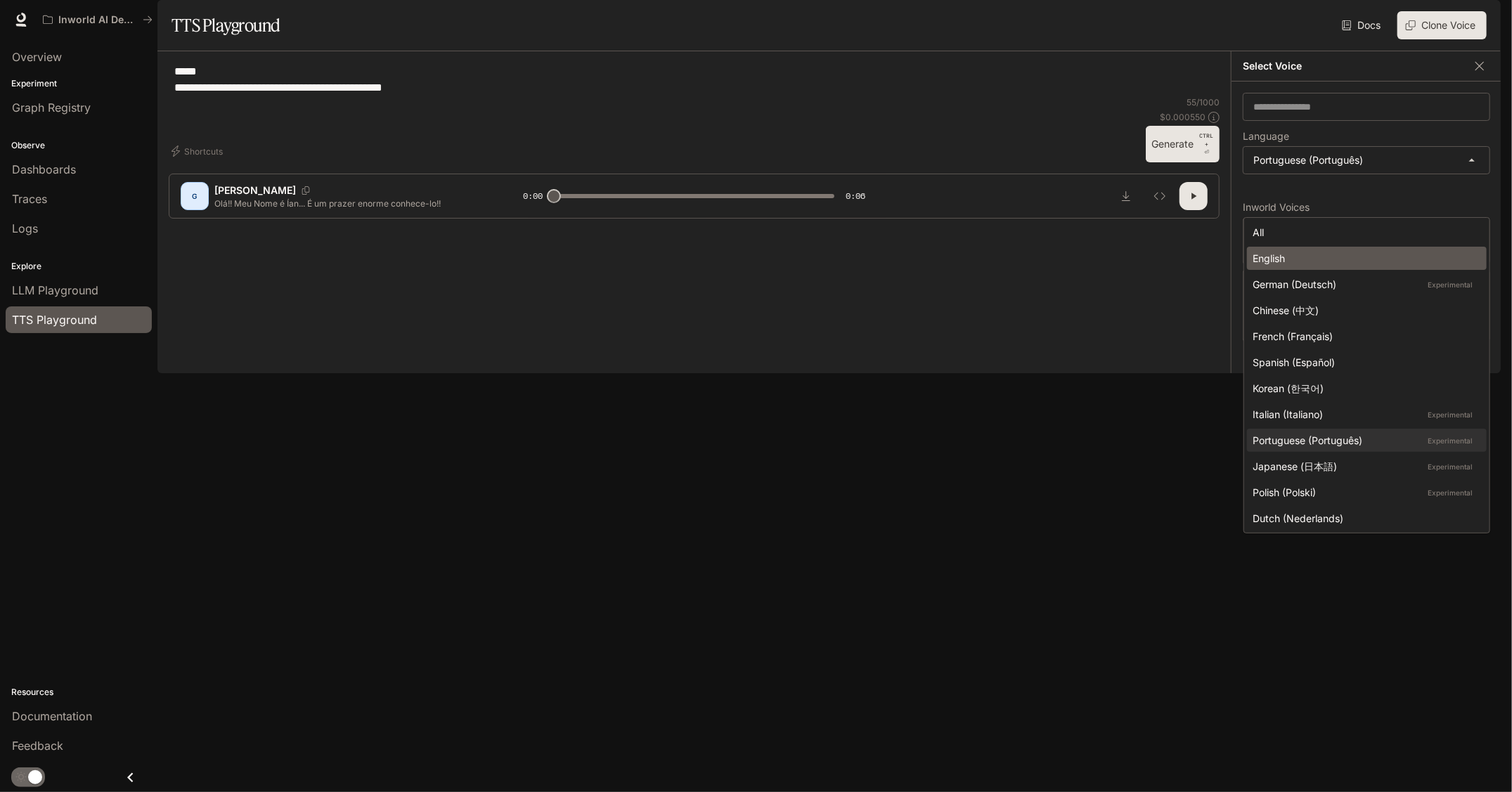
click at [1294, 259] on div "English" at bounding box center [1364, 258] width 223 height 15
type input "*****"
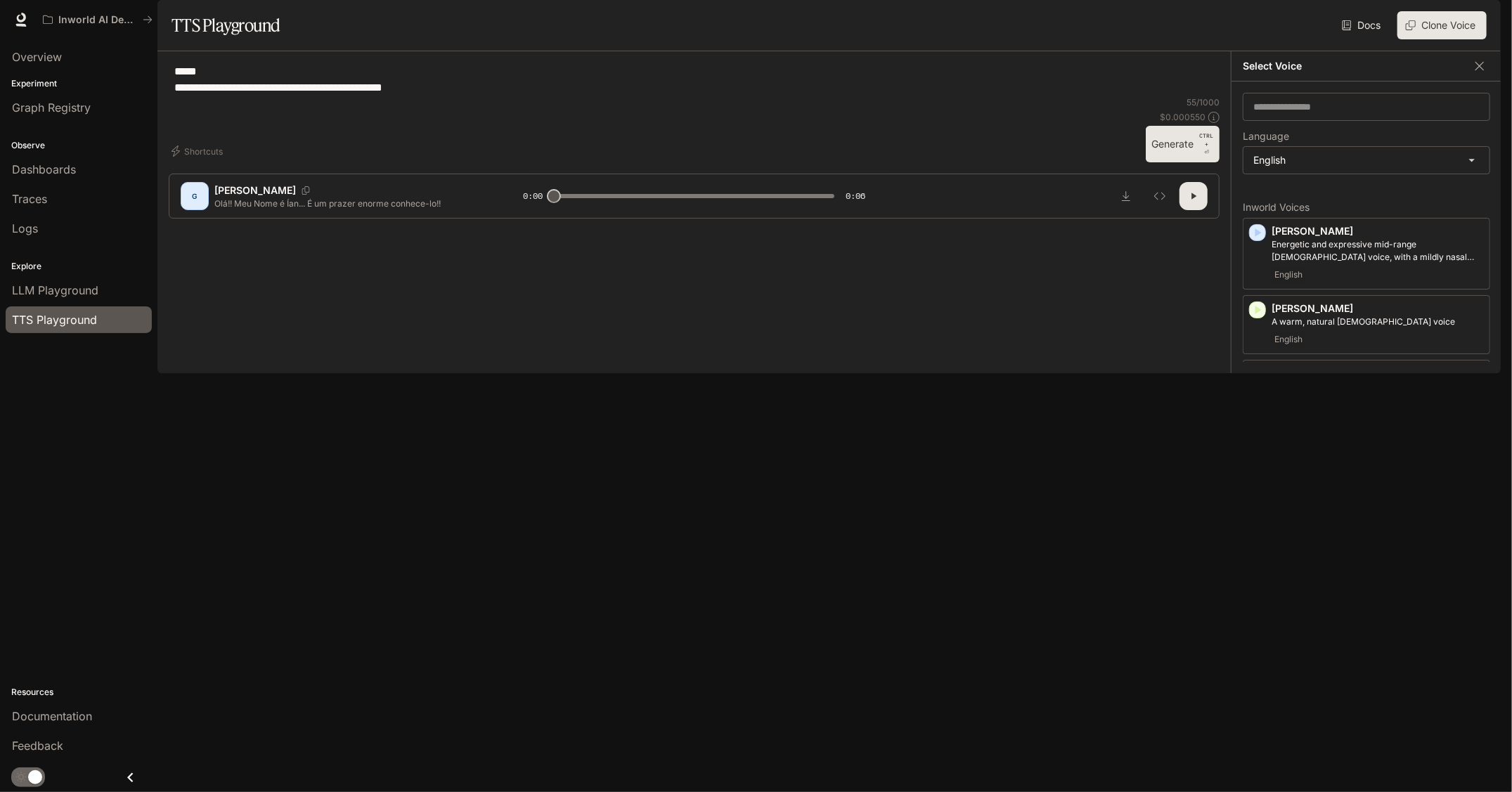
click at [1255, 524] on div "button" at bounding box center [1258, 516] width 16 height 16
click at [1307, 547] on p "Middle-aged man with a smooth, calm and friendly voice" at bounding box center [1378, 535] width 213 height 25
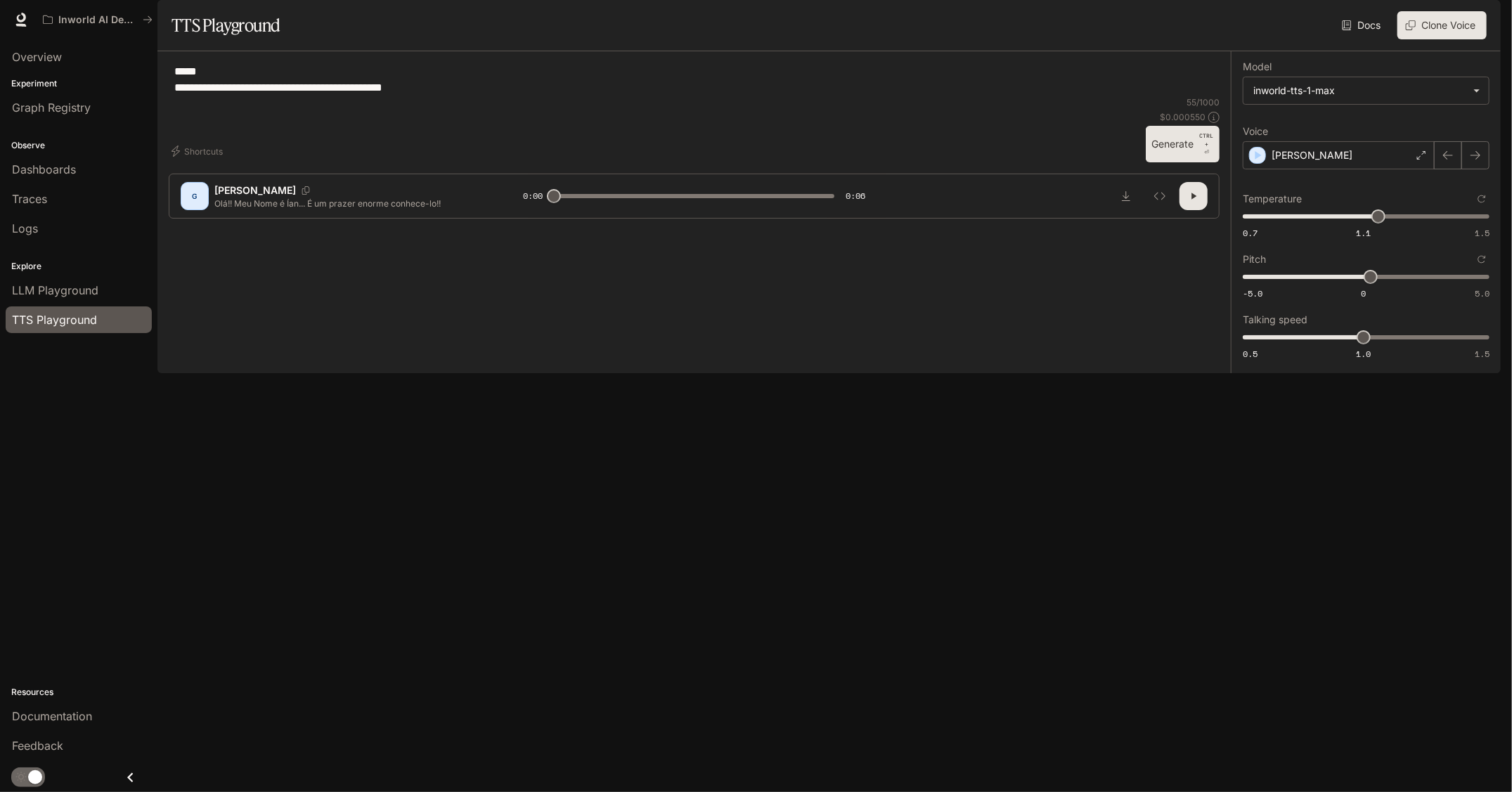
click at [1183, 162] on button "Generate CTRL + ⏎" at bounding box center [1183, 144] width 74 height 36
type input "*"
click at [1310, 121] on body "**********" at bounding box center [756, 396] width 1512 height 792
click at [1309, 154] on div "inworld-tts-1" at bounding box center [1364, 161] width 222 height 15
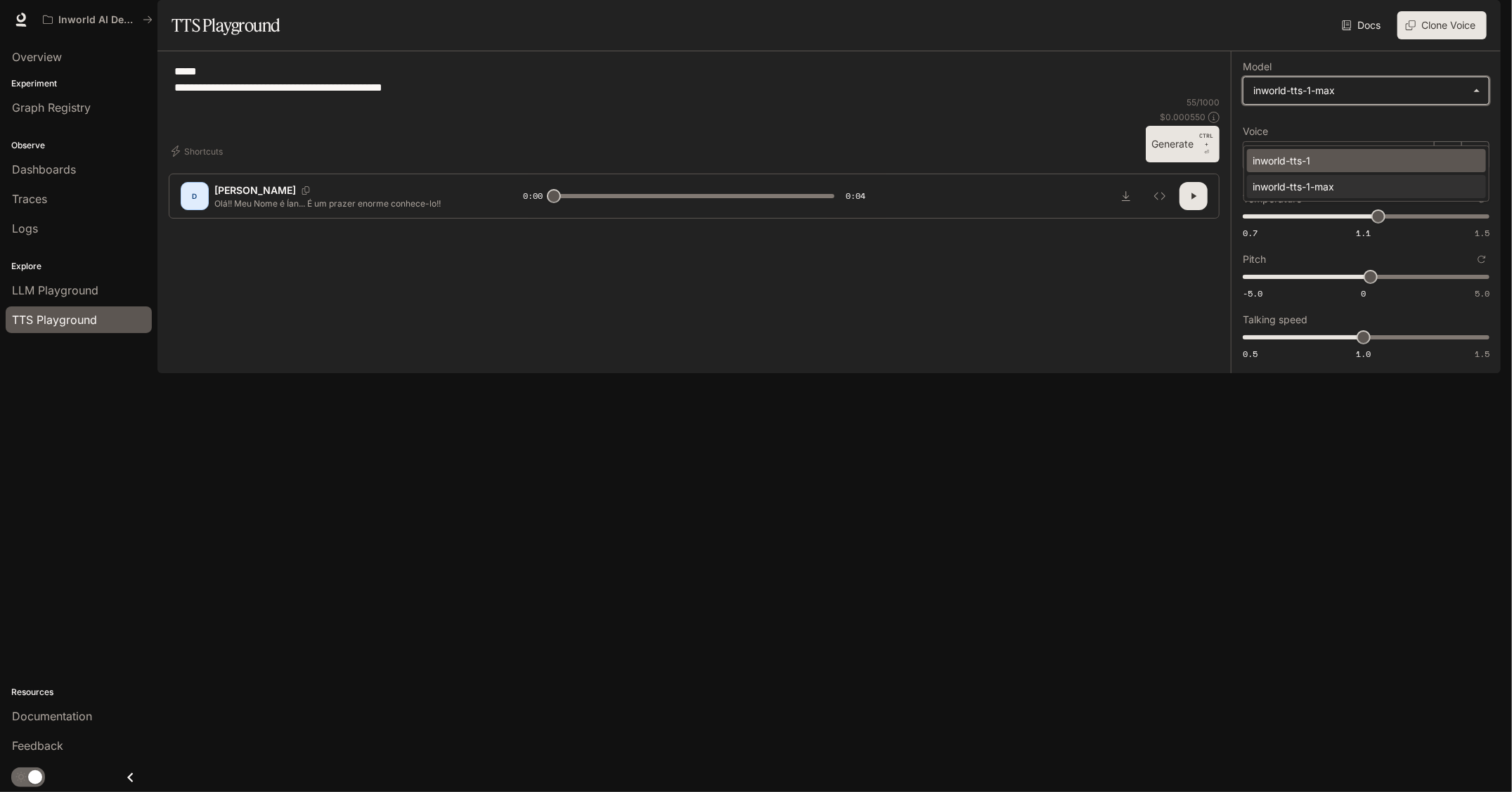
type input "**********"
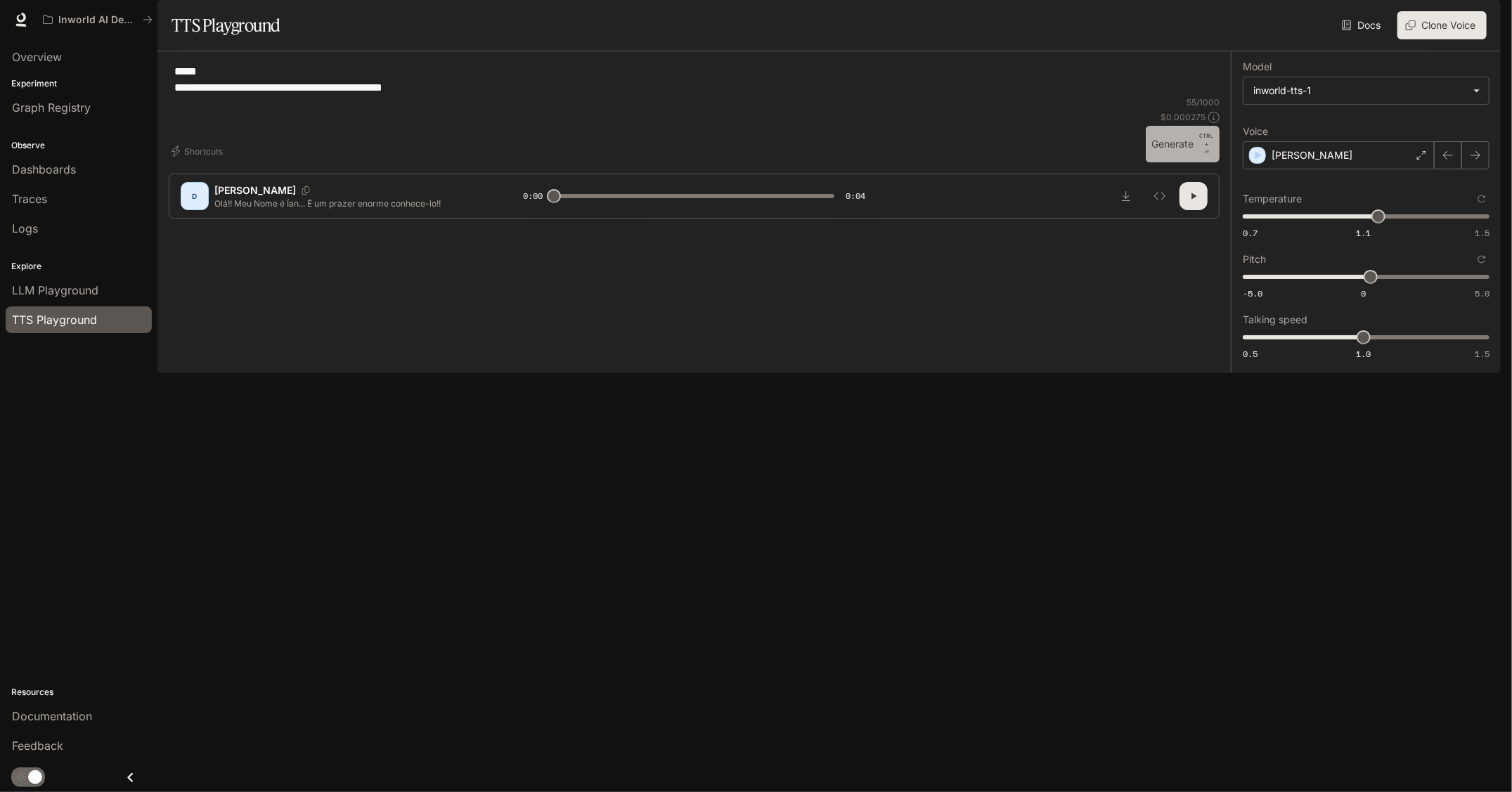
click at [1169, 162] on button "Generate CTRL + ⏎" at bounding box center [1183, 144] width 74 height 36
type input "*"
click at [1302, 135] on body "**********" at bounding box center [756, 396] width 1512 height 792
click at [1314, 192] on div "inworld-tts-1-max" at bounding box center [1364, 187] width 222 height 15
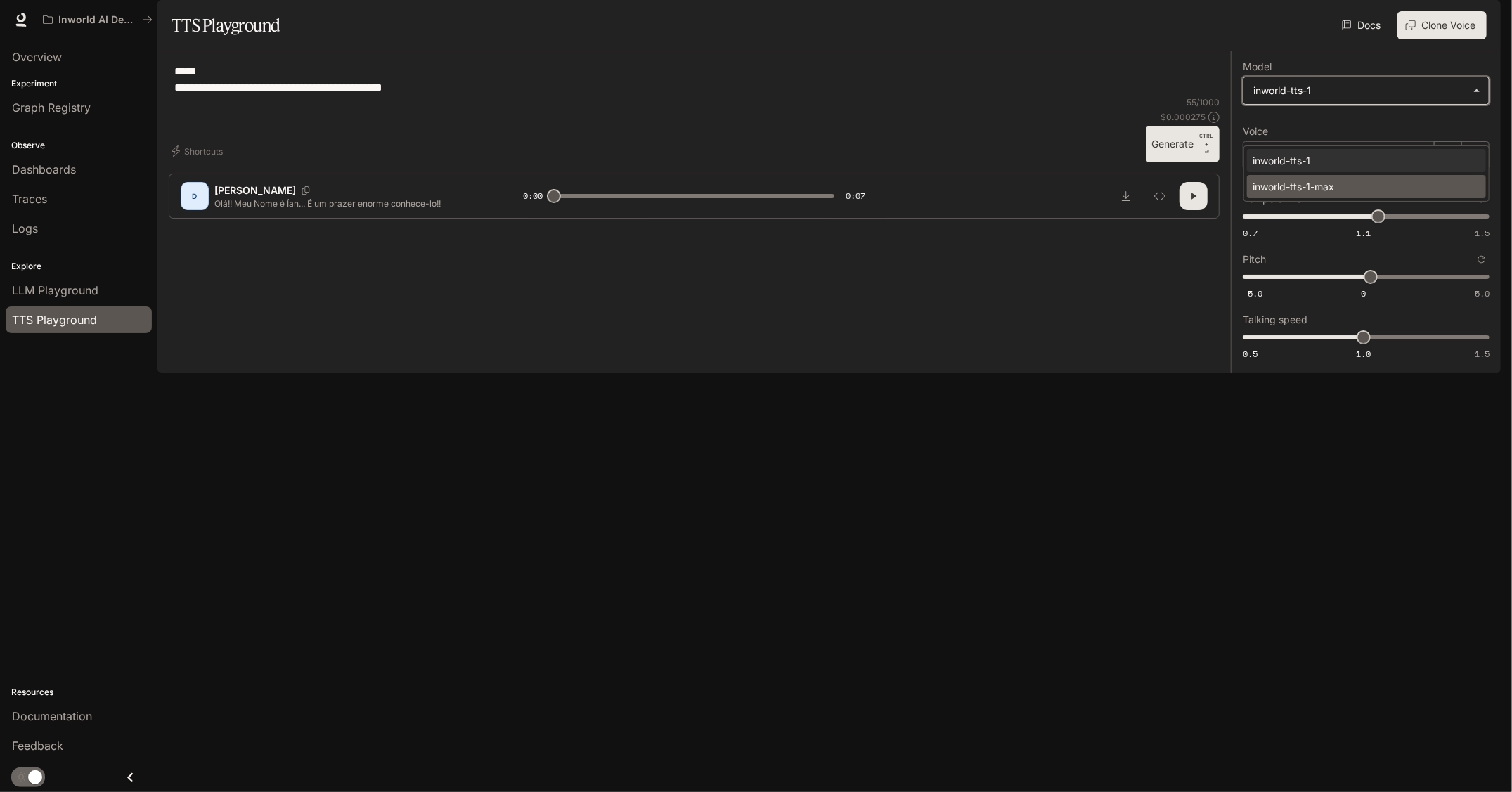
type input "**********"
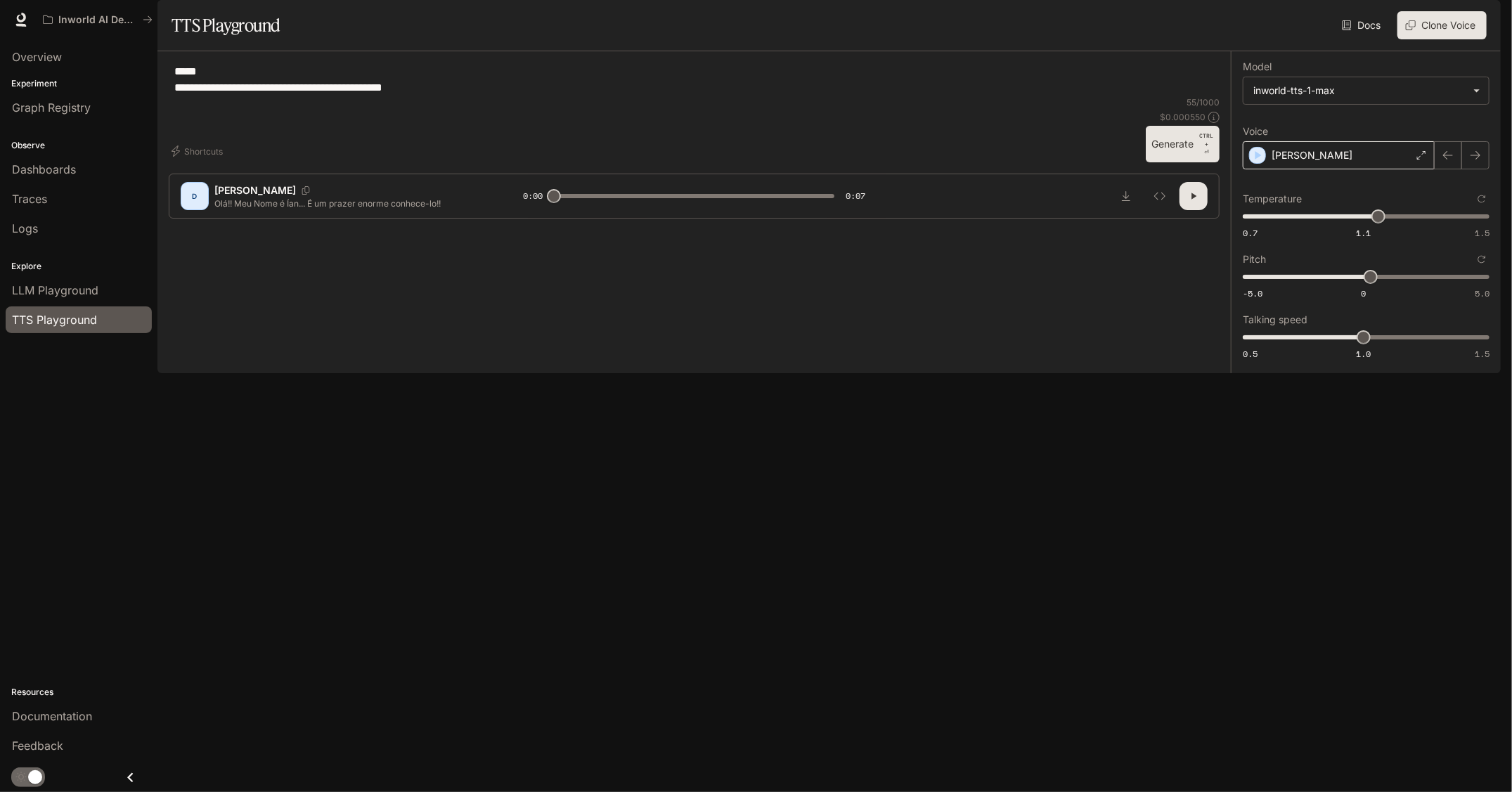
click at [1329, 169] on div "[PERSON_NAME]" at bounding box center [1339, 155] width 192 height 28
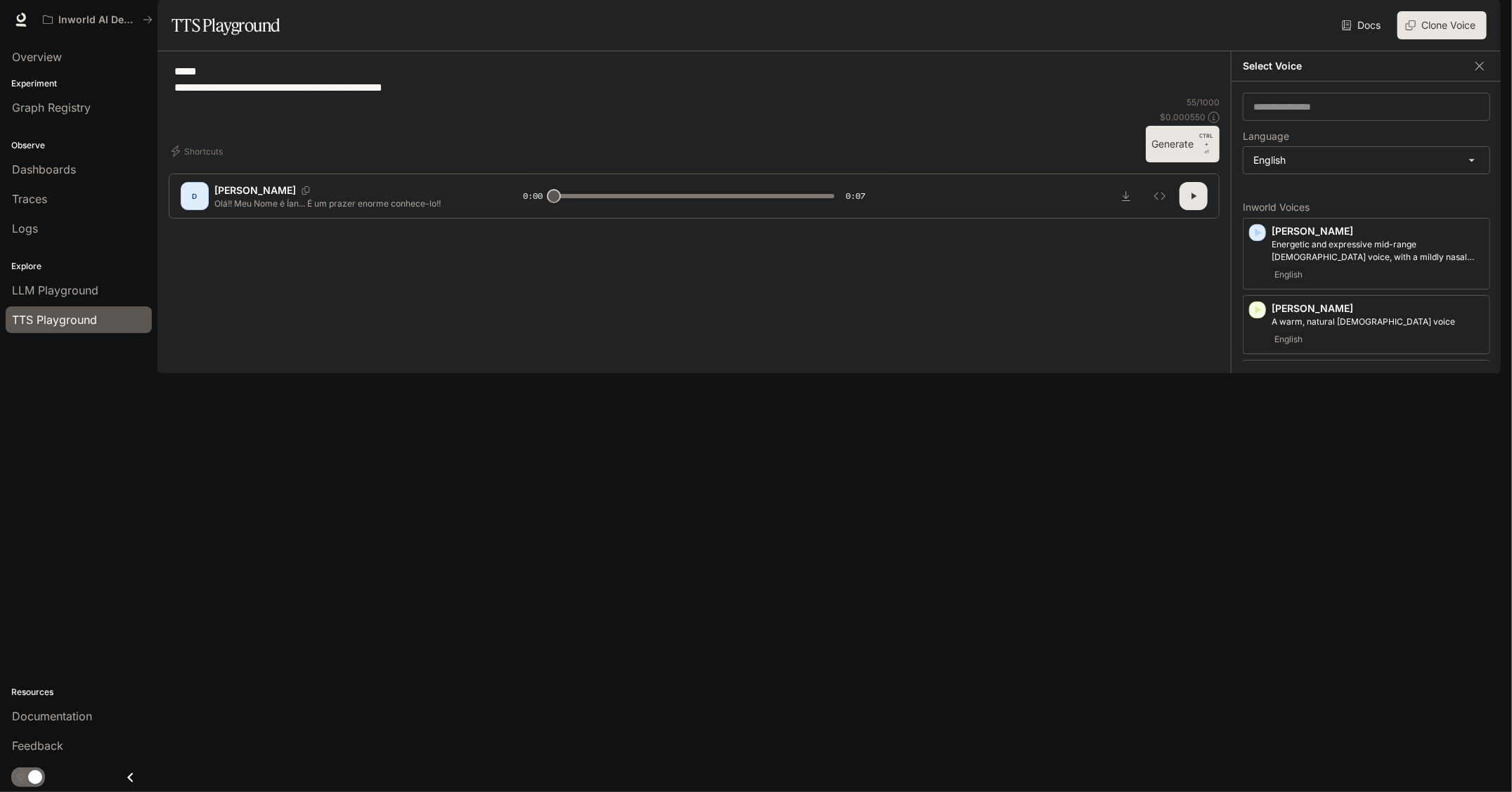
click at [1255, 382] on icon "button" at bounding box center [1258, 375] width 14 height 14
click at [1266, 383] on div "button" at bounding box center [1257, 374] width 17 height 17
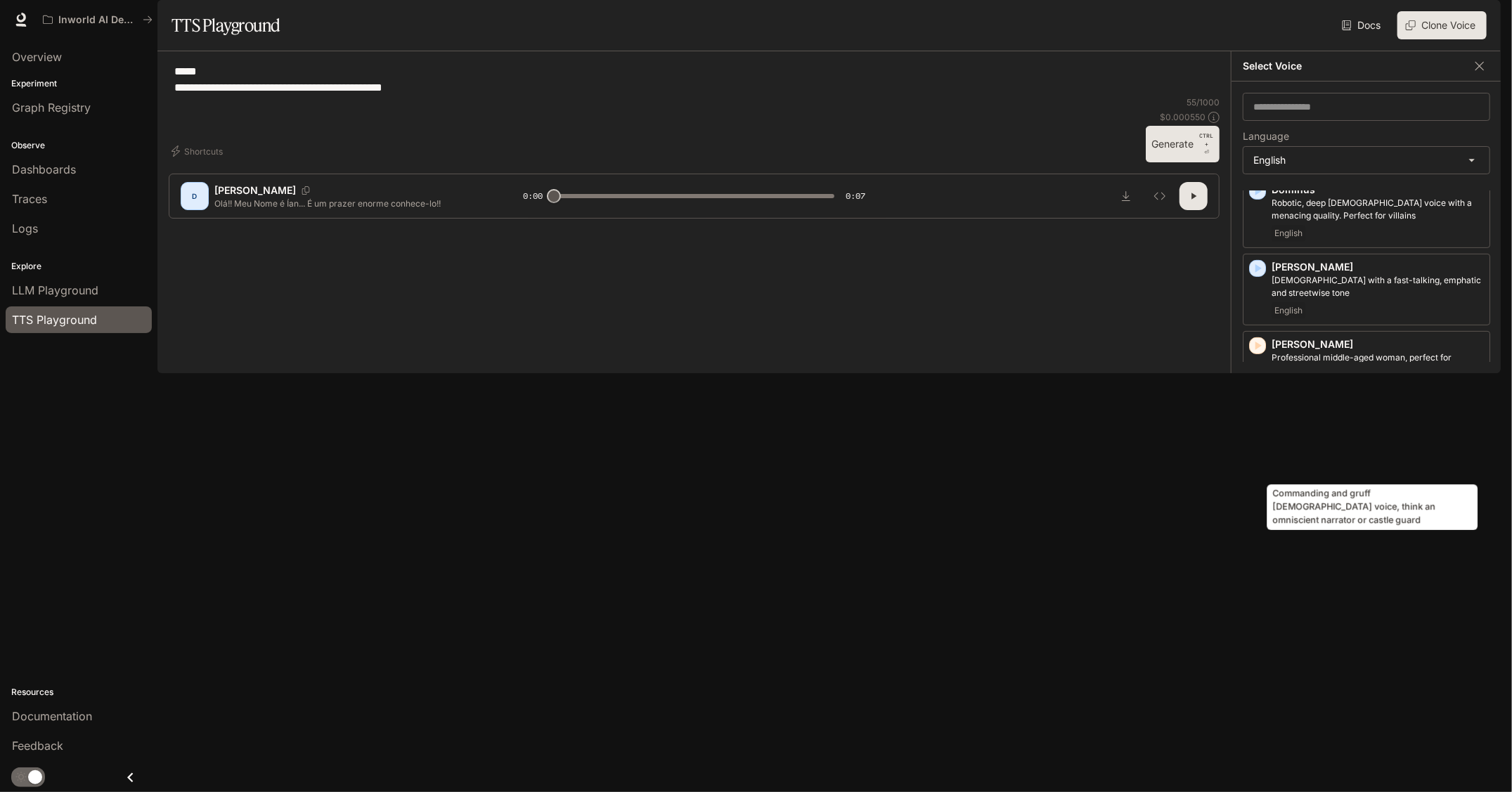
scroll to position [422, 0]
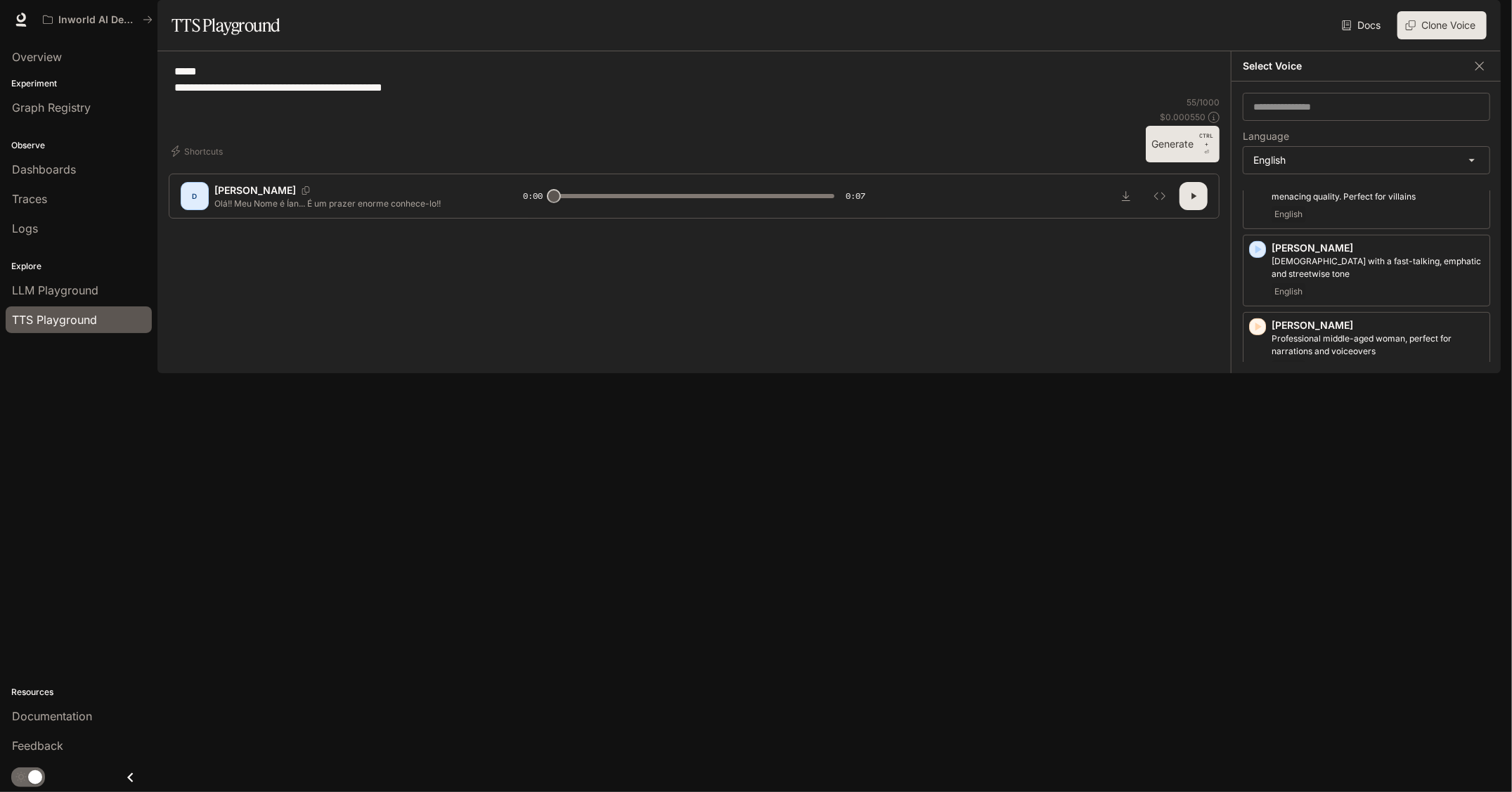
click at [1262, 565] on icon "button" at bounding box center [1258, 558] width 14 height 14
click at [1306, 576] on p "Energetic, expressive man with a rapid-fire delivery" at bounding box center [1378, 570] width 213 height 13
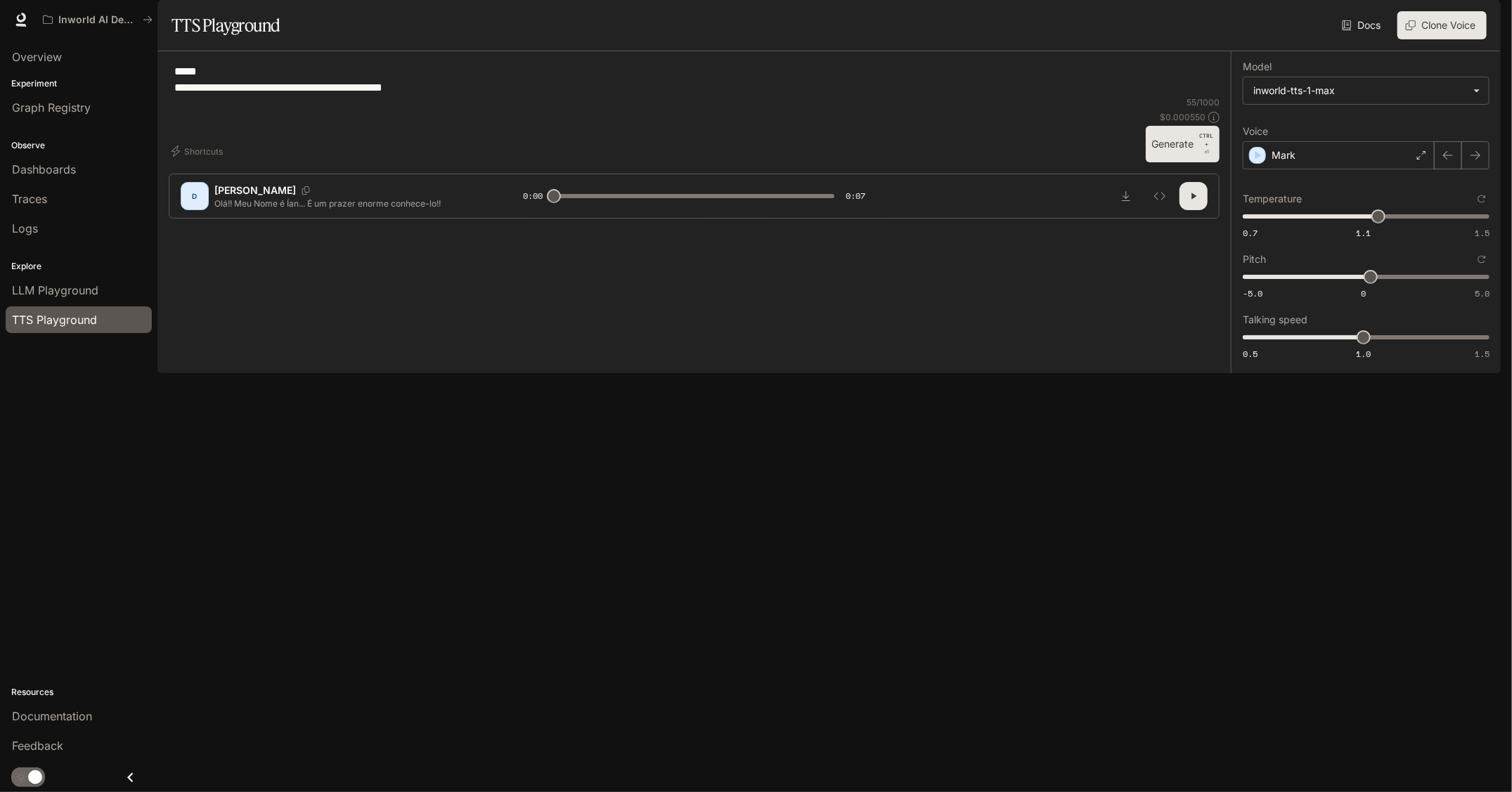
click at [1154, 162] on button "Generate CTRL + ⏎" at bounding box center [1183, 144] width 74 height 36
type input "*"
click at [1157, 202] on icon "Inspect" at bounding box center [1160, 196] width 11 height 11
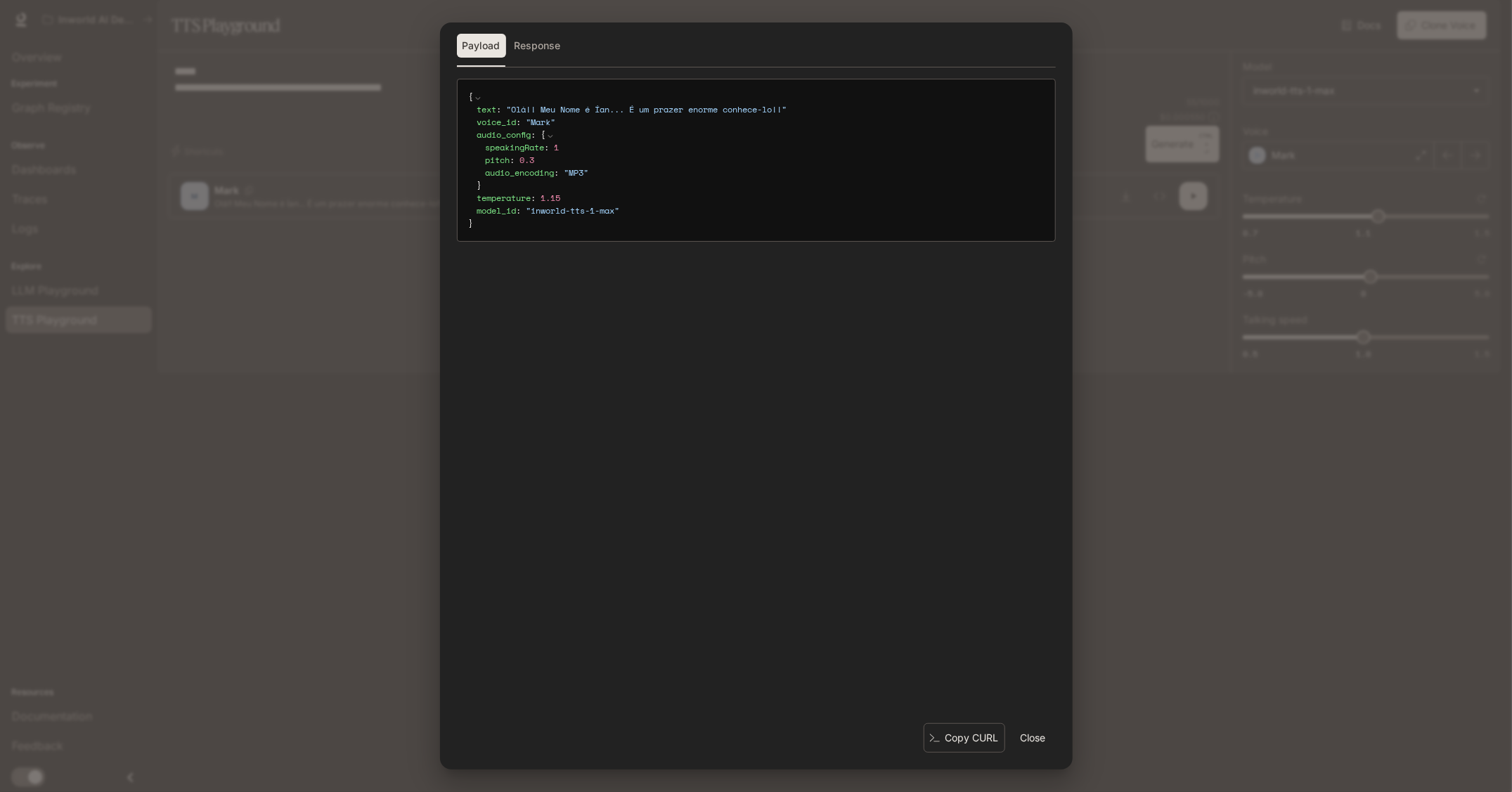
click at [521, 40] on button "Response" at bounding box center [537, 46] width 57 height 24
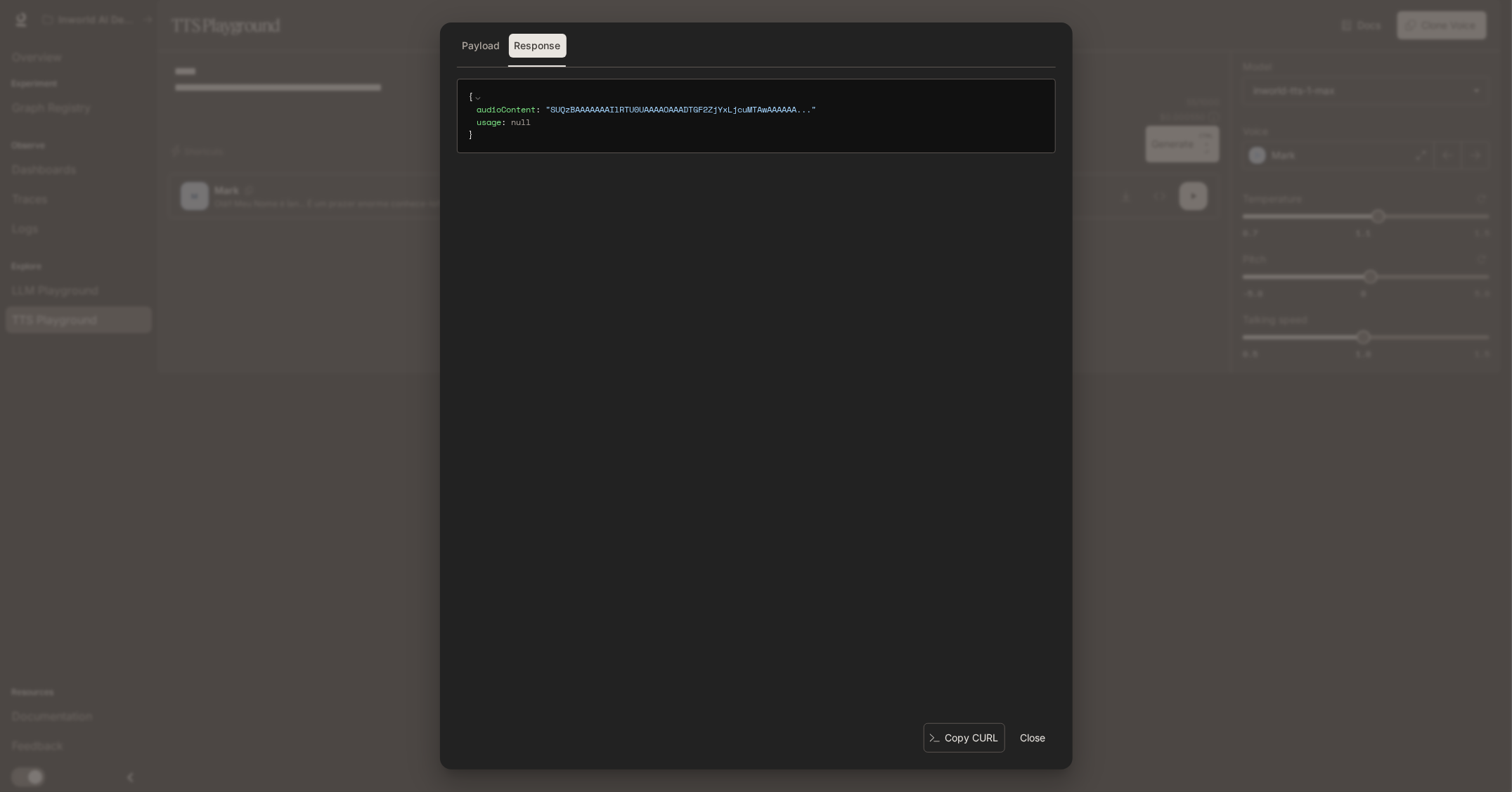
click at [491, 43] on button "Payload" at bounding box center [481, 46] width 49 height 24
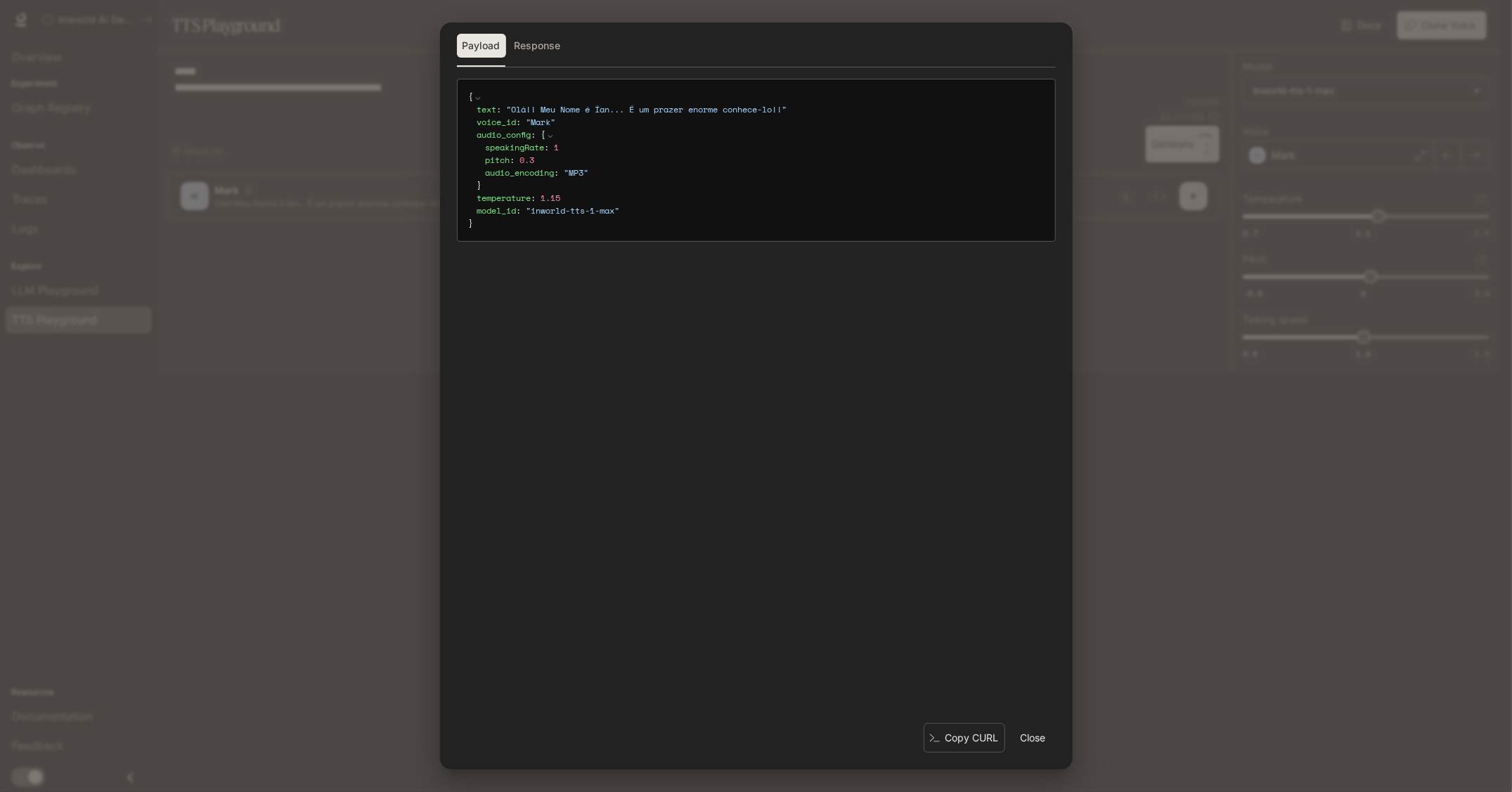
click at [1039, 742] on button "Close" at bounding box center [1033, 738] width 45 height 28
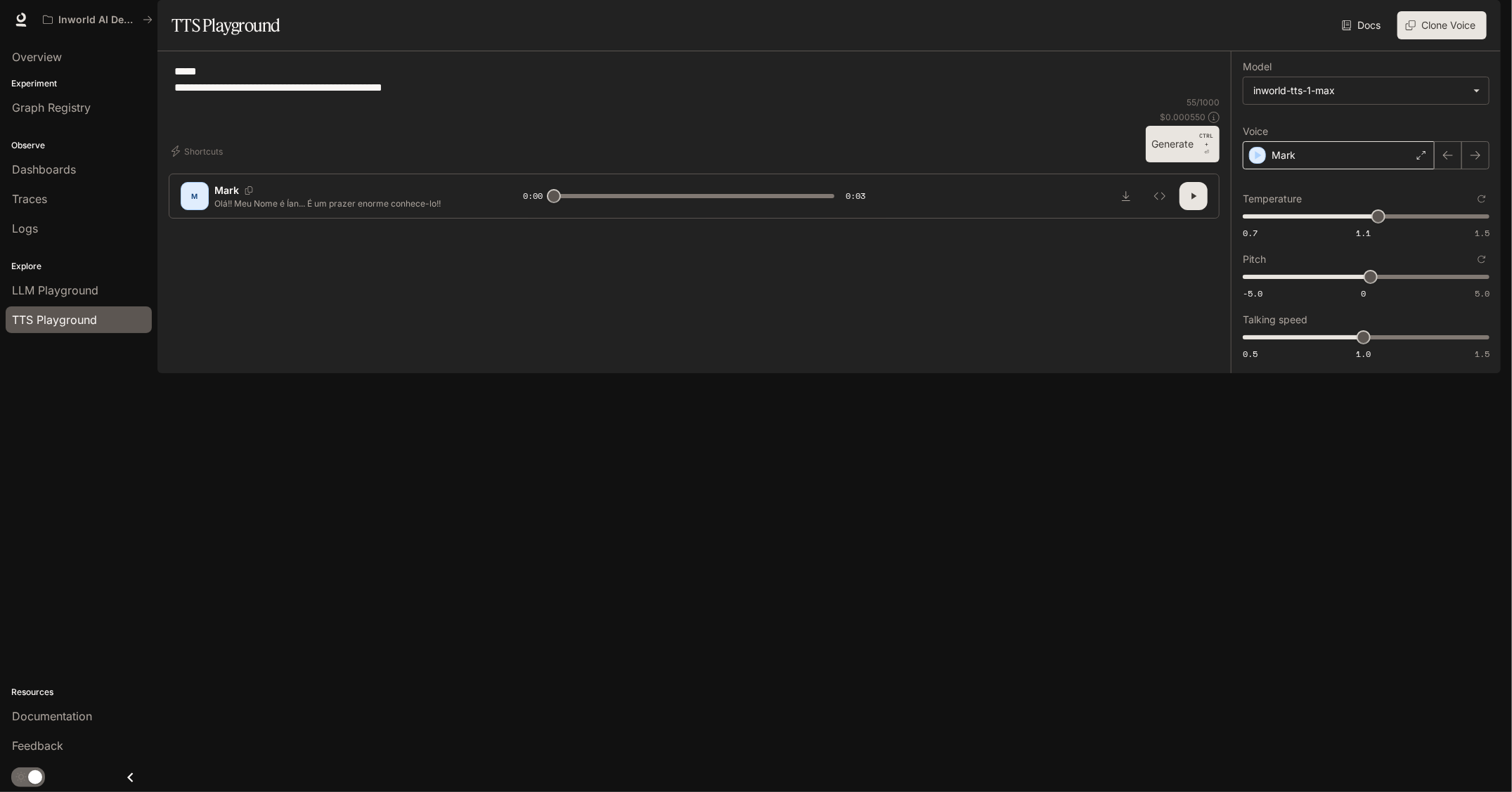
click at [1338, 169] on div "Mark" at bounding box center [1339, 155] width 192 height 28
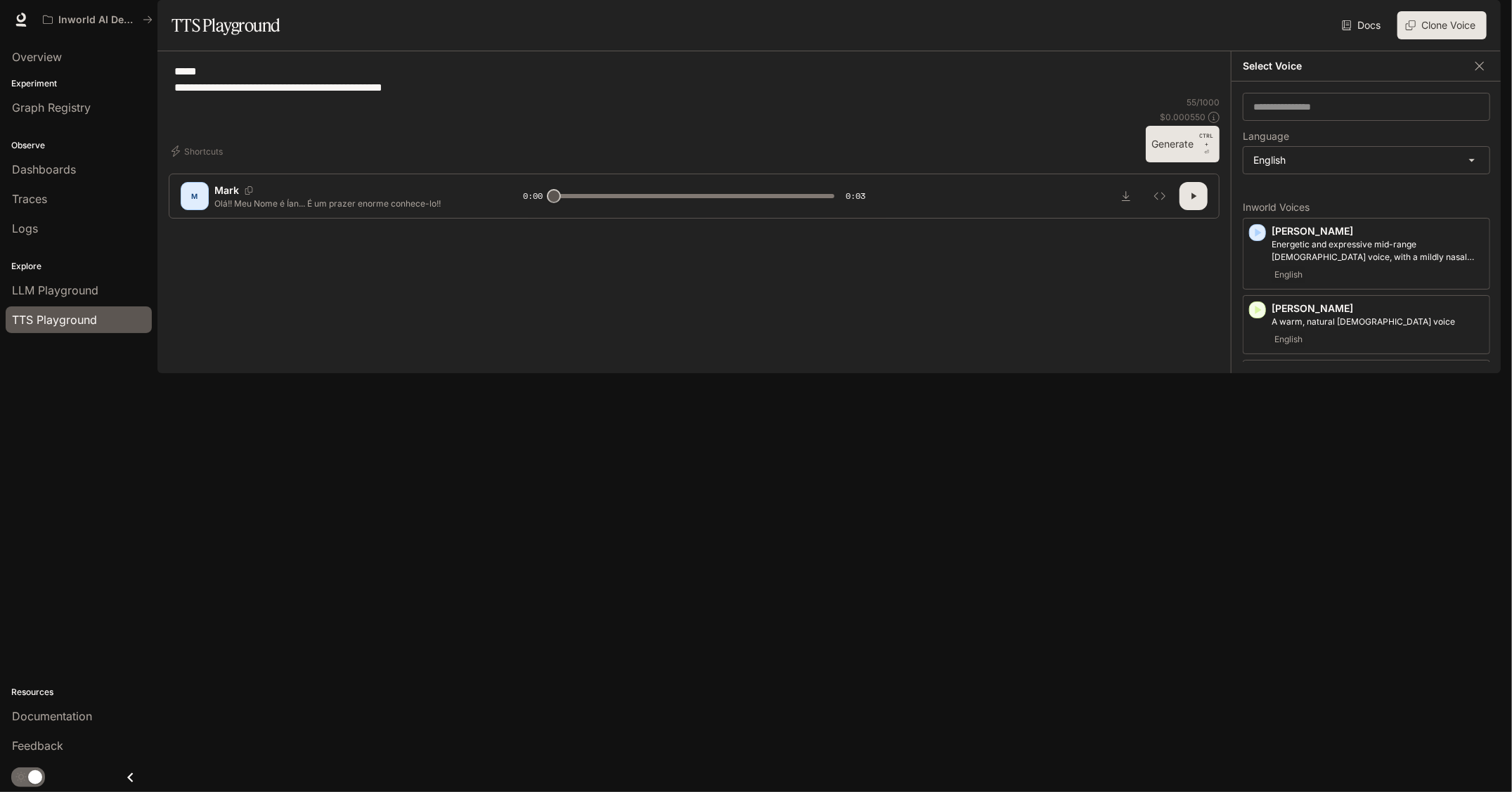
click at [1338, 204] on body "**********" at bounding box center [756, 396] width 1512 height 792
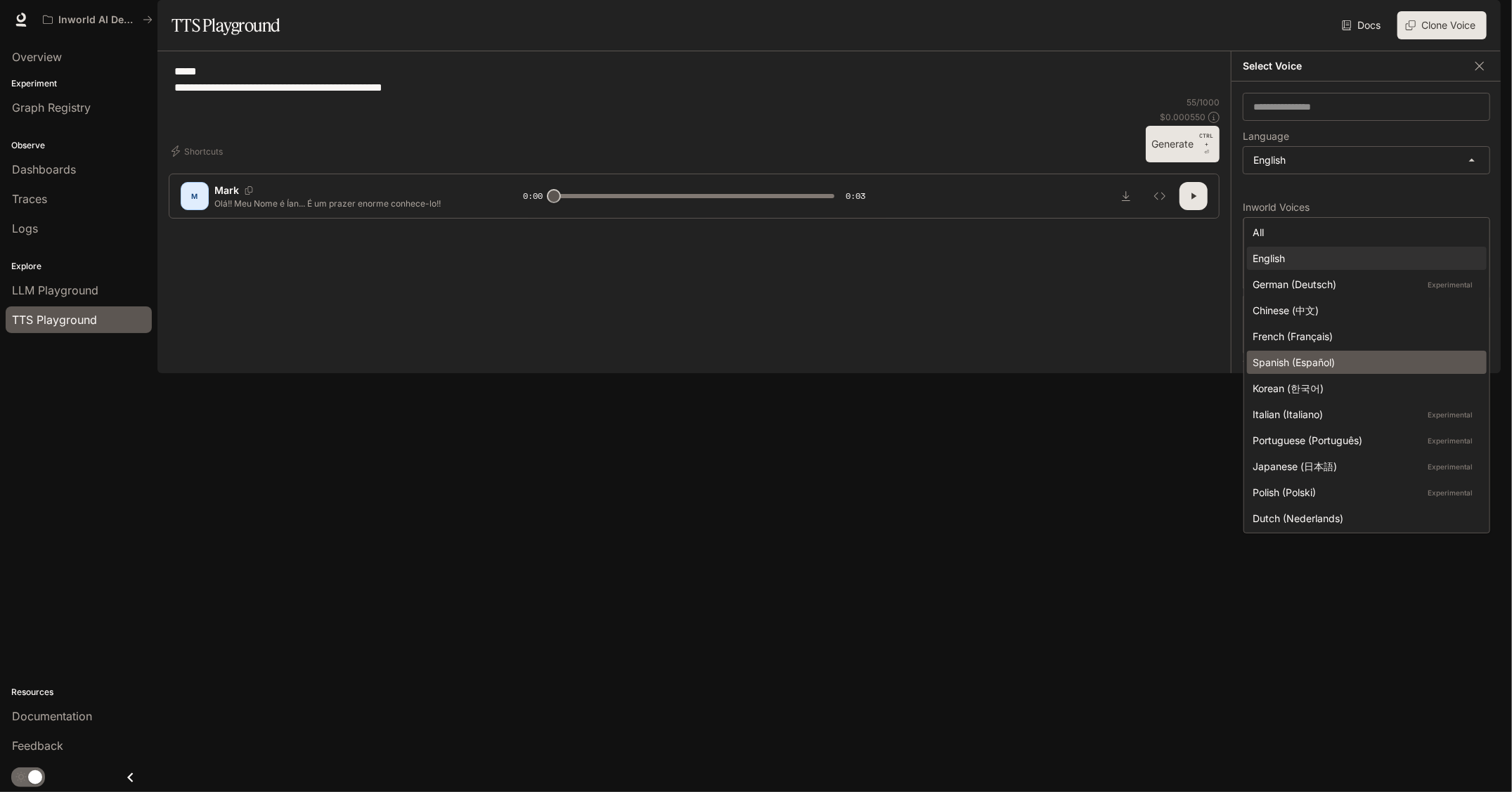
click at [1347, 365] on div "Spanish (Español)" at bounding box center [1364, 362] width 223 height 15
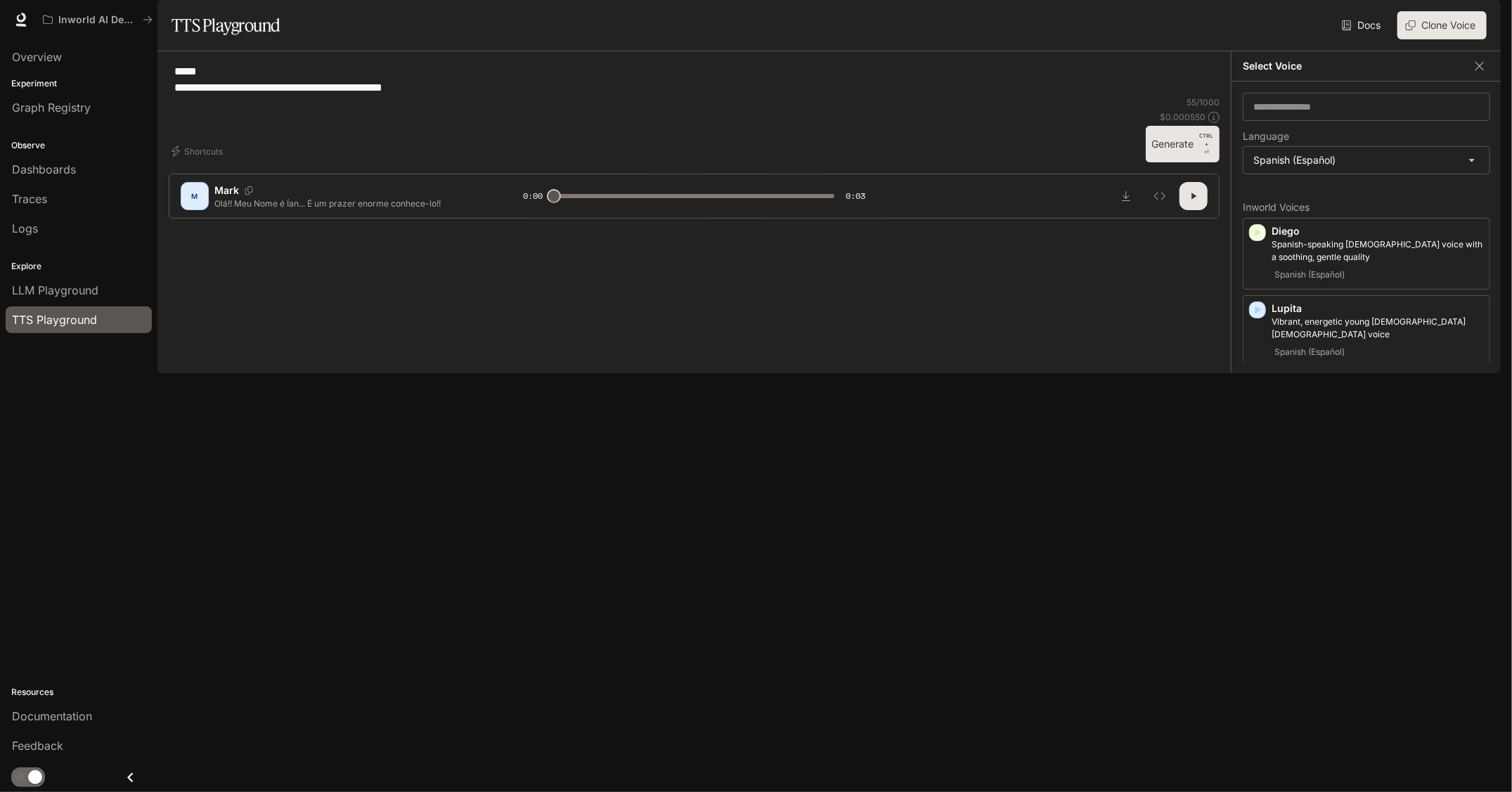
click at [1258, 394] on icon "button" at bounding box center [1258, 387] width 14 height 14
click at [1255, 472] on icon "button" at bounding box center [1258, 464] width 14 height 14
click at [1252, 239] on icon "button" at bounding box center [1258, 233] width 14 height 14
click at [1263, 202] on body "**********" at bounding box center [756, 396] width 1512 height 792
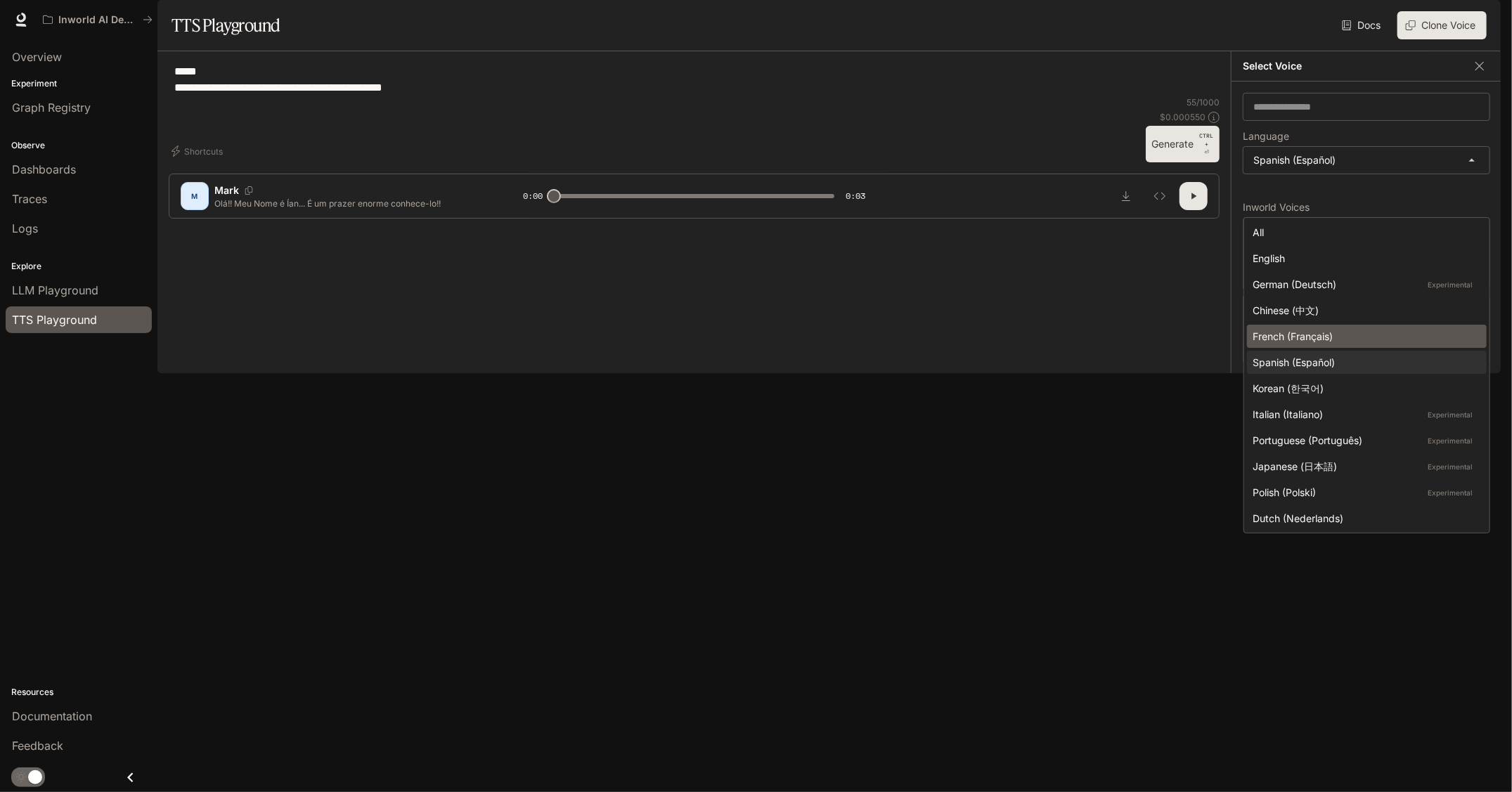
click at [1292, 338] on div "French (Français)" at bounding box center [1364, 336] width 223 height 15
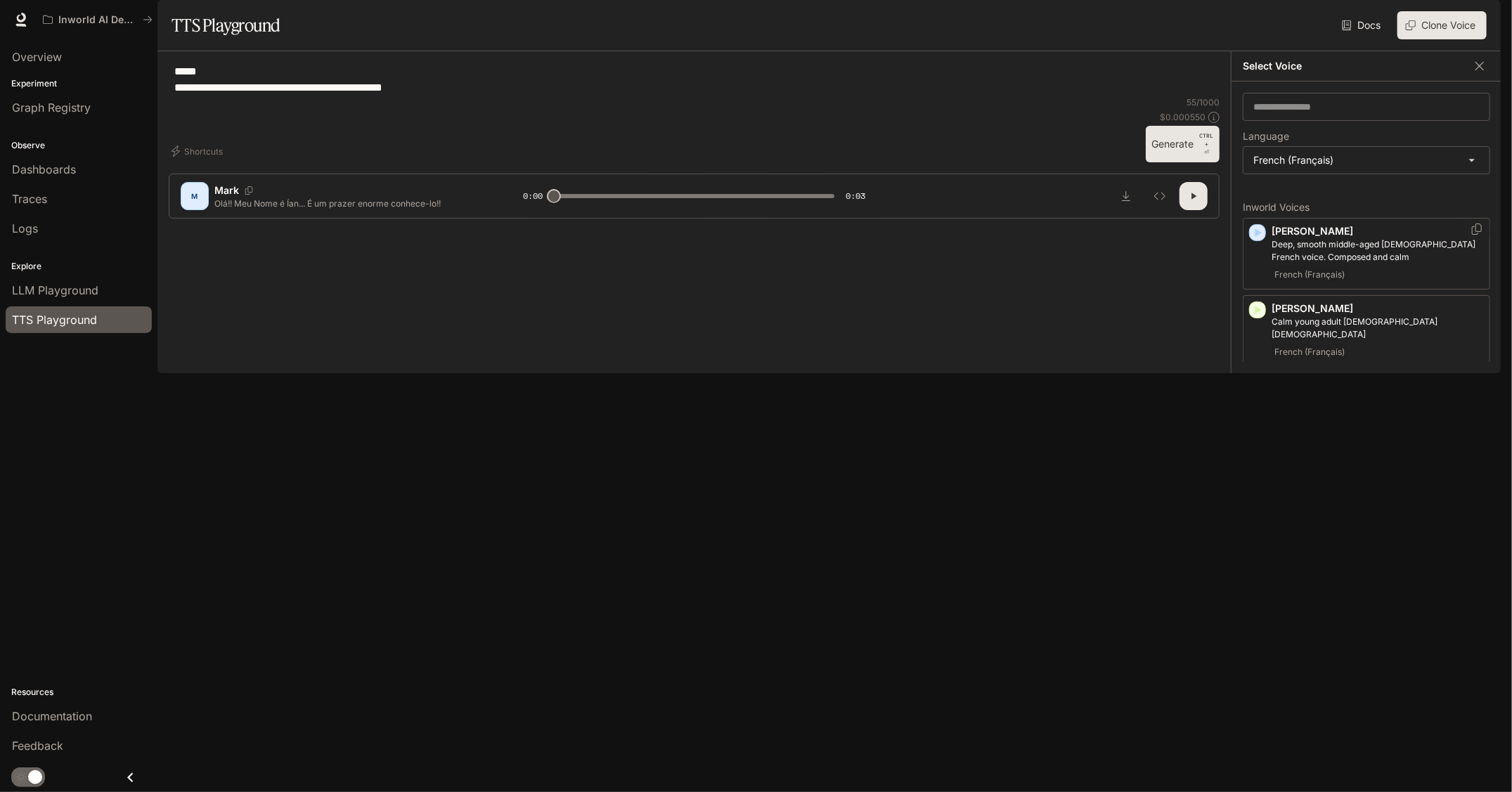
click at [1263, 239] on icon "button" at bounding box center [1258, 233] width 14 height 14
click at [1255, 314] on icon "button" at bounding box center [1258, 309] width 6 height 9
click at [1251, 472] on icon "button" at bounding box center [1258, 464] width 14 height 14
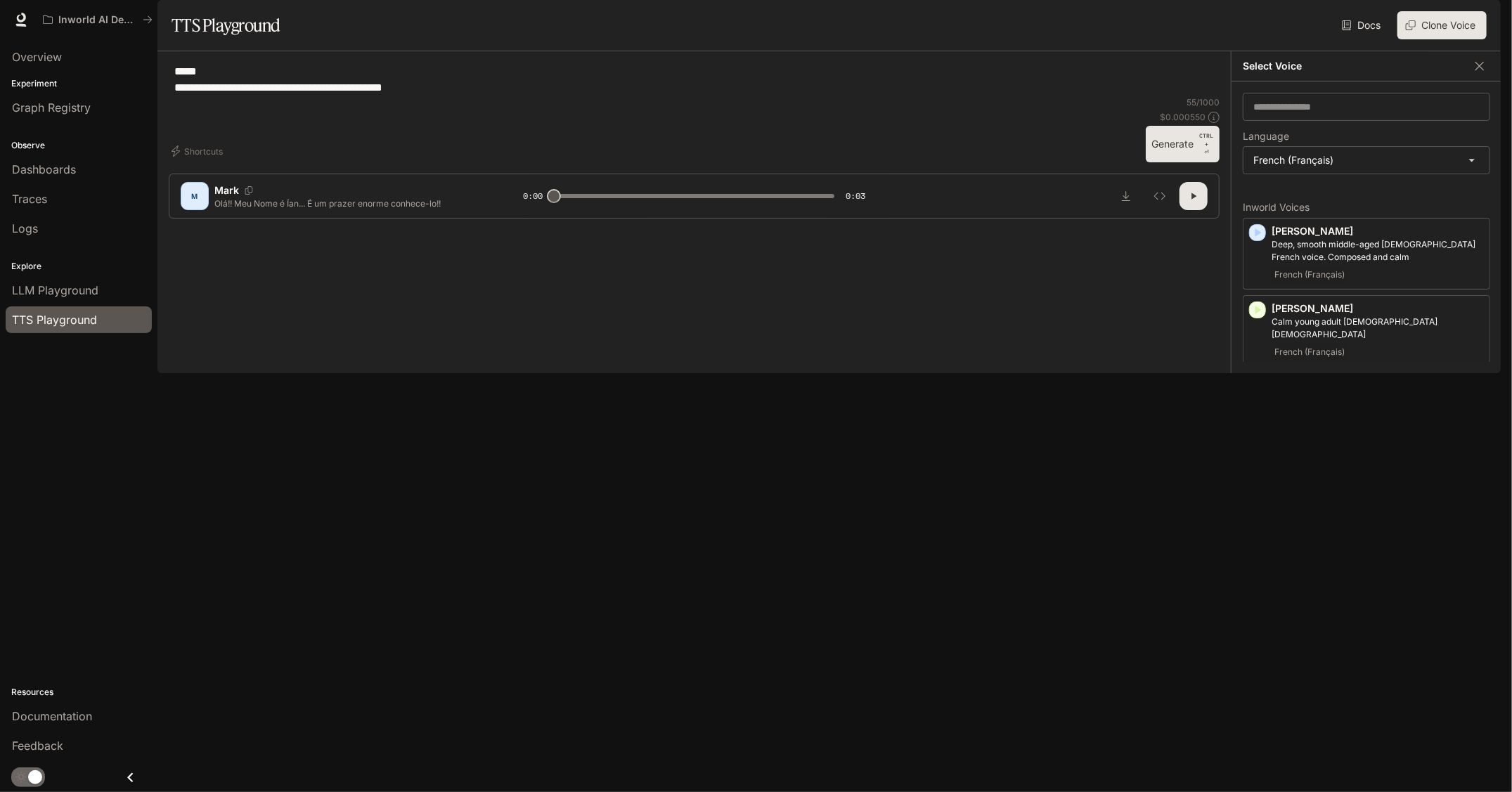
click at [1305, 224] on div "​ Language French (Français) ***** ​ Inworld Voices [PERSON_NAME], smooth middl…" at bounding box center [1366, 228] width 270 height 291
click at [1295, 213] on body "**********" at bounding box center [756, 396] width 1512 height 792
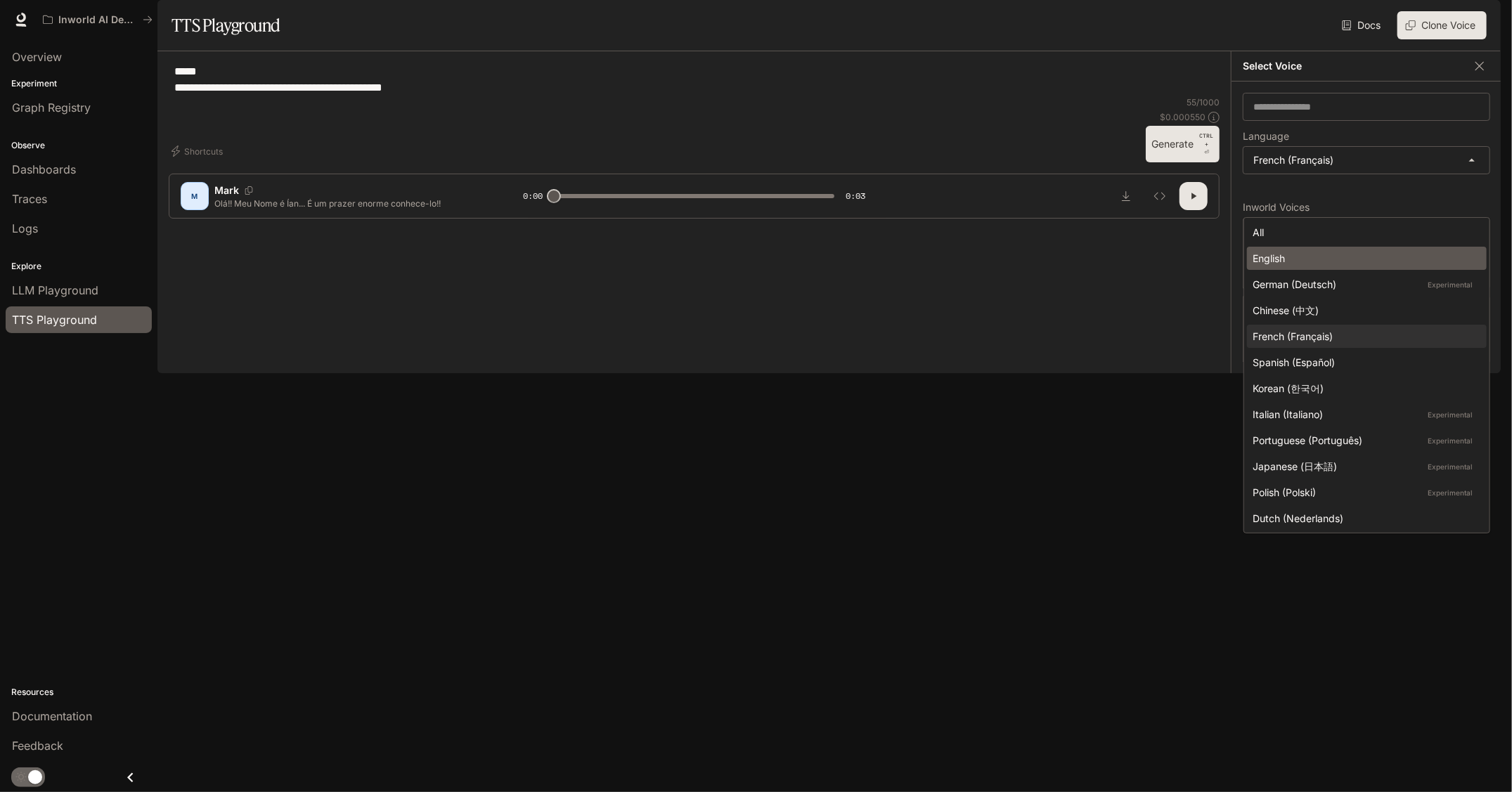
click at [1296, 255] on div "English" at bounding box center [1364, 258] width 223 height 15
type input "*****"
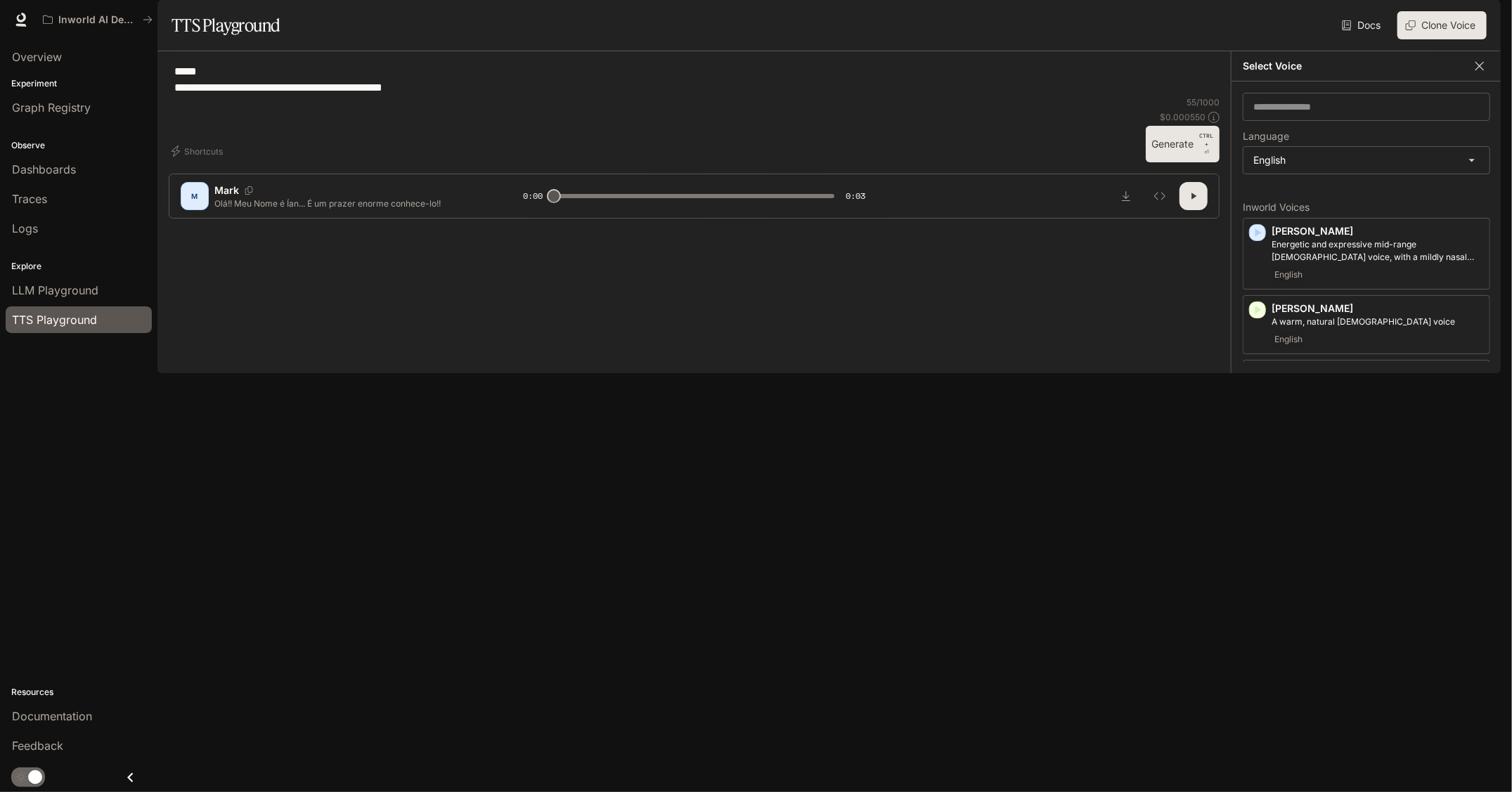
click at [1483, 73] on icon "button" at bounding box center [1480, 66] width 14 height 14
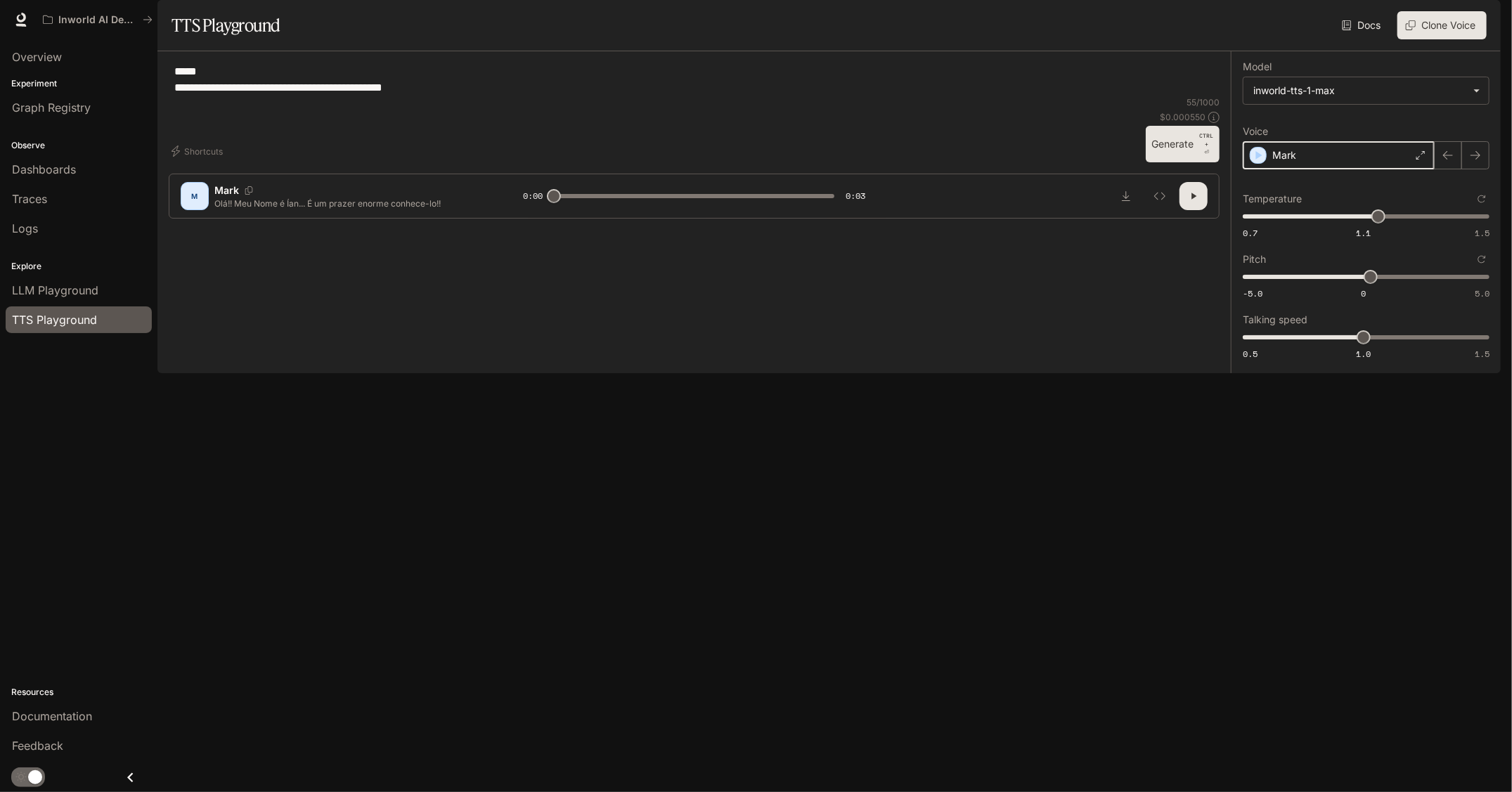
click at [1260, 162] on icon "button" at bounding box center [1258, 155] width 14 height 14
